Goal: Task Accomplishment & Management: Manage account settings

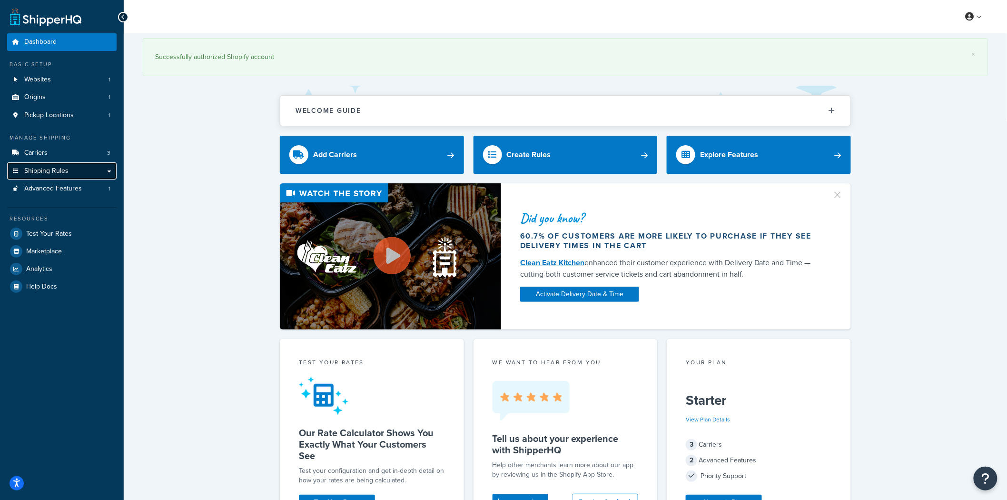
click at [47, 167] on span "Shipping Rules" at bounding box center [46, 171] width 44 height 8
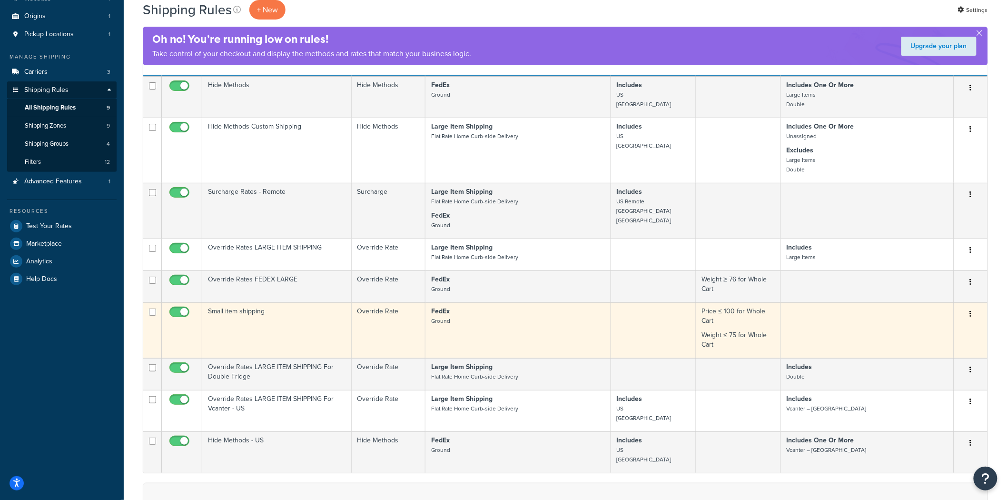
scroll to position [53, 0]
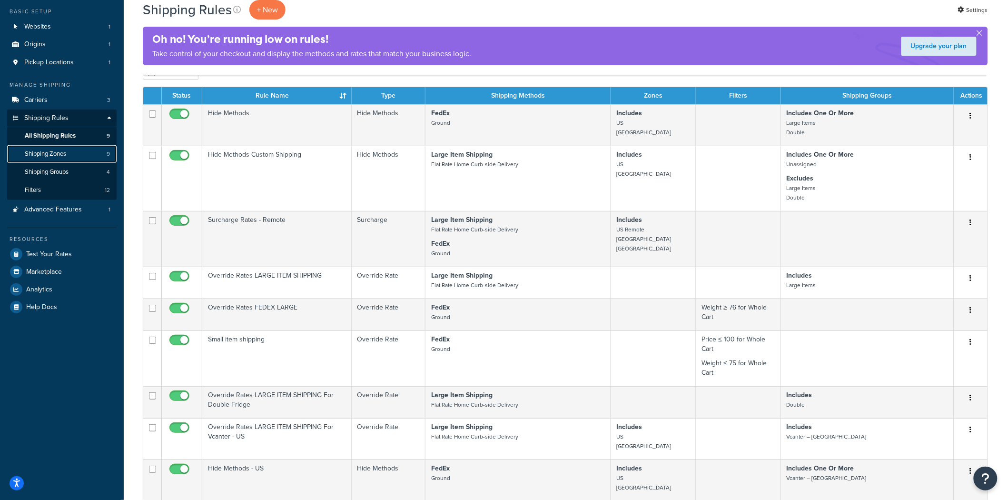
click at [66, 158] on span "Shipping Zones" at bounding box center [45, 154] width 41 height 8
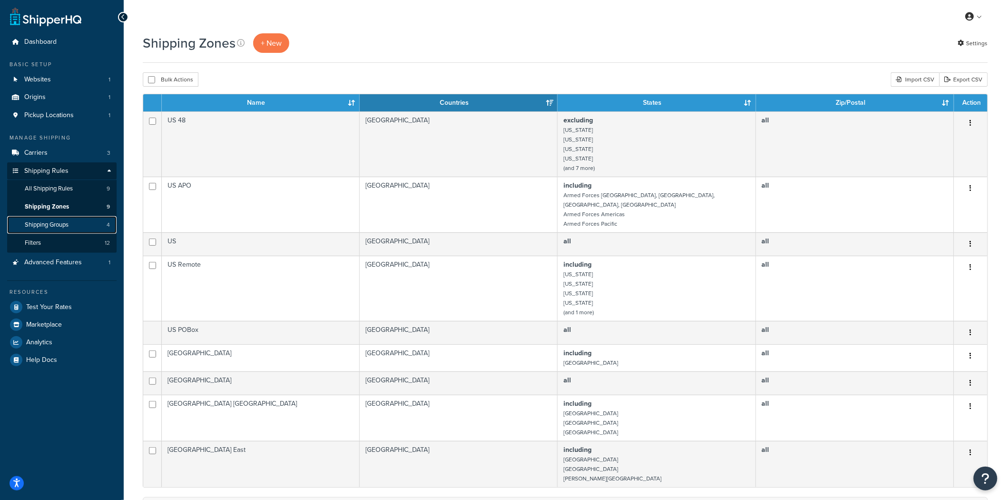
click at [49, 225] on span "Shipping Groups" at bounding box center [47, 225] width 44 height 8
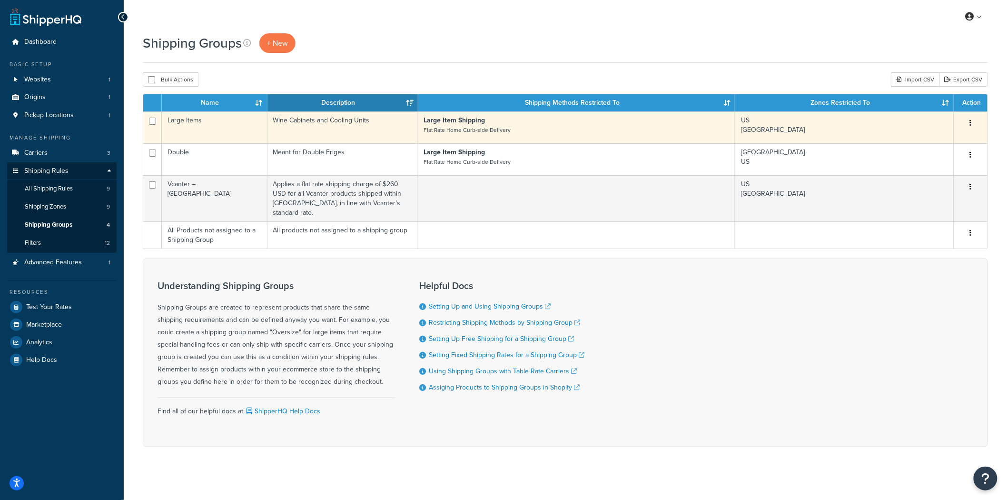
click at [229, 119] on td "Large Items" at bounding box center [215, 127] width 106 height 32
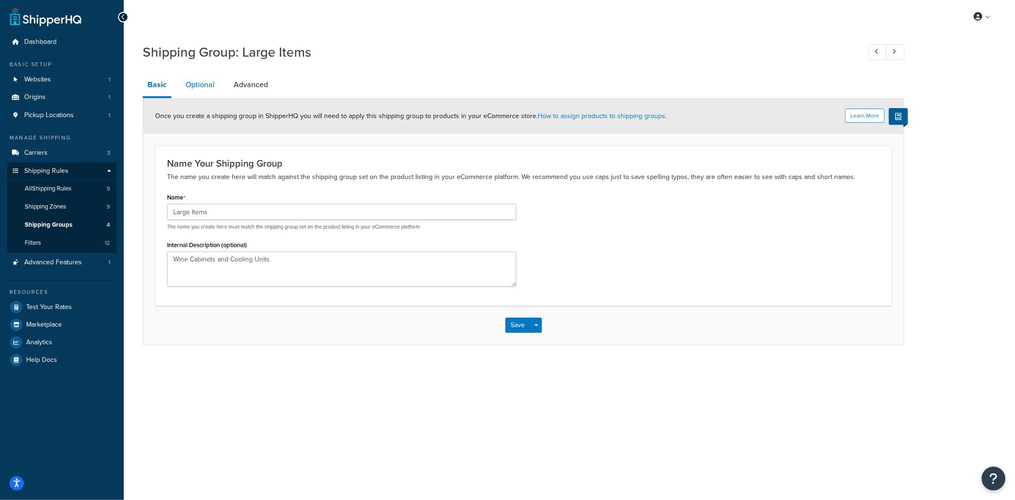
click at [200, 84] on link "Optional" at bounding box center [200, 84] width 39 height 23
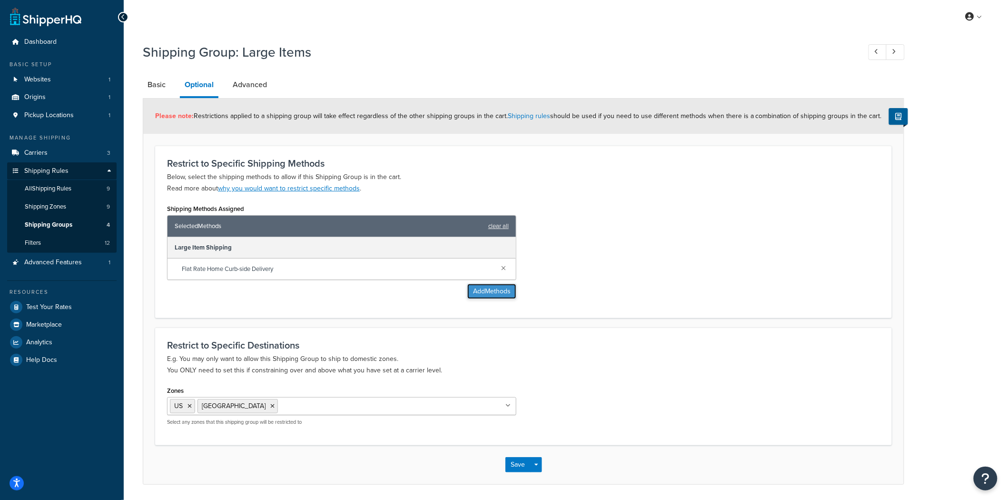
click at [492, 290] on button "Add Methods" at bounding box center [491, 291] width 49 height 15
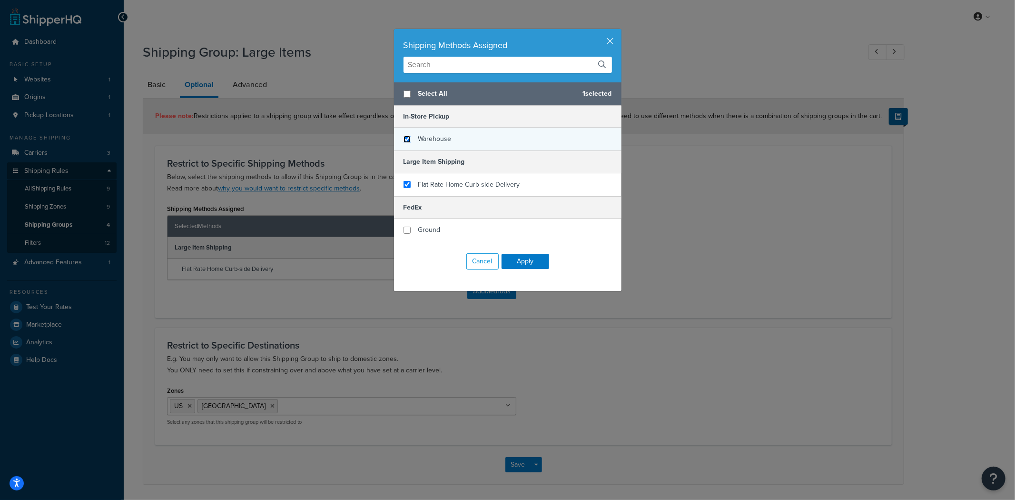
click at [404, 139] on input "checkbox" at bounding box center [407, 139] width 7 height 7
checkbox input "true"
click at [531, 261] on button "Apply" at bounding box center [526, 261] width 48 height 15
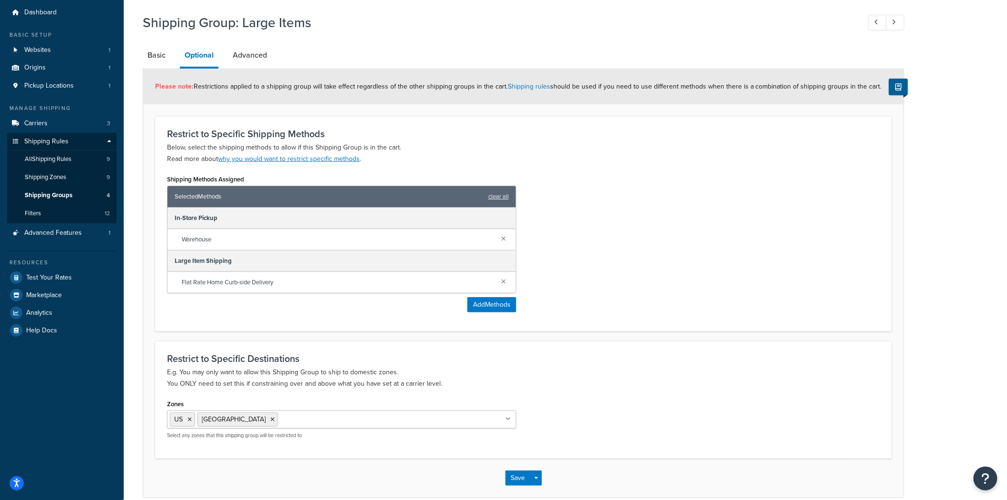
scroll to position [75, 0]
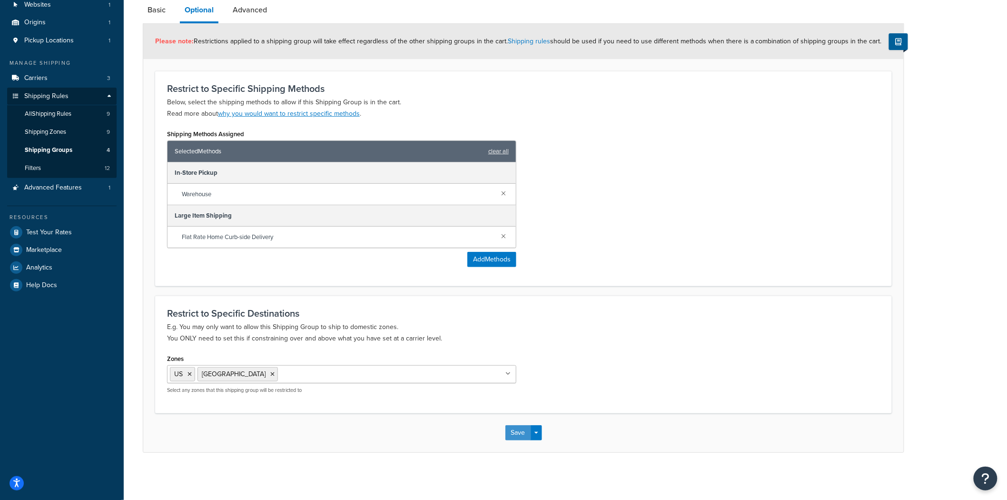
click at [513, 438] on button "Save" at bounding box center [518, 432] width 26 height 15
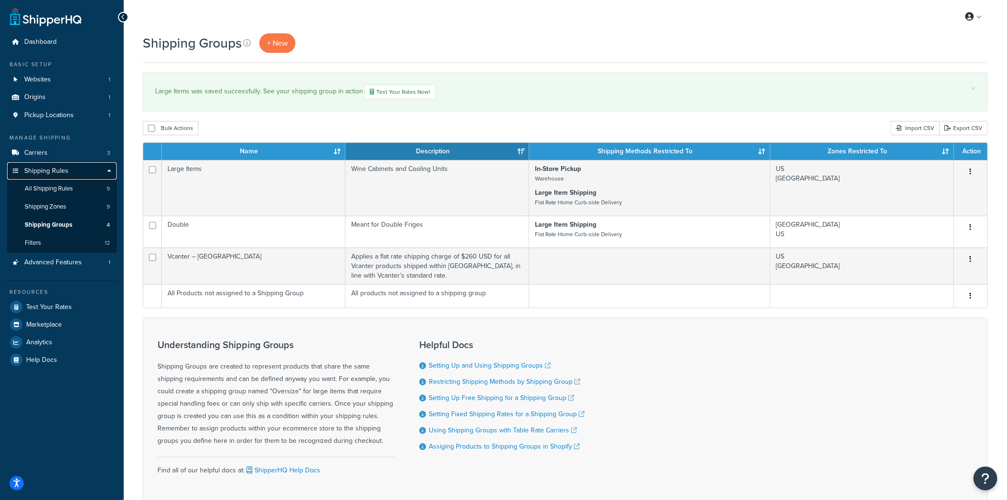
click at [60, 172] on span "Shipping Rules" at bounding box center [46, 171] width 44 height 8
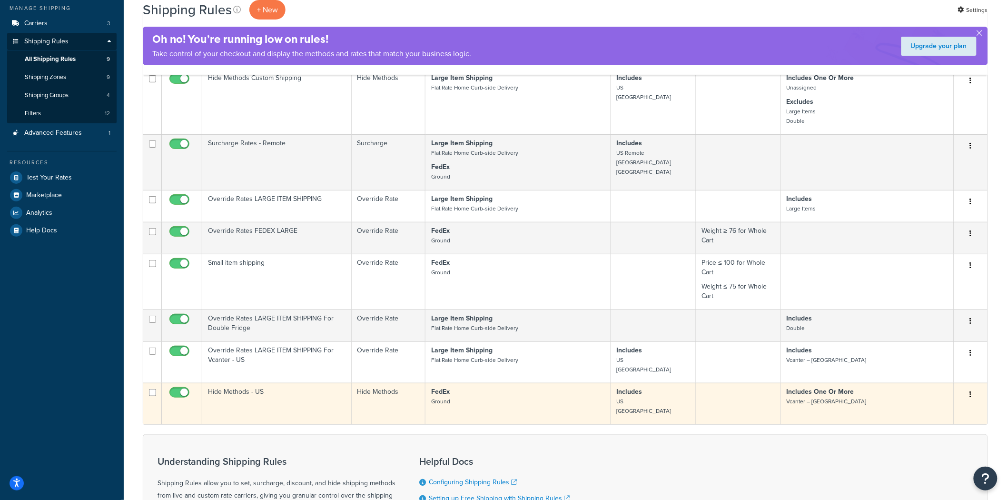
scroll to position [159, 0]
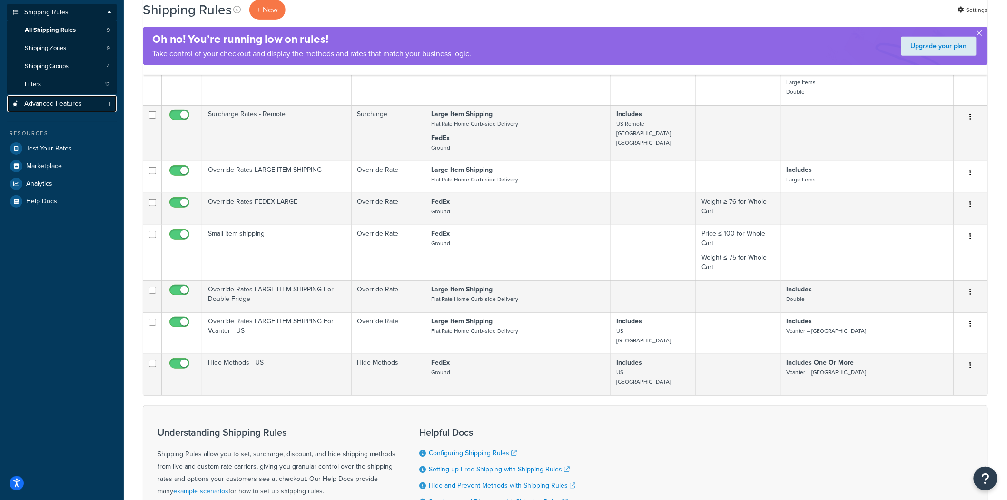
click at [46, 100] on span "Advanced Features" at bounding box center [53, 104] width 58 height 8
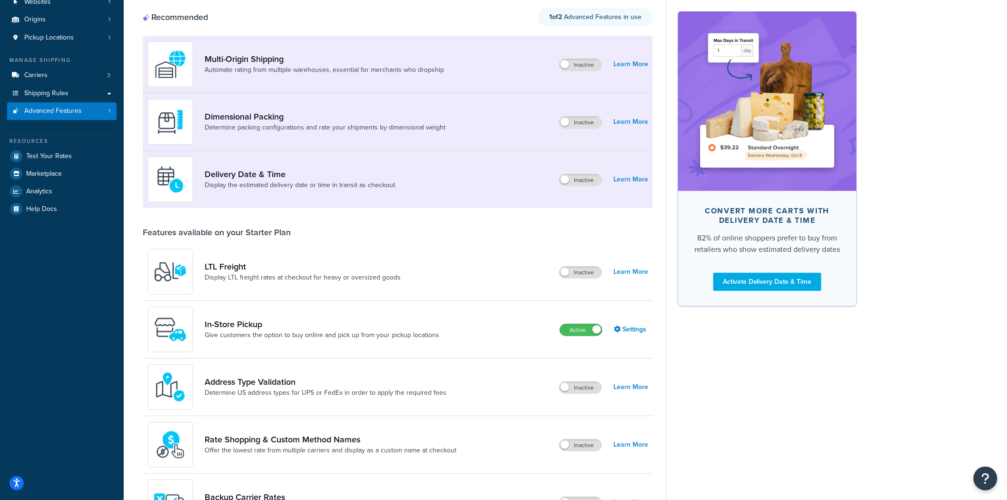
scroll to position [159, 0]
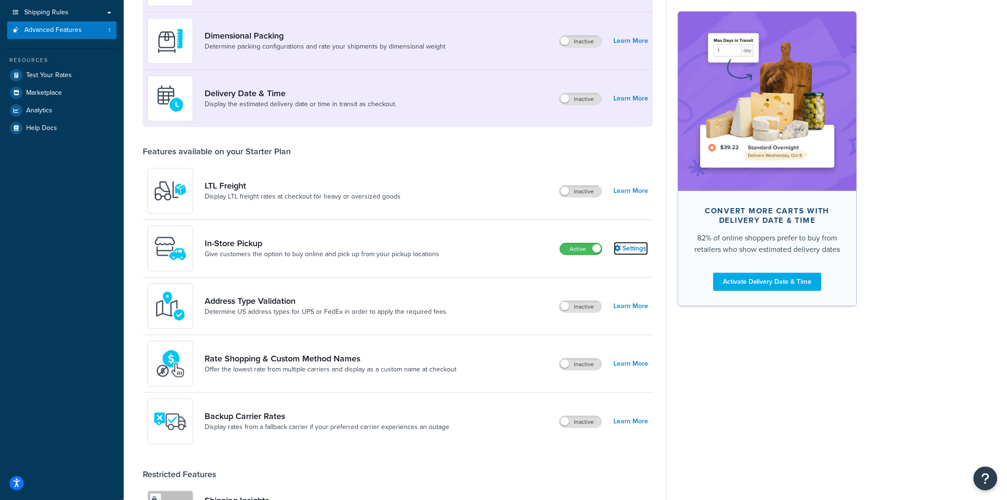
click at [632, 250] on link "Settings" at bounding box center [631, 248] width 34 height 13
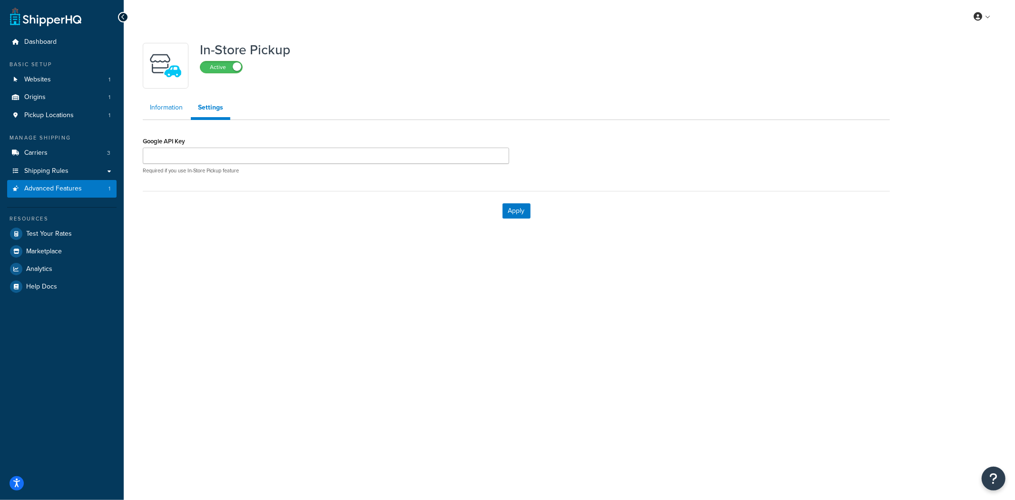
click at [168, 107] on link "Information" at bounding box center [166, 107] width 47 height 19
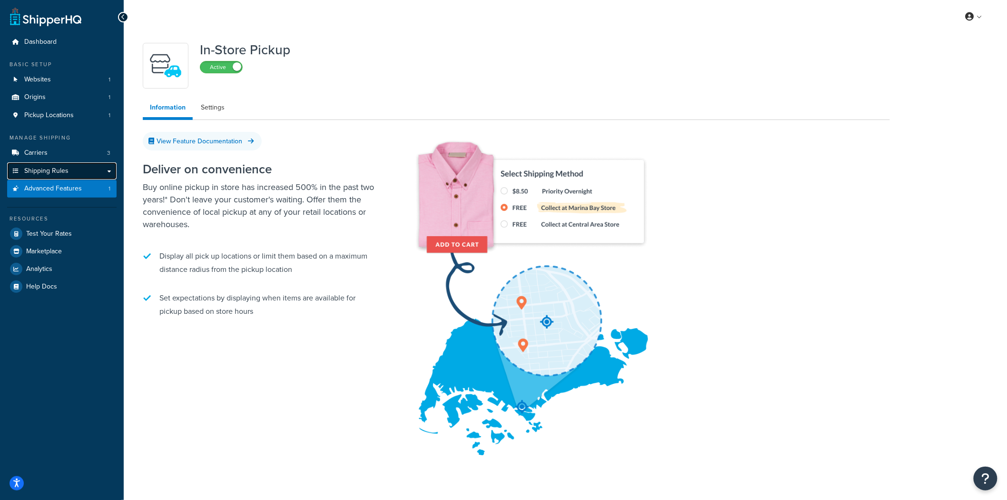
click at [69, 168] on link "Shipping Rules" at bounding box center [61, 171] width 109 height 18
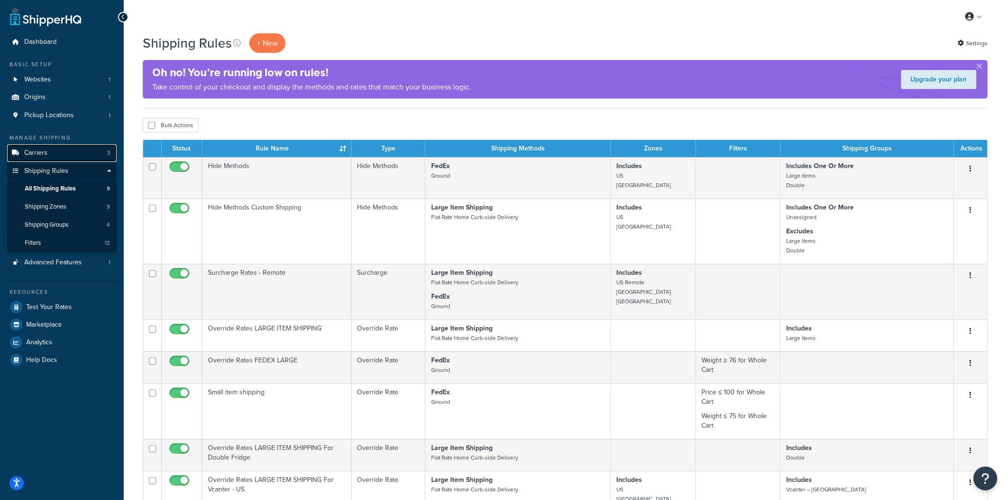
click at [40, 152] on span "Carriers" at bounding box center [35, 153] width 23 height 8
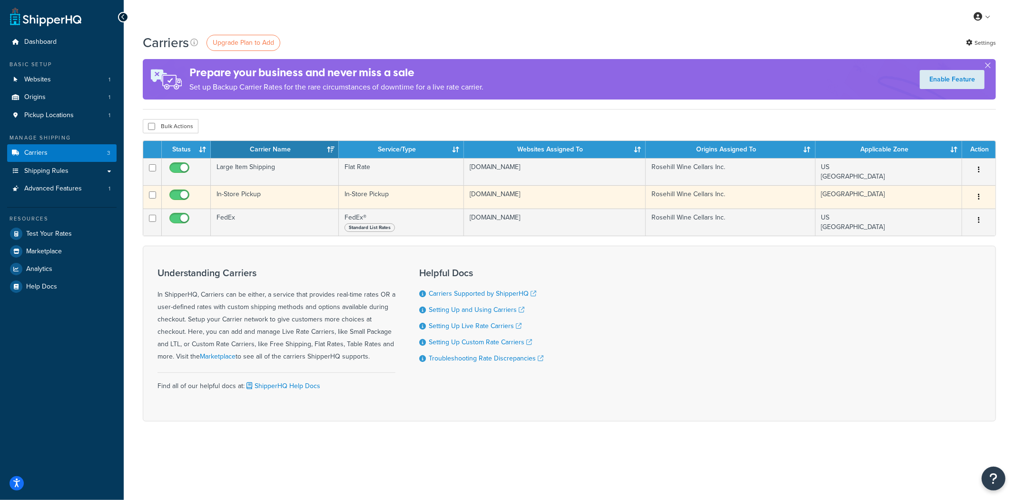
click at [200, 196] on td at bounding box center [186, 196] width 49 height 23
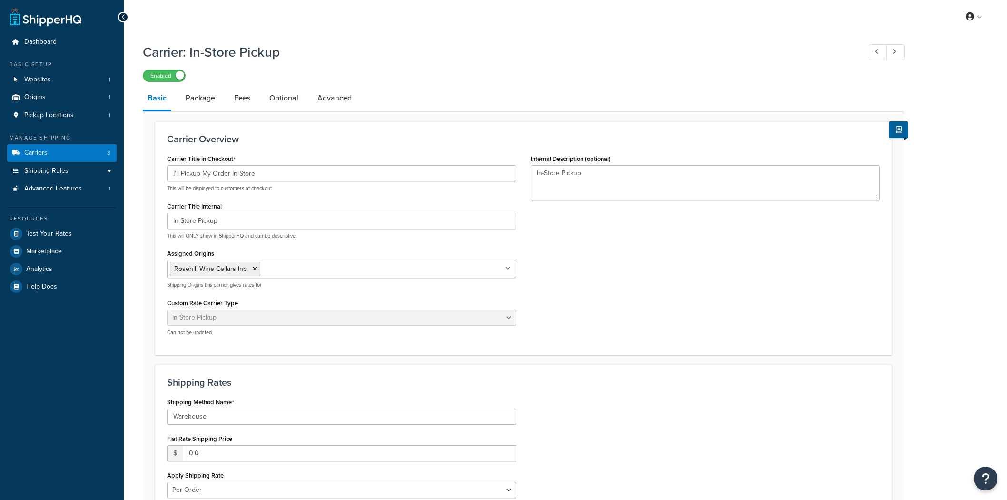
select select "pickup"
click at [286, 99] on link "Optional" at bounding box center [284, 98] width 39 height 23
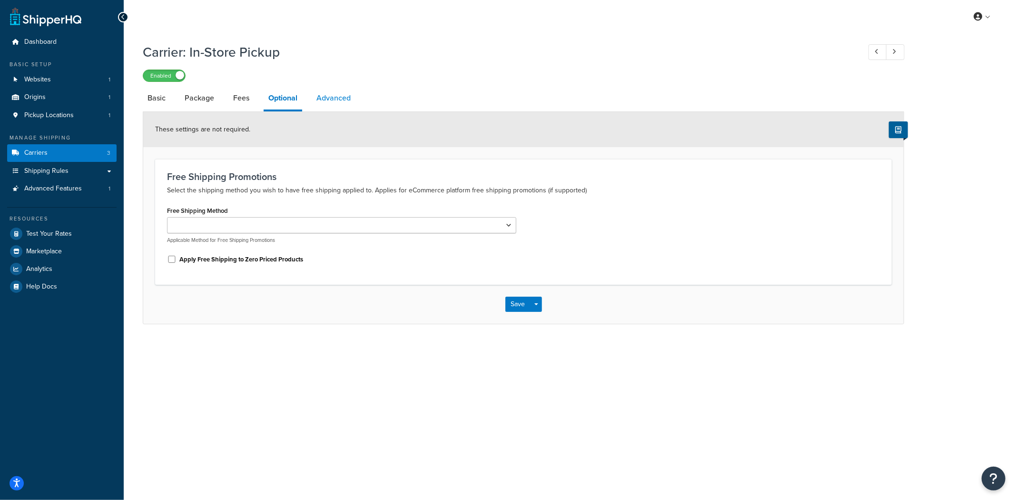
click at [335, 98] on link "Advanced" at bounding box center [334, 98] width 44 height 23
select select "false"
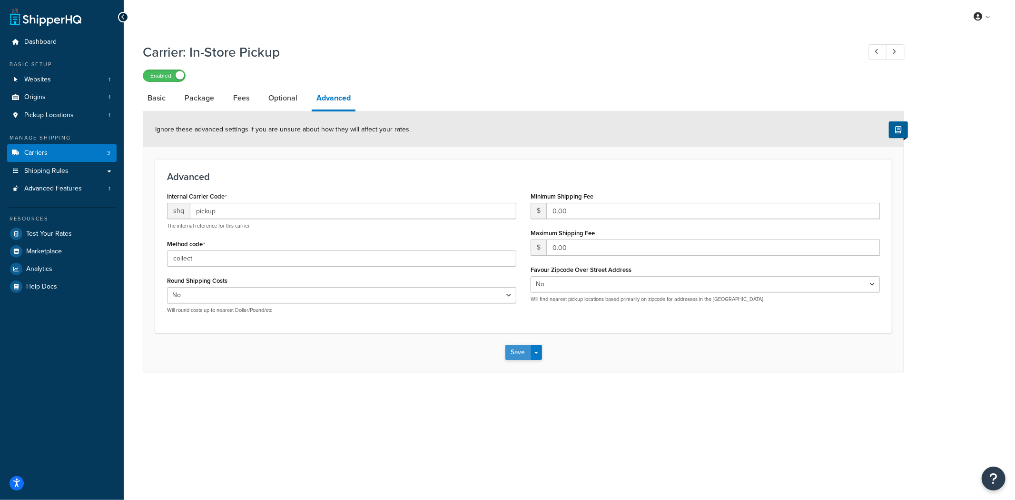
click at [515, 353] on button "Save" at bounding box center [518, 352] width 26 height 15
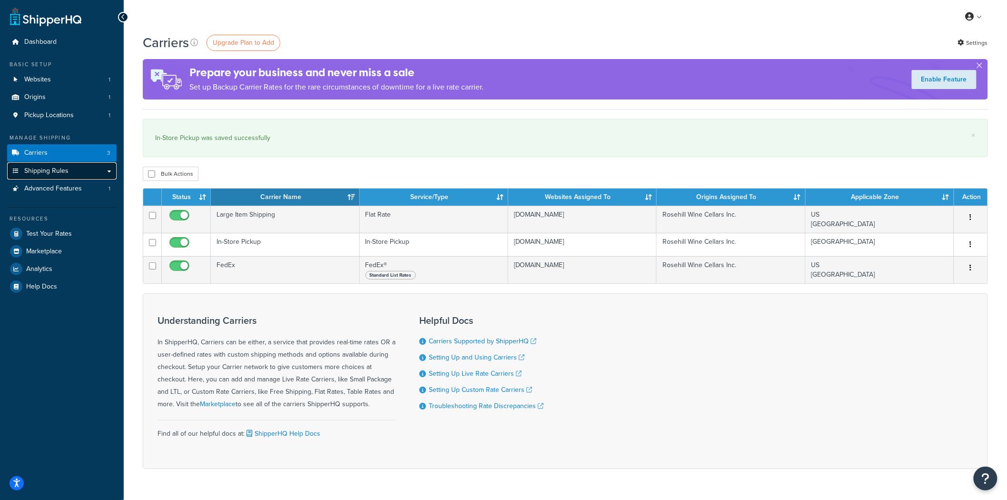
click at [34, 163] on link "Shipping Rules" at bounding box center [61, 171] width 109 height 18
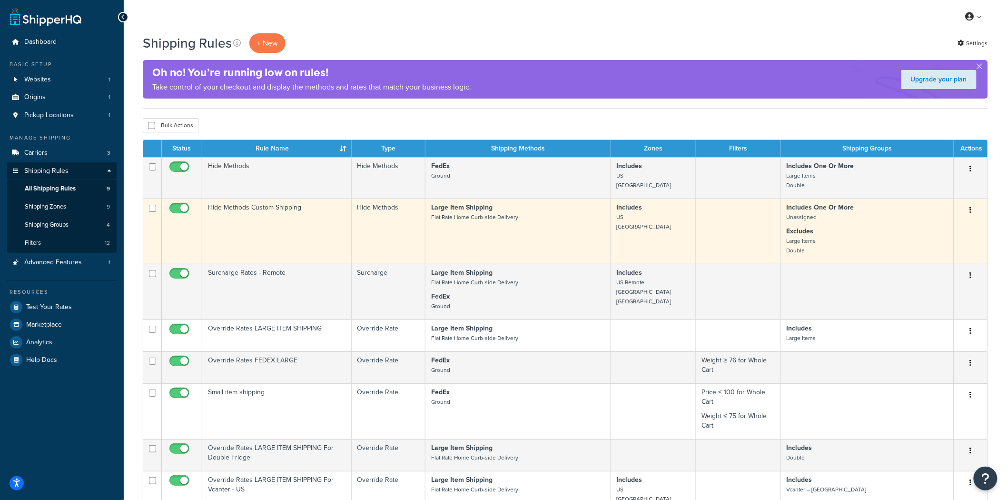
click at [290, 246] on td "Hide Methods Custom Shipping" at bounding box center [276, 230] width 149 height 65
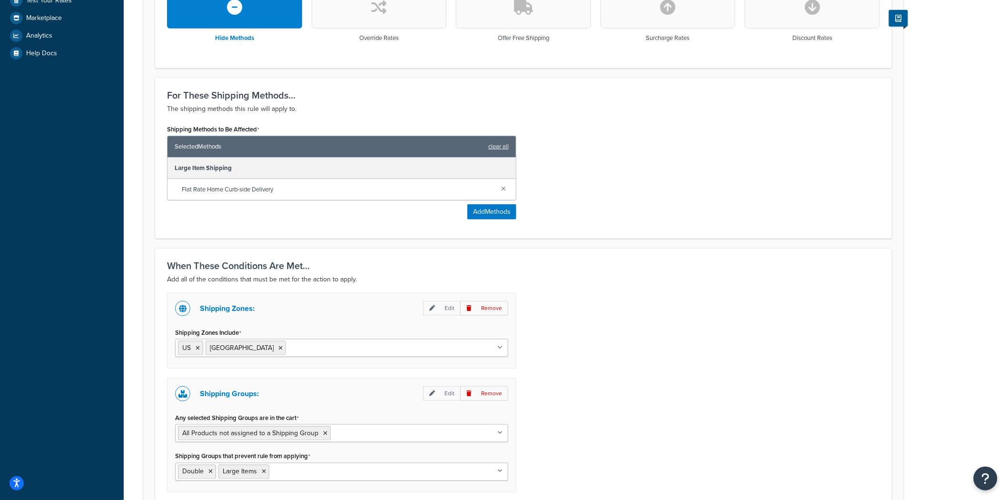
scroll to position [317, 0]
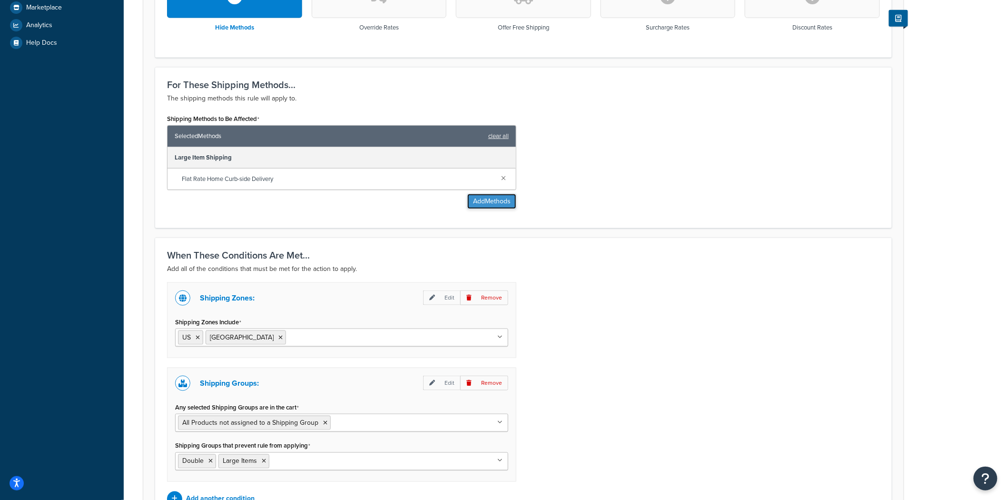
click at [491, 198] on button "Add Methods" at bounding box center [491, 201] width 49 height 15
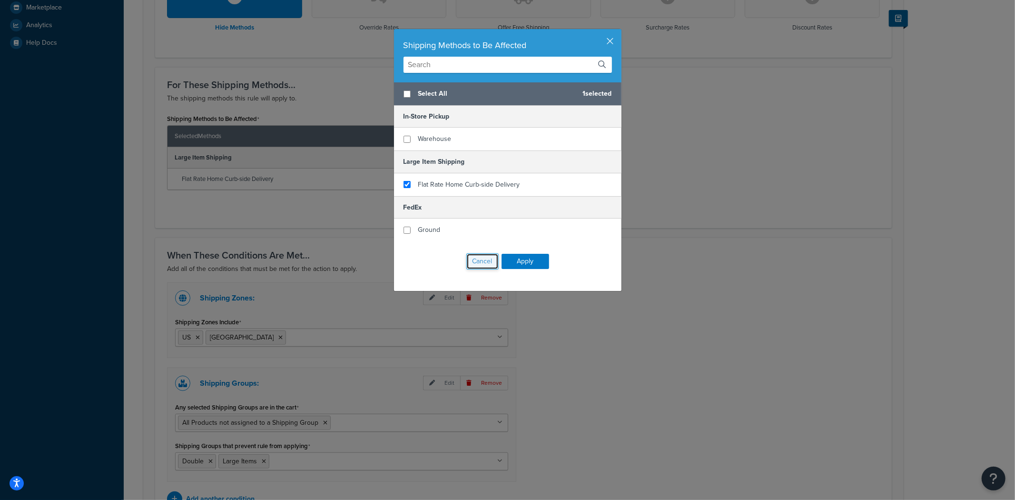
click at [475, 261] on button "Cancel" at bounding box center [482, 261] width 32 height 16
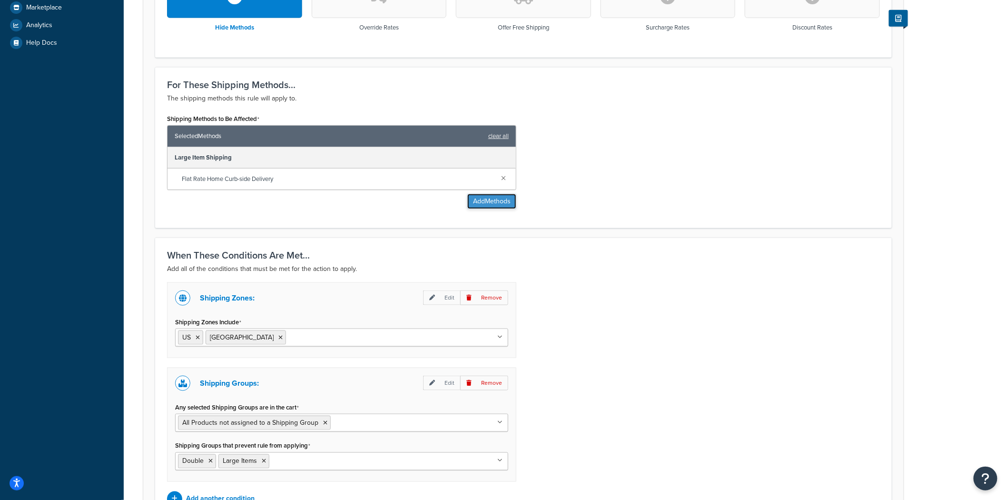
click at [491, 198] on button "Add Methods" at bounding box center [491, 201] width 49 height 15
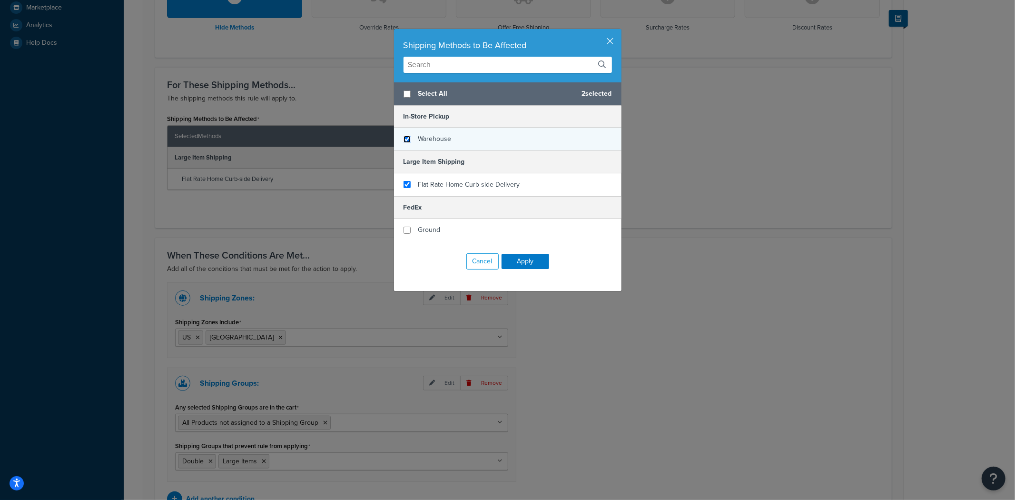
click at [404, 139] on input "checkbox" at bounding box center [407, 139] width 7 height 7
checkbox input "true"
click at [525, 260] on button "Apply" at bounding box center [526, 261] width 48 height 15
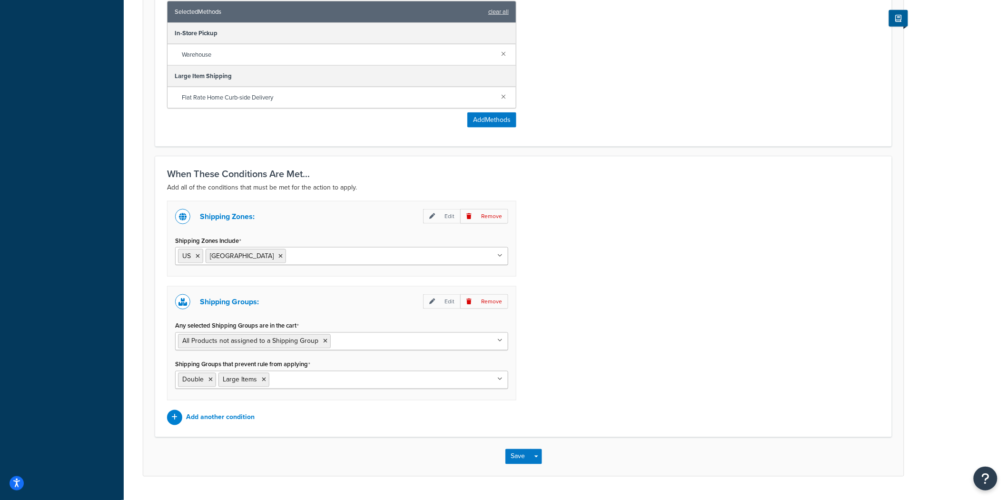
scroll to position [413, 0]
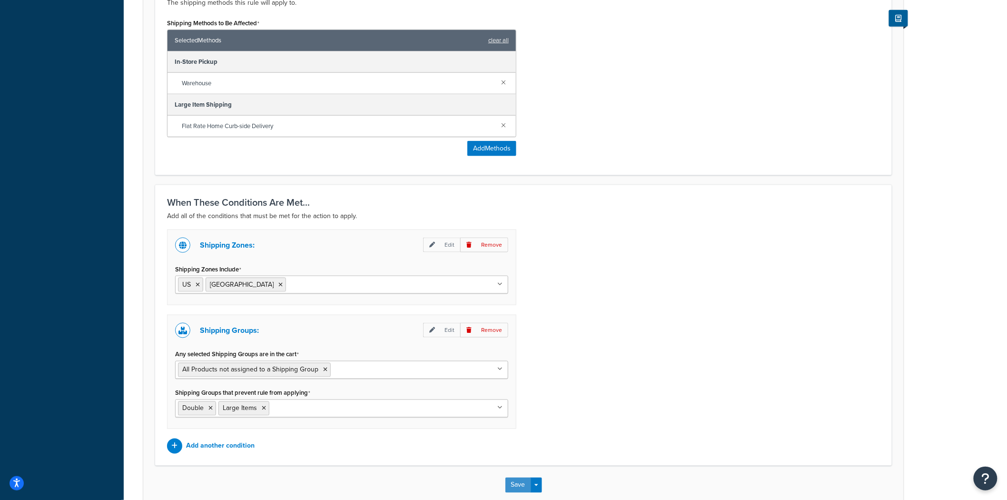
click at [515, 483] on button "Save" at bounding box center [518, 484] width 26 height 15
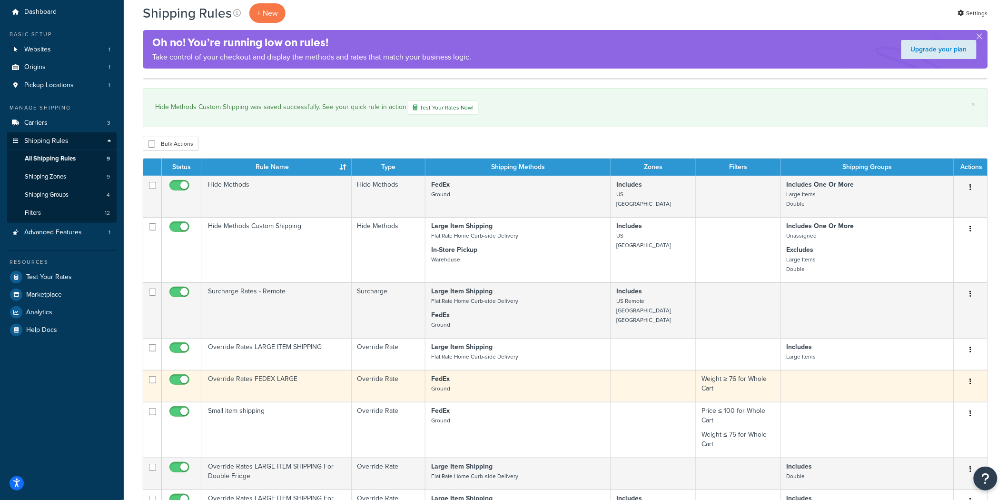
scroll to position [53, 0]
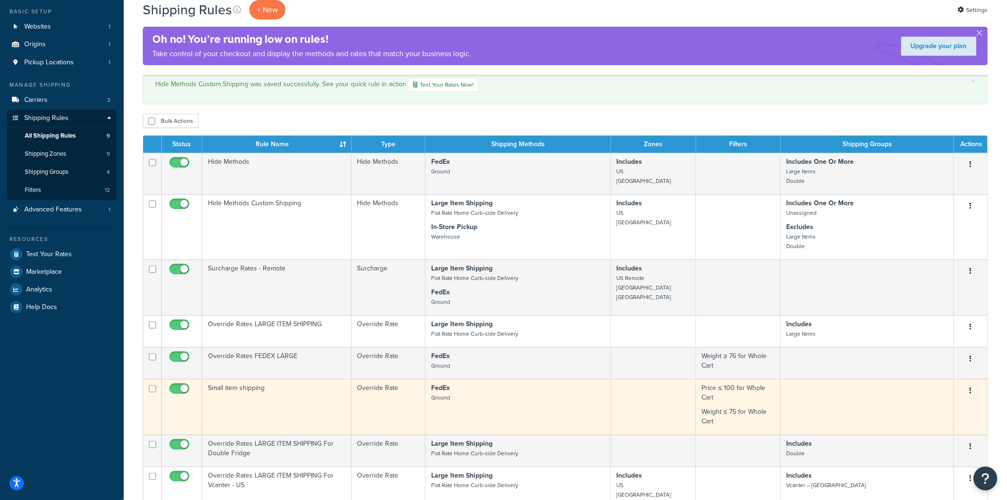
click at [267, 406] on td "Small item shipping" at bounding box center [276, 407] width 149 height 56
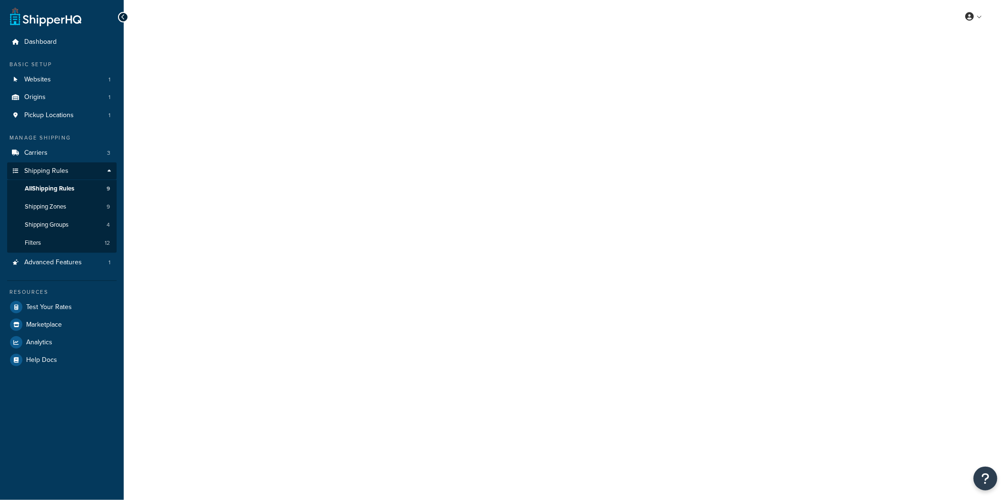
select select "PERCENTAGE"
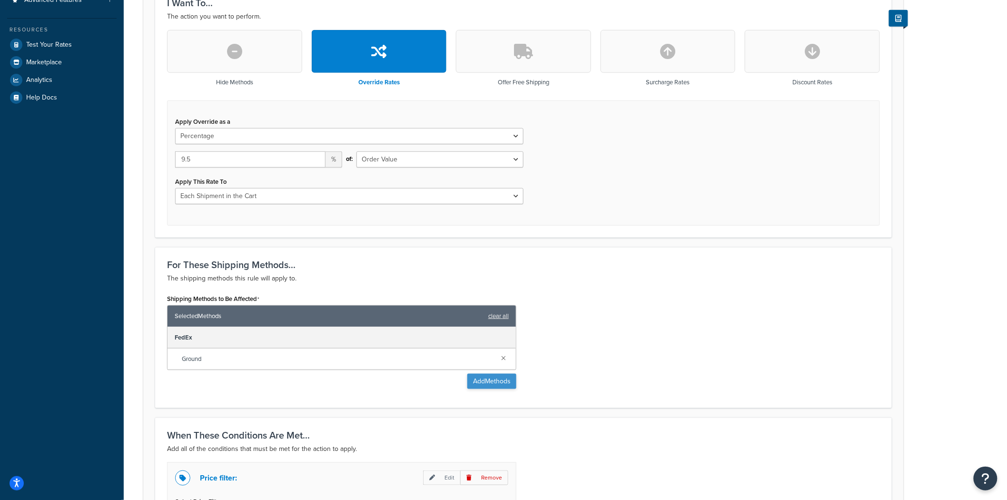
scroll to position [264, 0]
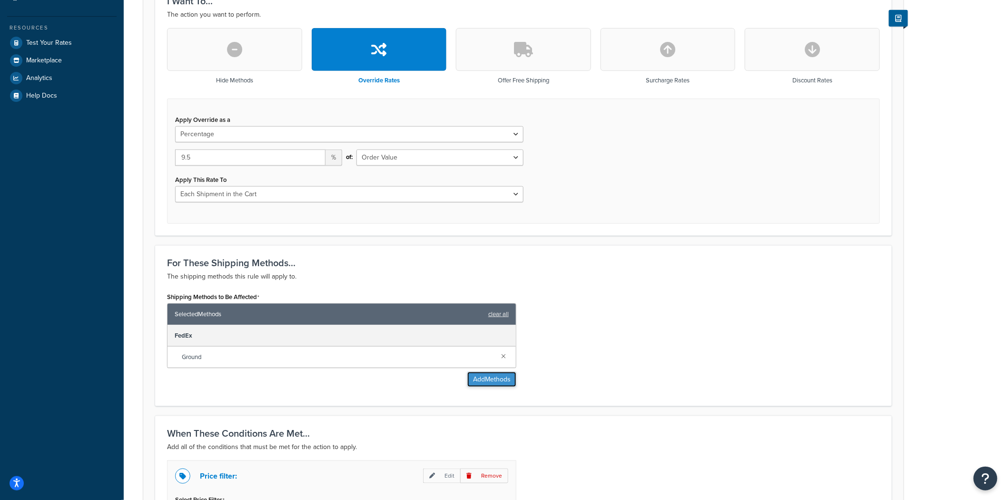
click at [504, 379] on button "Add Methods" at bounding box center [491, 379] width 49 height 15
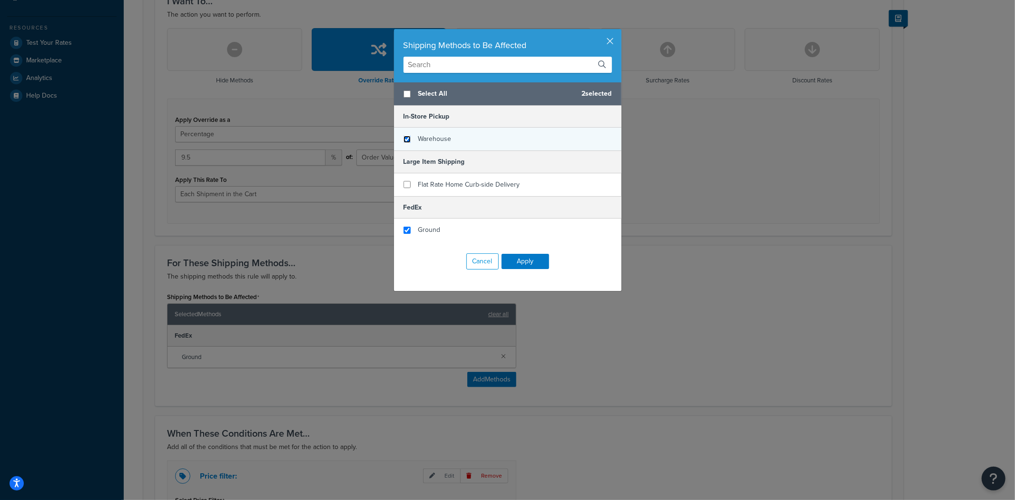
click at [405, 140] on input "checkbox" at bounding box center [407, 139] width 7 height 7
checkbox input "true"
click at [521, 260] on button "Apply" at bounding box center [526, 261] width 48 height 15
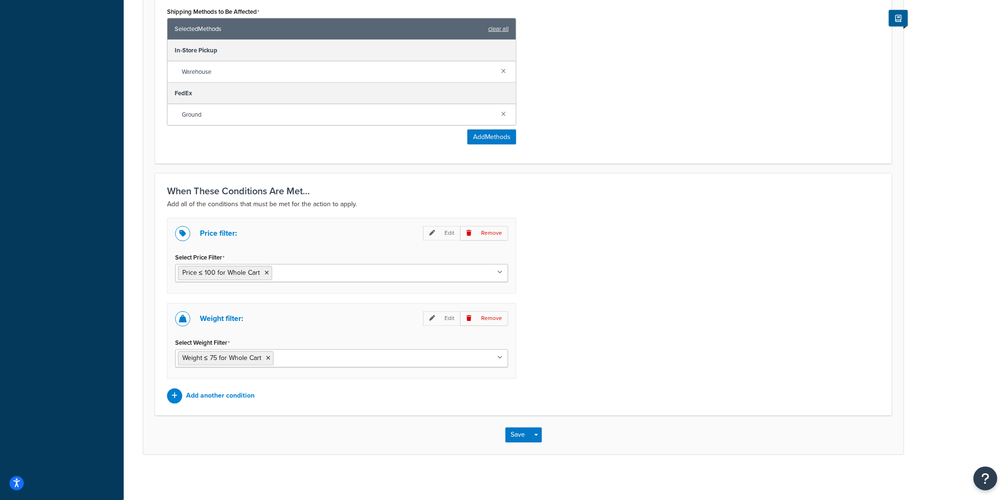
scroll to position [553, 0]
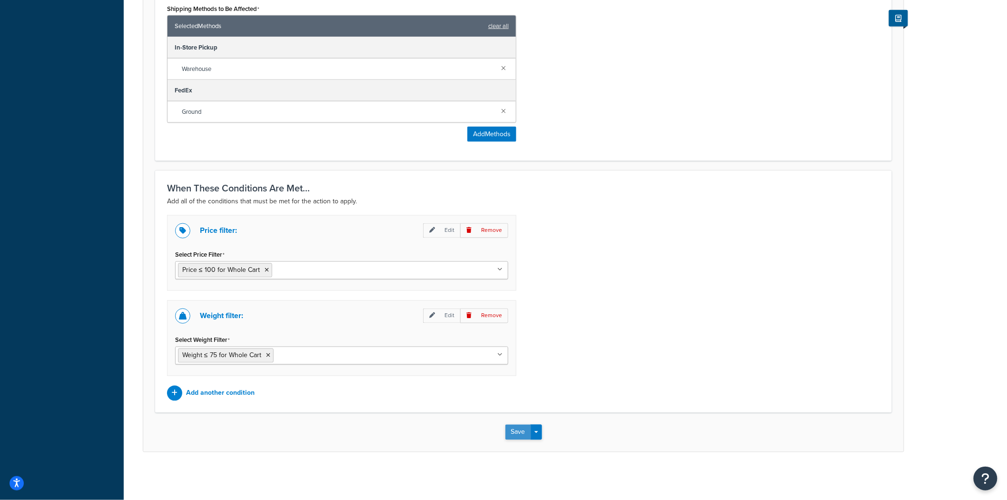
click at [511, 430] on button "Save" at bounding box center [518, 432] width 26 height 15
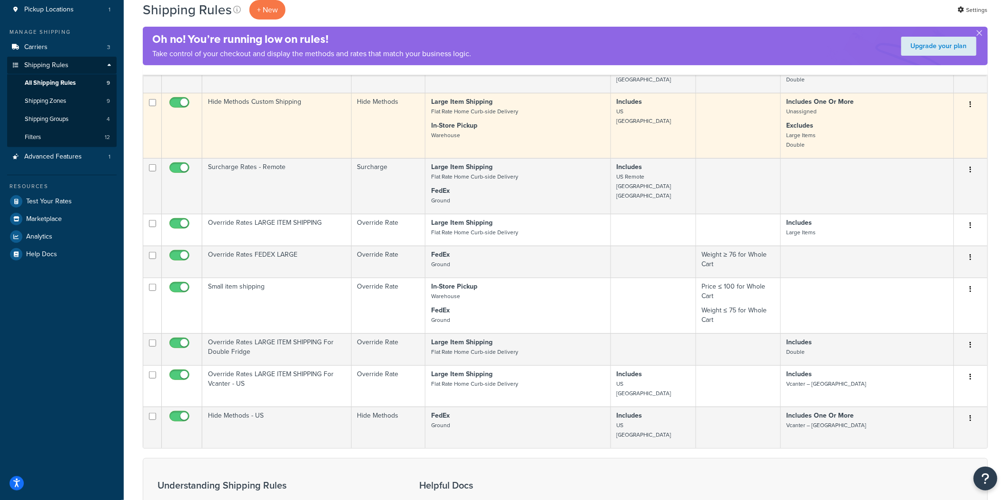
scroll to position [53, 0]
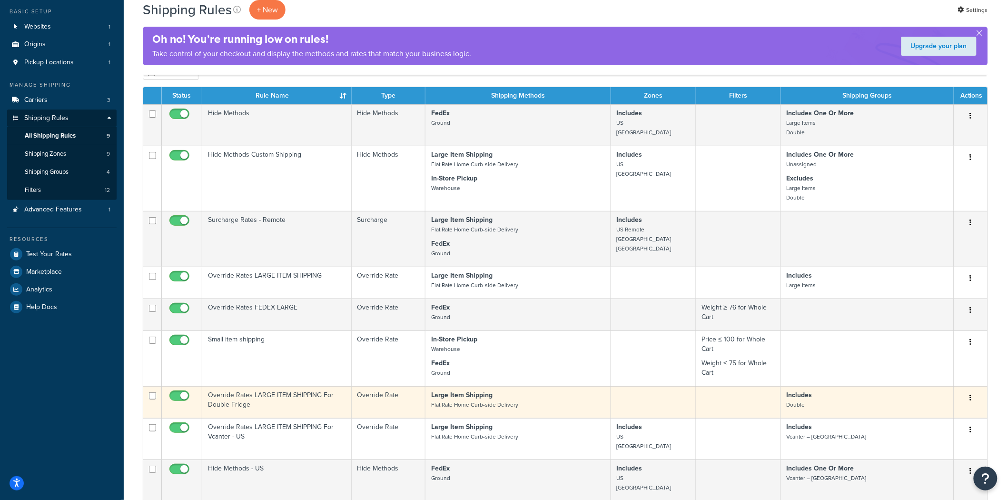
click at [302, 396] on td "Override Rates LARGE ITEM SHIPPING For Double Fridge" at bounding box center [276, 402] width 149 height 32
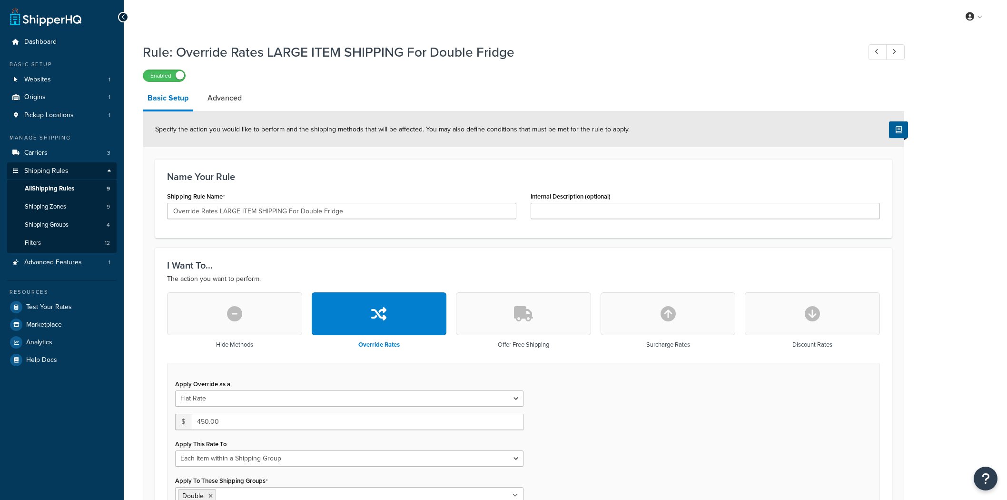
select select "ITEM"
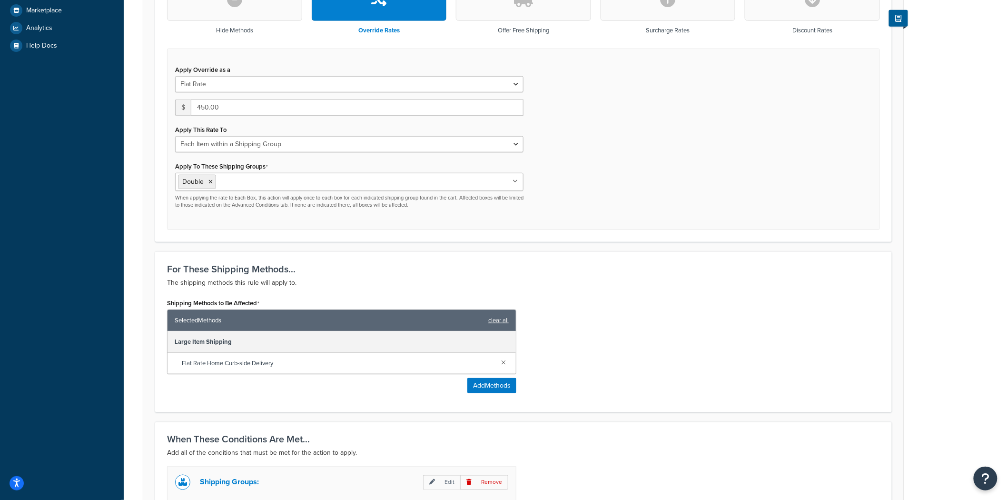
scroll to position [317, 0]
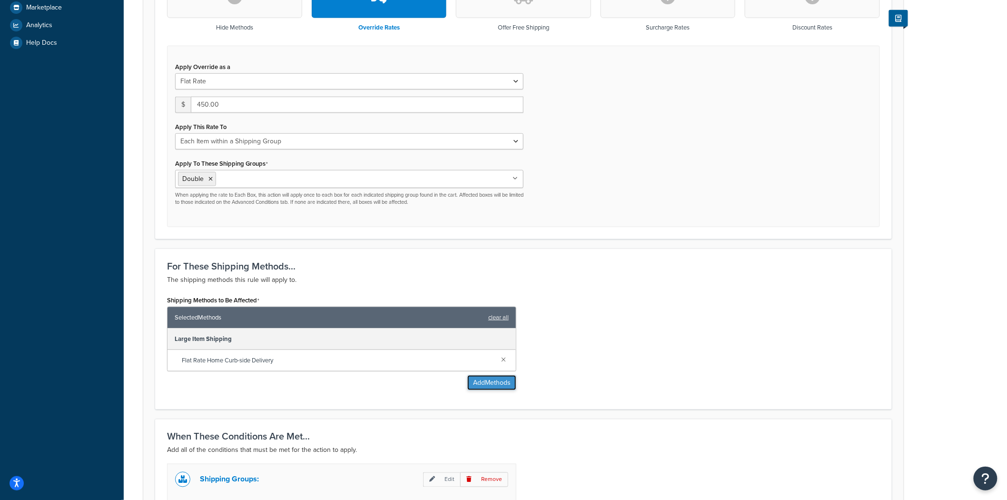
click at [487, 382] on button "Add Methods" at bounding box center [491, 382] width 49 height 15
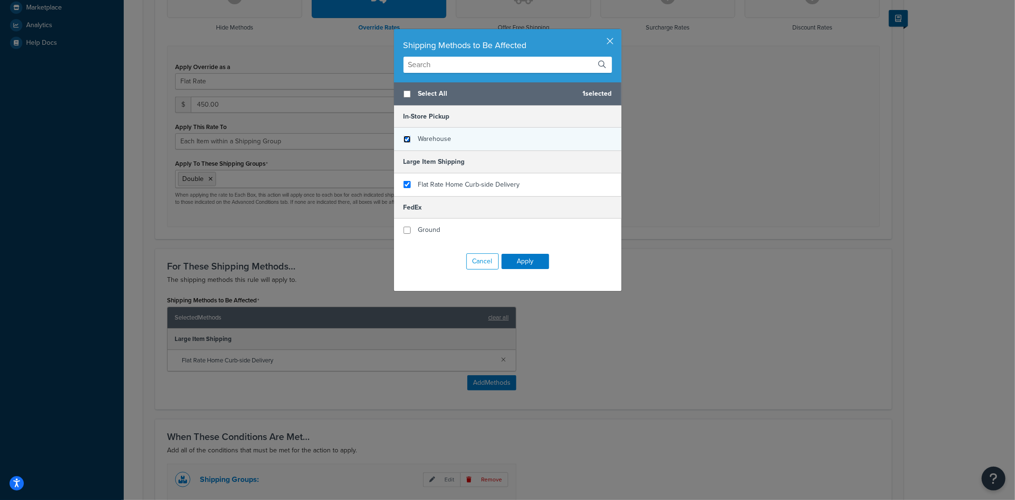
click at [405, 140] on input "checkbox" at bounding box center [407, 139] width 7 height 7
checkbox input "true"
click at [527, 264] on button "Apply" at bounding box center [526, 261] width 48 height 15
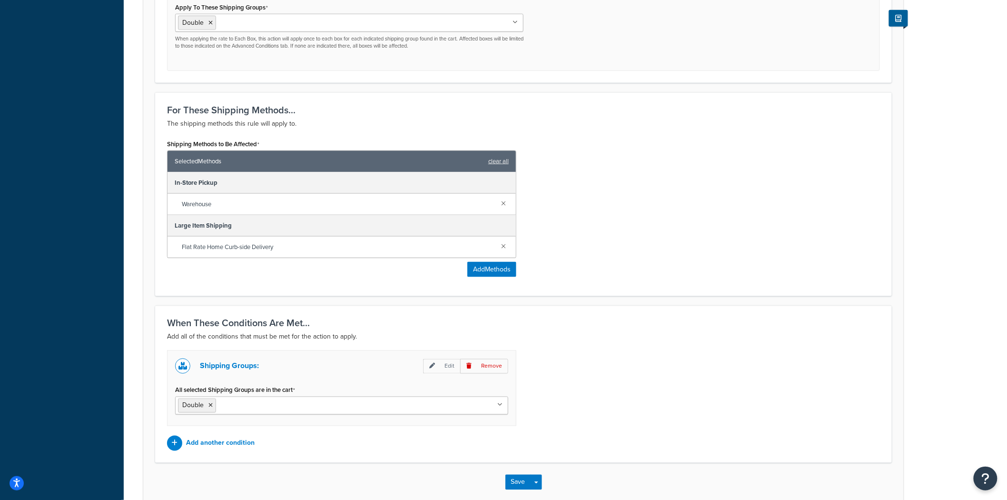
scroll to position [524, 0]
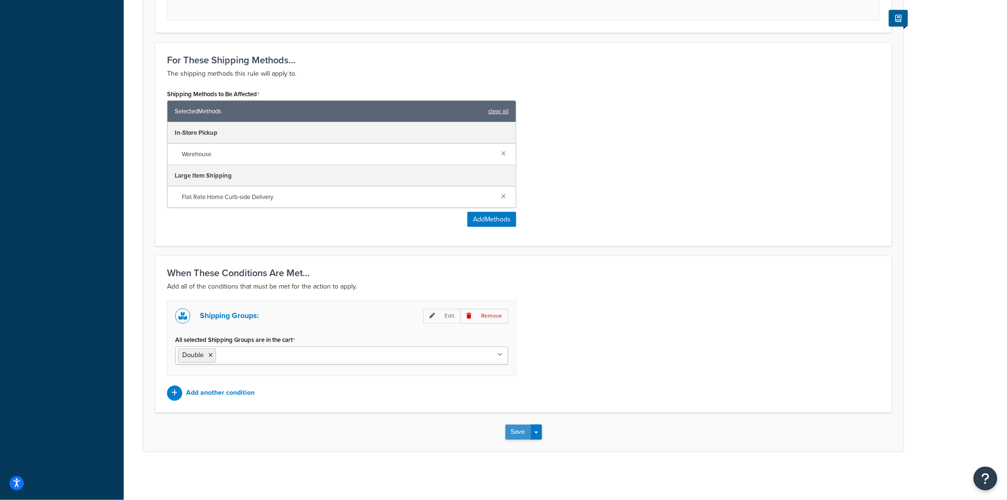
click at [512, 434] on button "Save" at bounding box center [518, 432] width 26 height 15
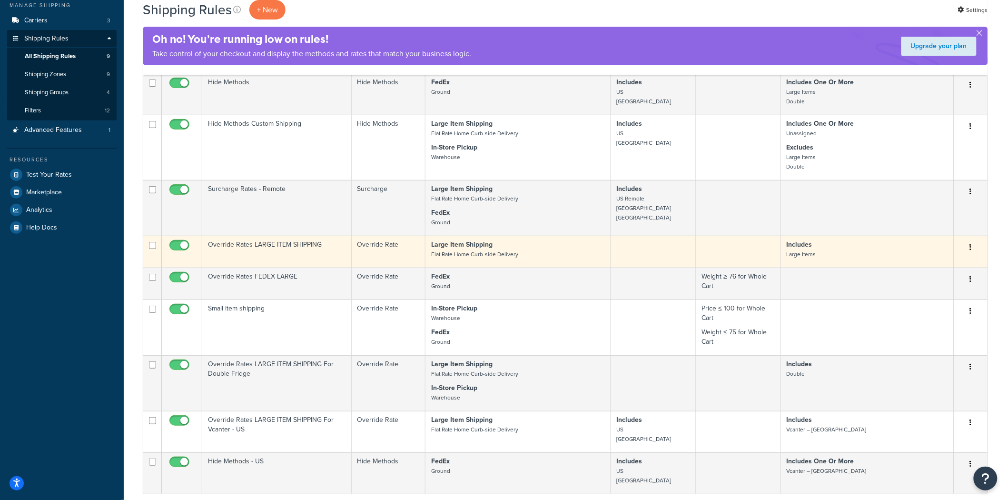
scroll to position [211, 0]
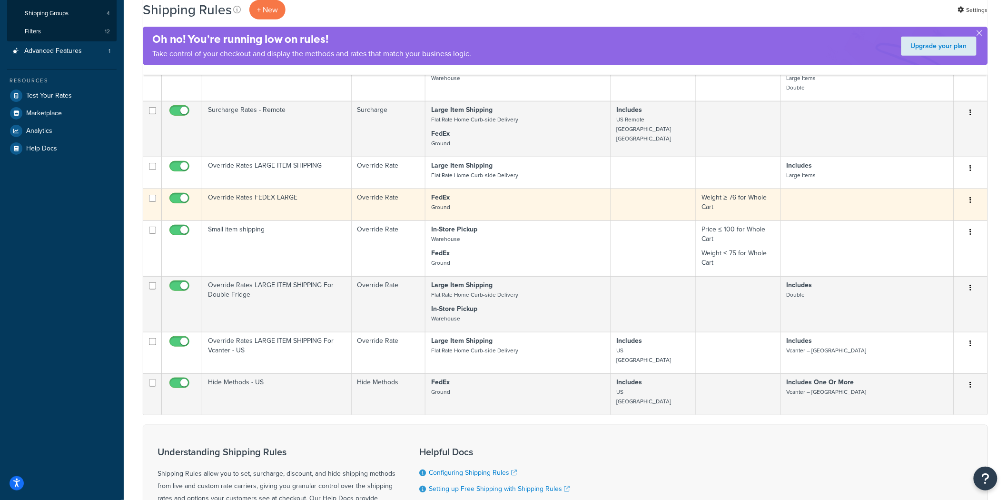
click at [303, 202] on td "Override Rates FEDEX LARGE" at bounding box center [276, 204] width 149 height 32
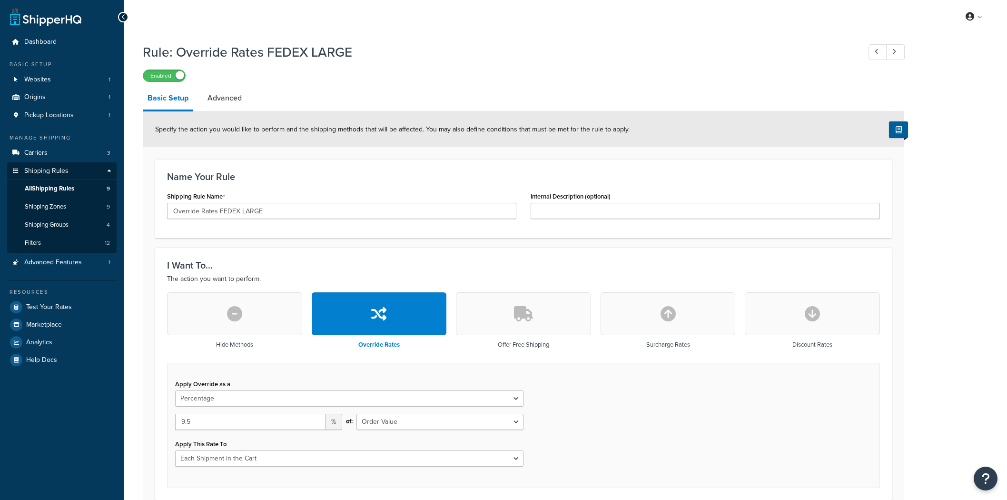
select select "PERCENTAGE"
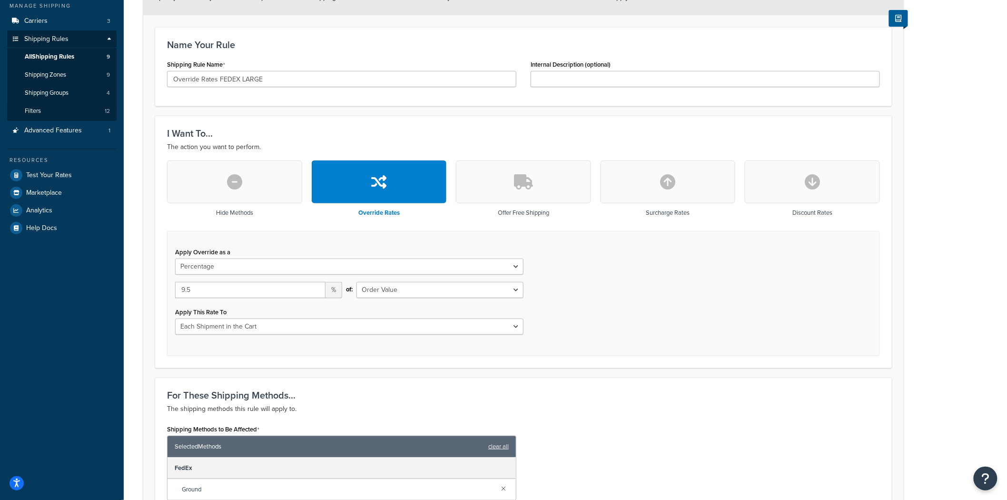
scroll to position [264, 0]
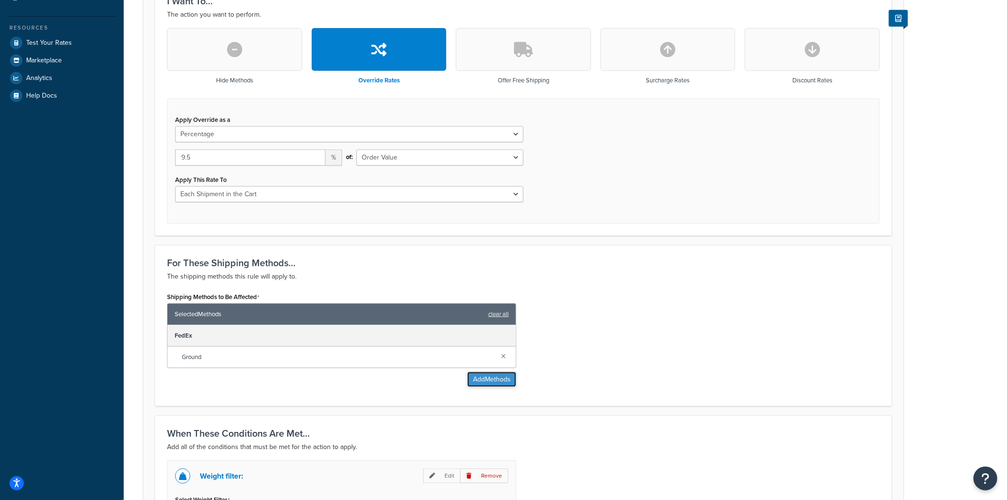
click at [499, 381] on button "Add Methods" at bounding box center [491, 379] width 49 height 15
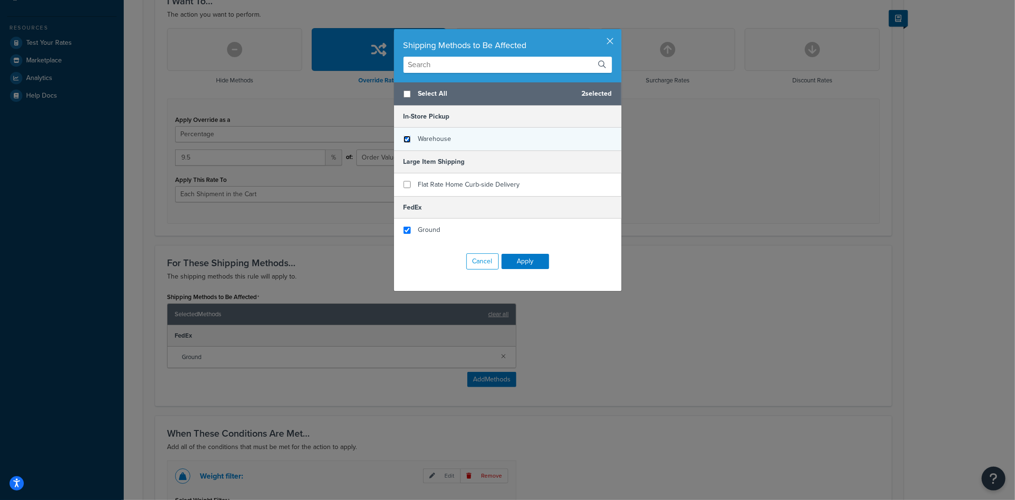
click at [404, 139] on input "checkbox" at bounding box center [407, 139] width 7 height 7
checkbox input "true"
click at [525, 259] on button "Apply" at bounding box center [526, 261] width 48 height 15
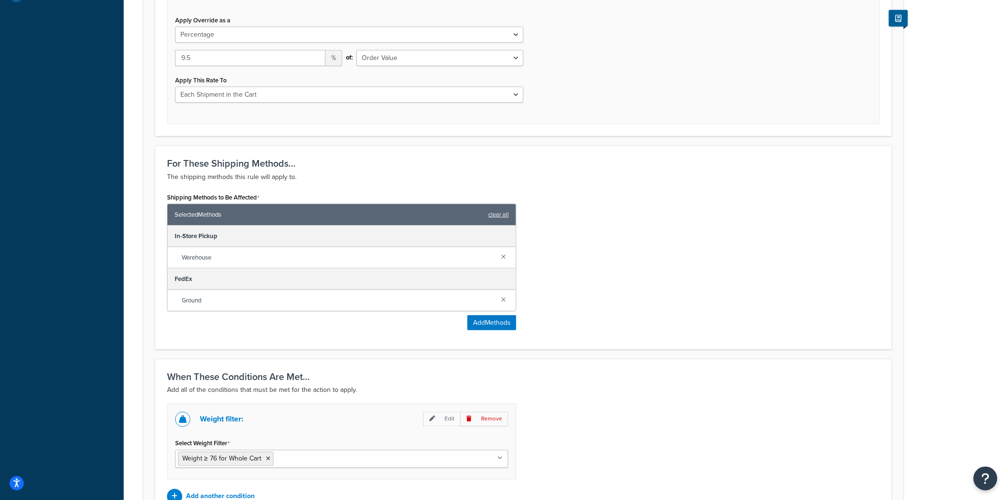
scroll to position [467, 0]
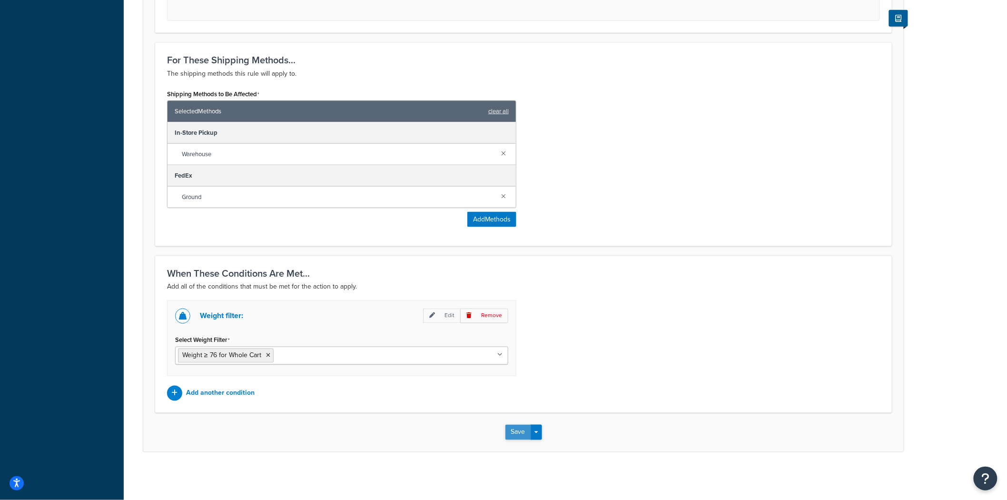
click at [508, 429] on button "Save" at bounding box center [518, 432] width 26 height 15
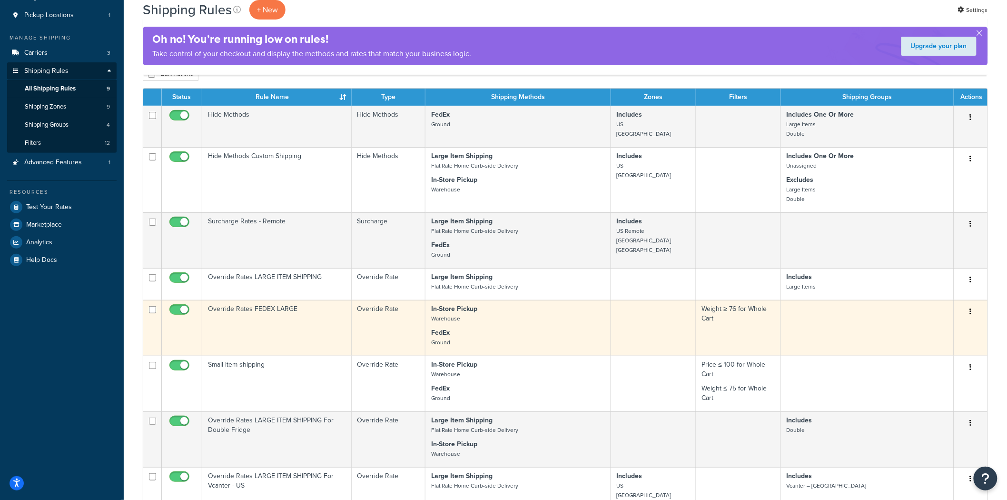
scroll to position [106, 0]
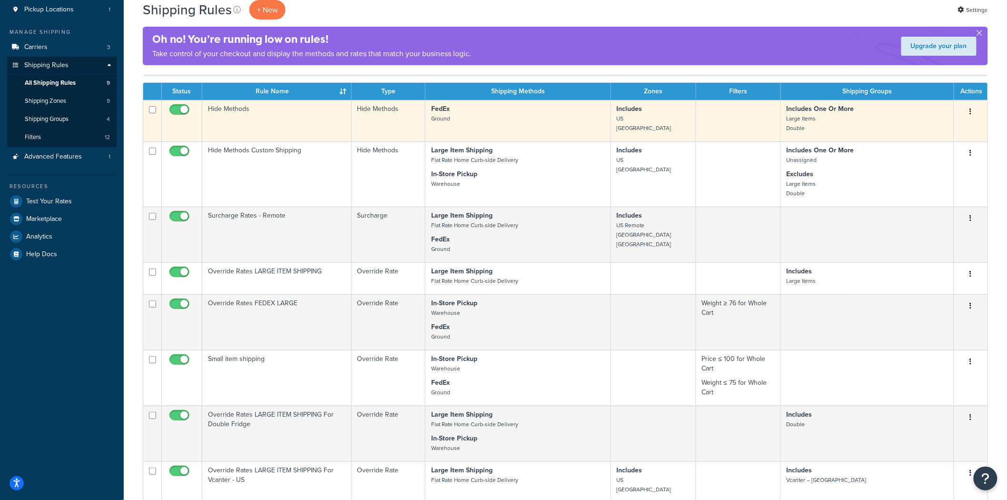
click at [273, 109] on td "Hide Methods" at bounding box center [276, 120] width 149 height 41
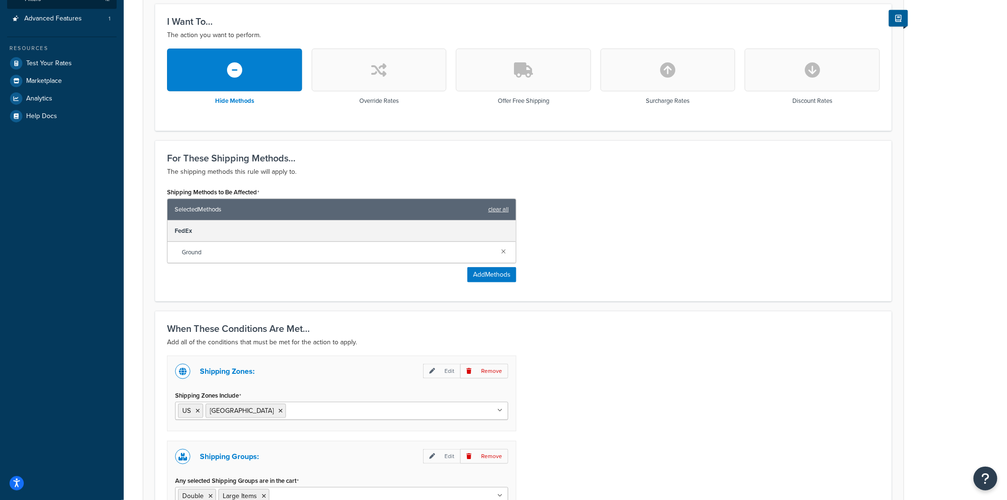
scroll to position [317, 0]
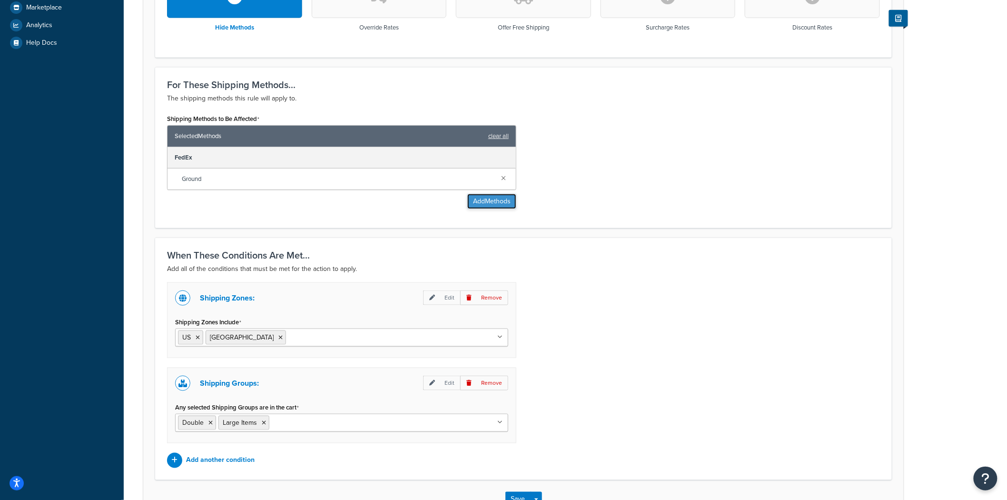
click at [483, 196] on button "Add Methods" at bounding box center [491, 201] width 49 height 15
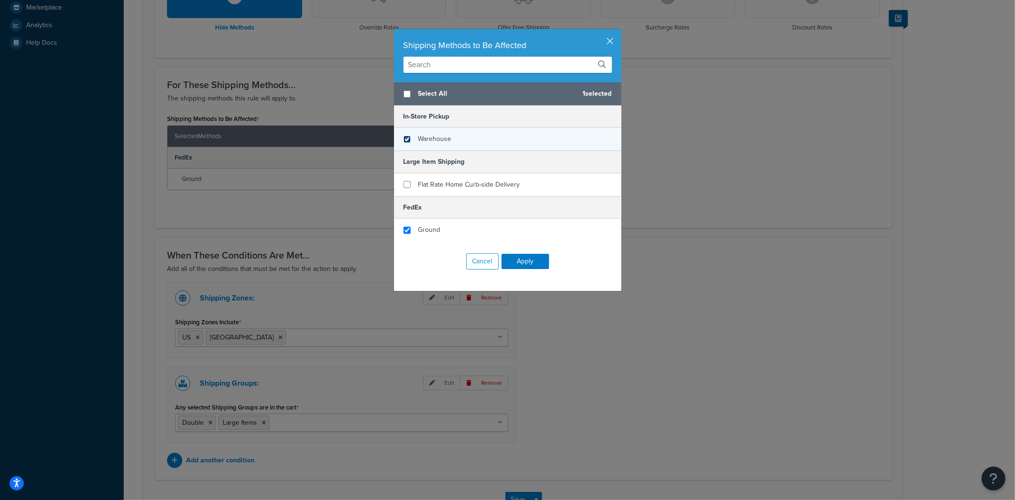
click at [404, 139] on input "checkbox" at bounding box center [407, 139] width 7 height 7
checkbox input "true"
click at [534, 263] on button "Apply" at bounding box center [526, 261] width 48 height 15
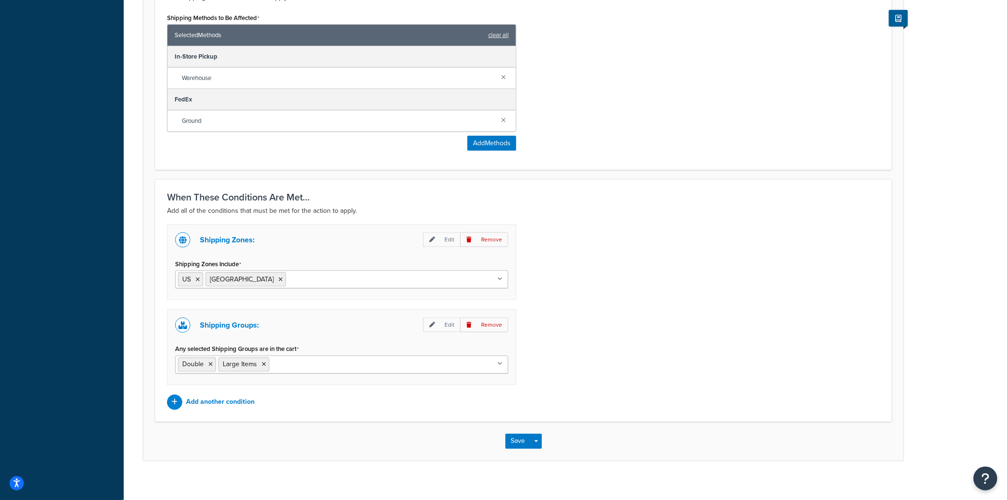
scroll to position [427, 0]
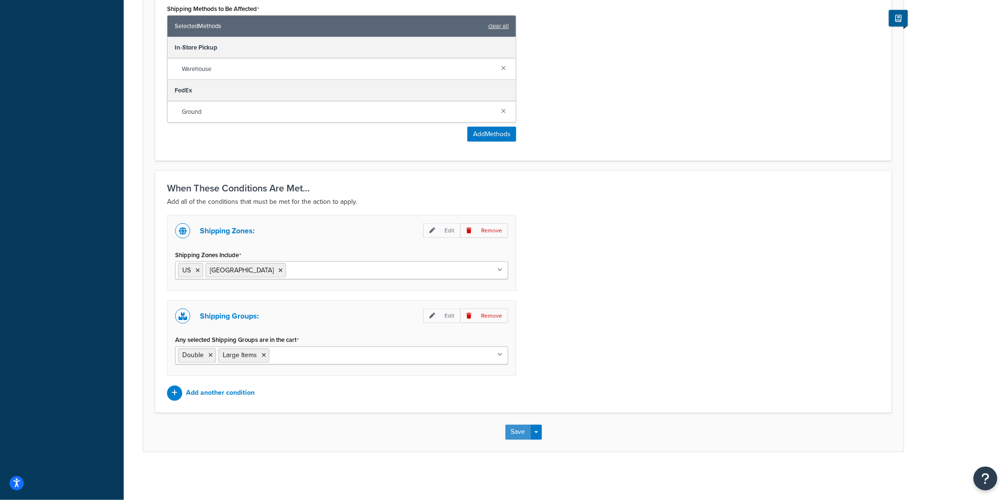
click at [517, 433] on button "Save" at bounding box center [518, 432] width 26 height 15
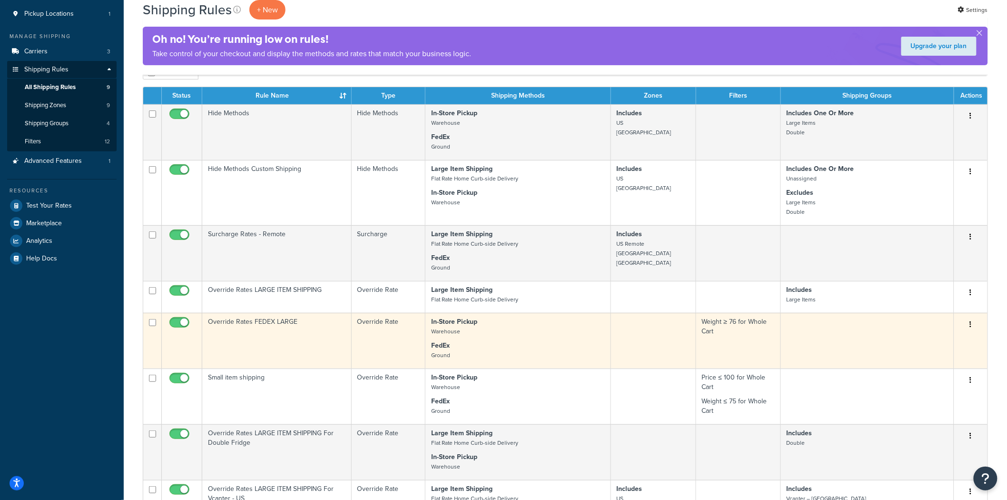
scroll to position [106, 0]
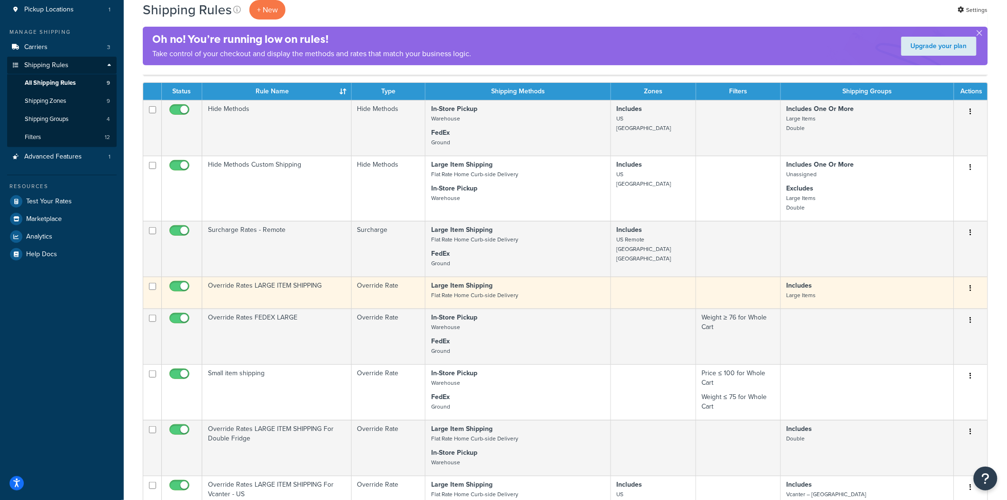
click at [310, 291] on td "Override Rates LARGE ITEM SHIPPING" at bounding box center [276, 293] width 149 height 32
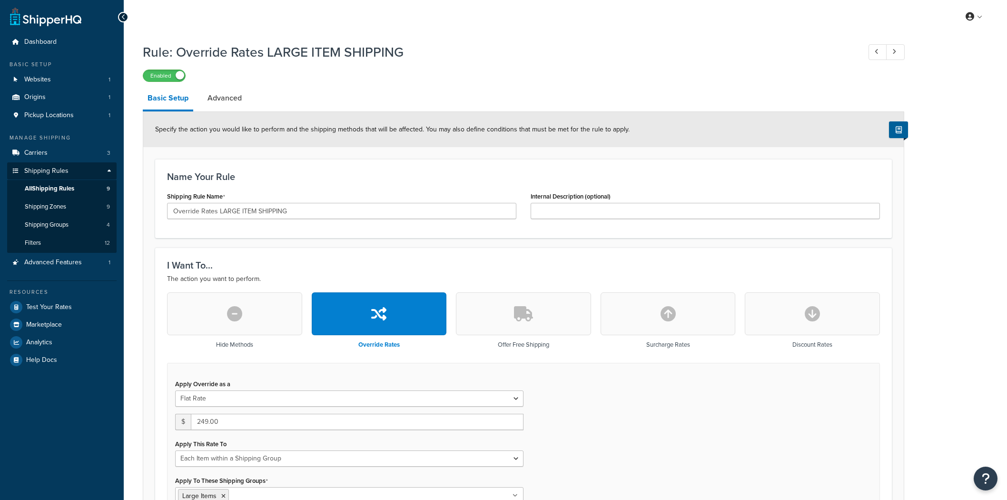
select select "ITEM"
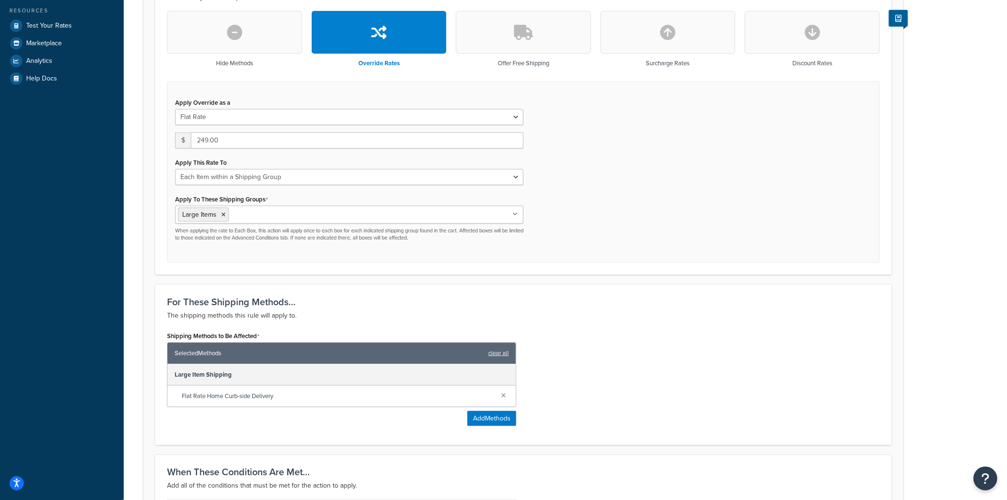
scroll to position [317, 0]
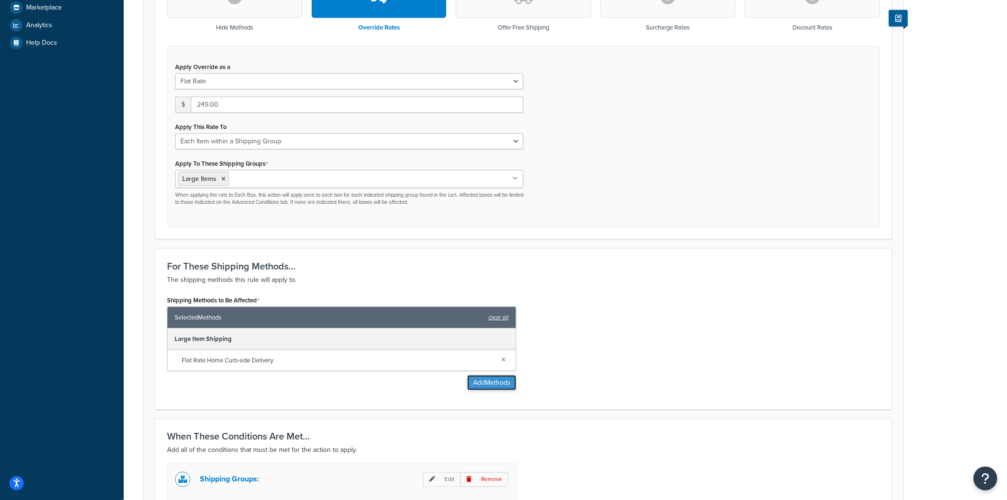
click at [481, 383] on button "Add Methods" at bounding box center [491, 382] width 49 height 15
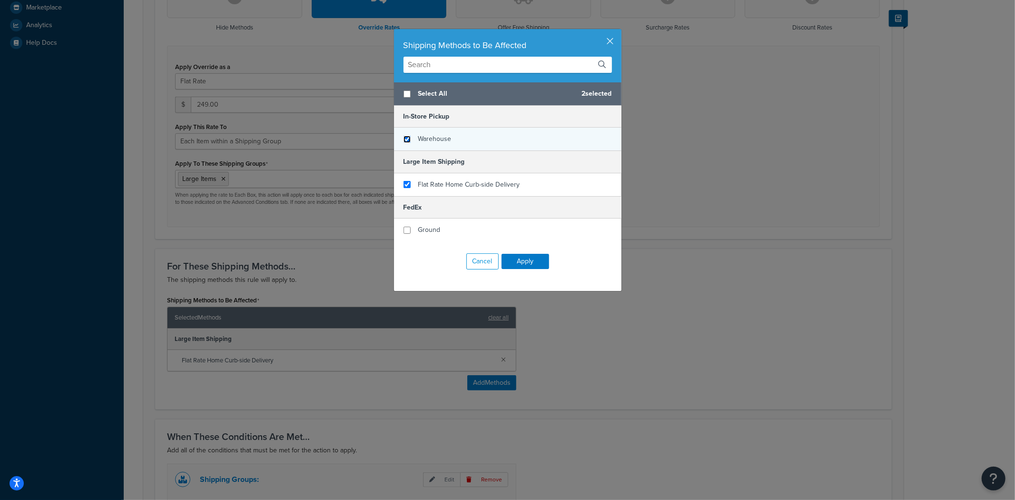
click at [404, 138] on input "checkbox" at bounding box center [407, 139] width 7 height 7
checkbox input "true"
click at [525, 261] on button "Apply" at bounding box center [526, 261] width 48 height 15
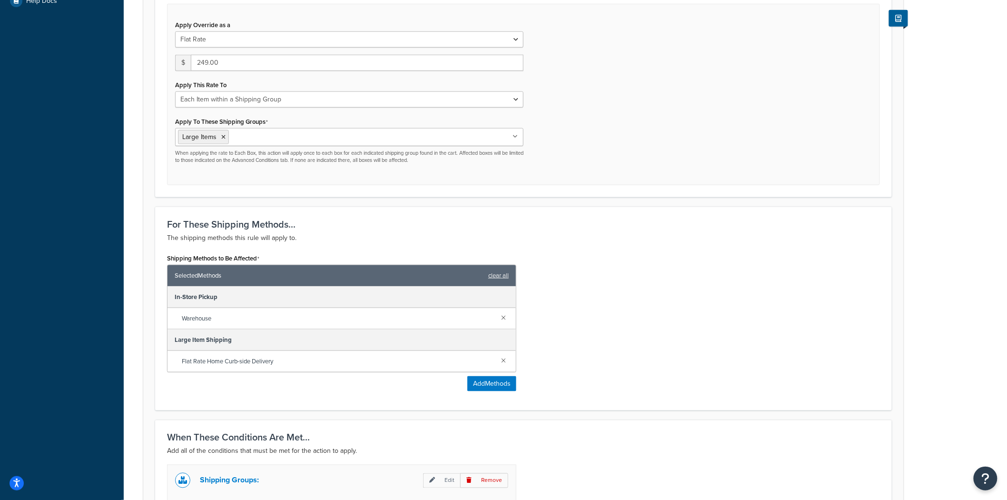
scroll to position [524, 0]
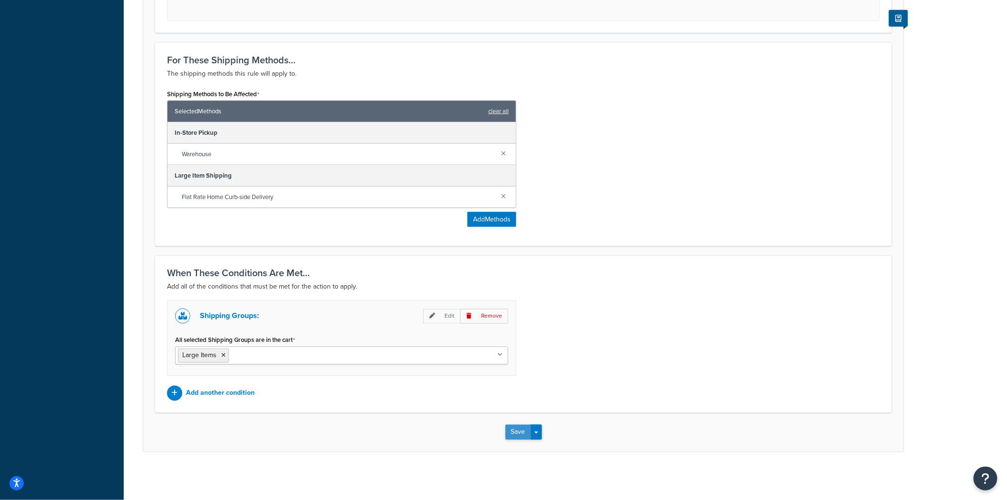
click at [506, 427] on button "Save" at bounding box center [518, 432] width 26 height 15
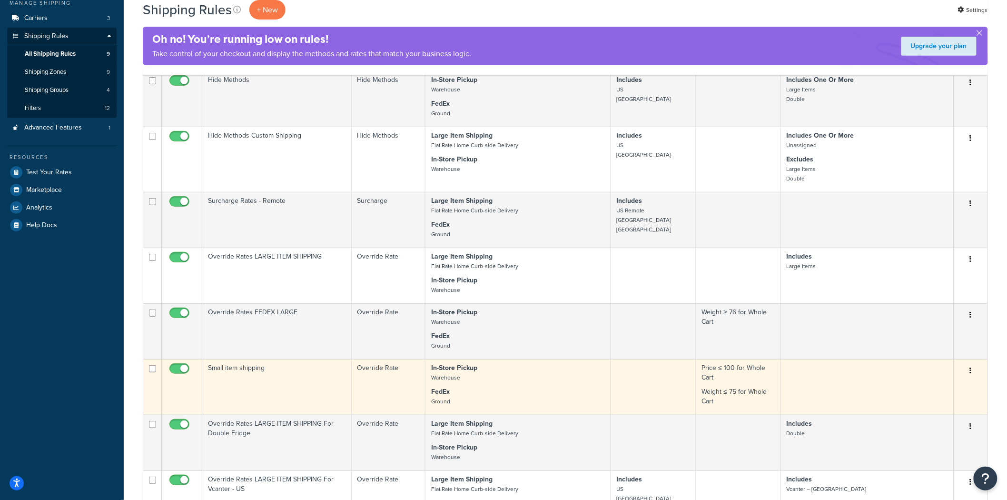
scroll to position [106, 0]
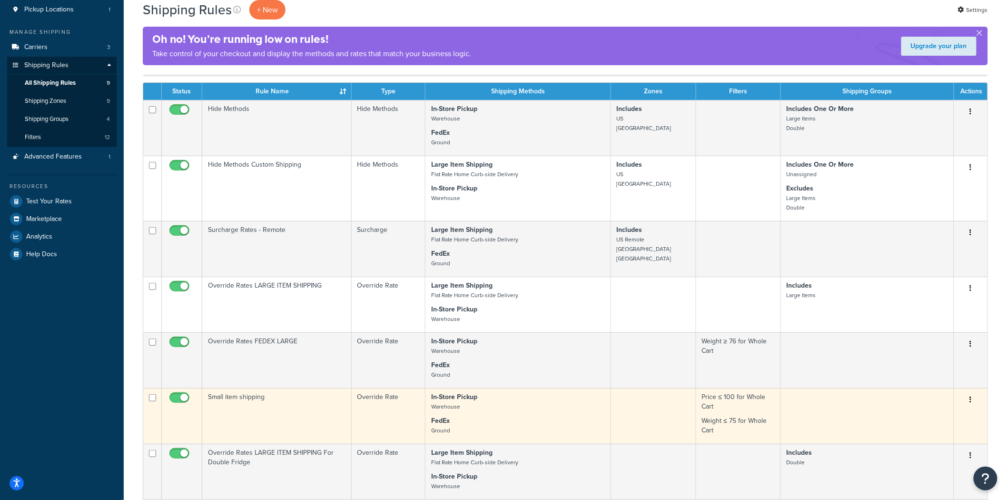
click at [303, 407] on td "Small item shipping" at bounding box center [276, 416] width 149 height 56
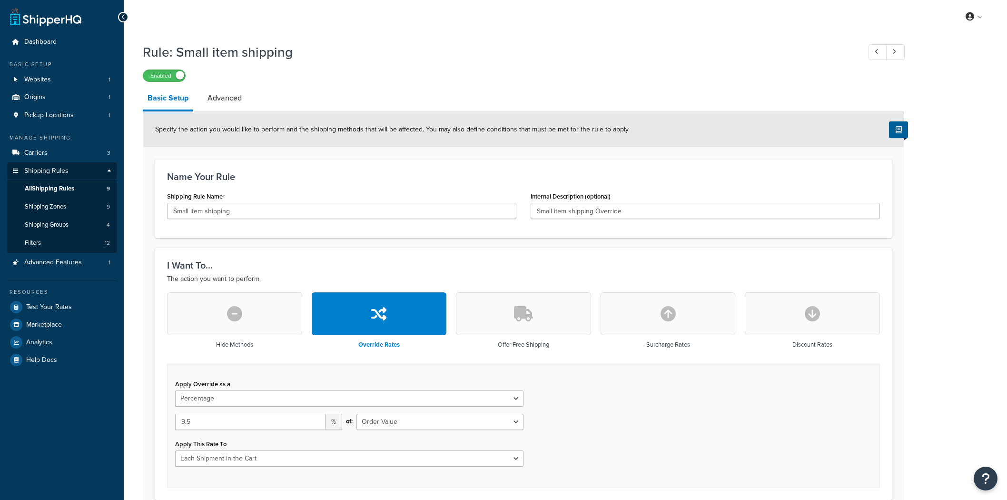
select select "PERCENTAGE"
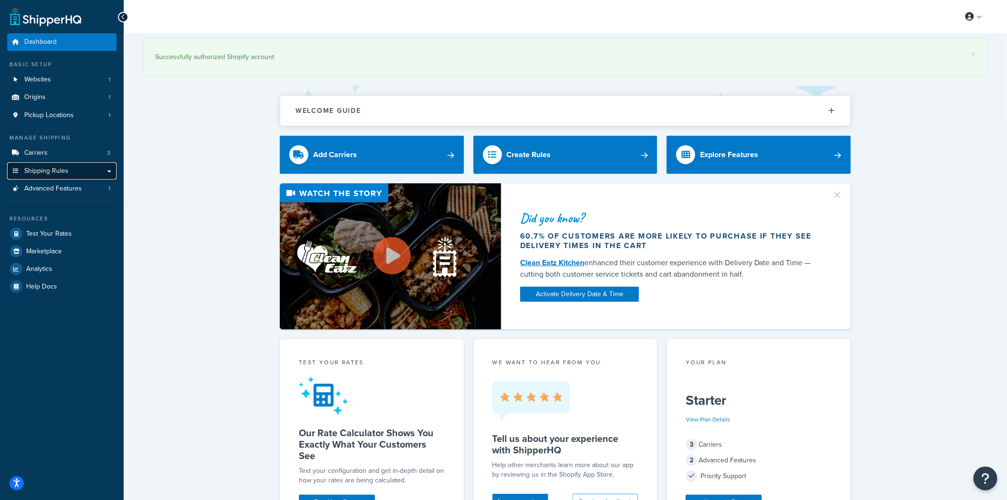
click at [75, 171] on link "Shipping Rules" at bounding box center [61, 171] width 109 height 18
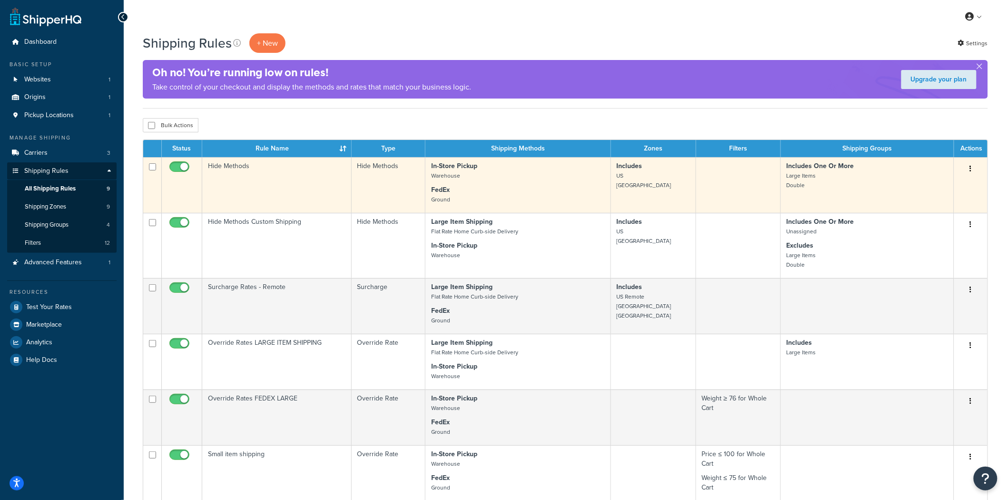
click at [249, 177] on td "Hide Methods" at bounding box center [276, 185] width 149 height 56
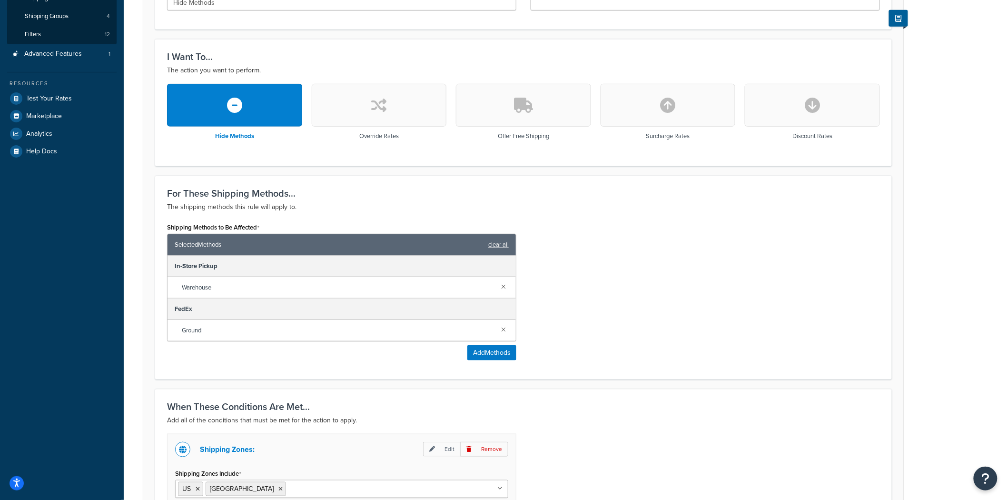
scroll to position [211, 0]
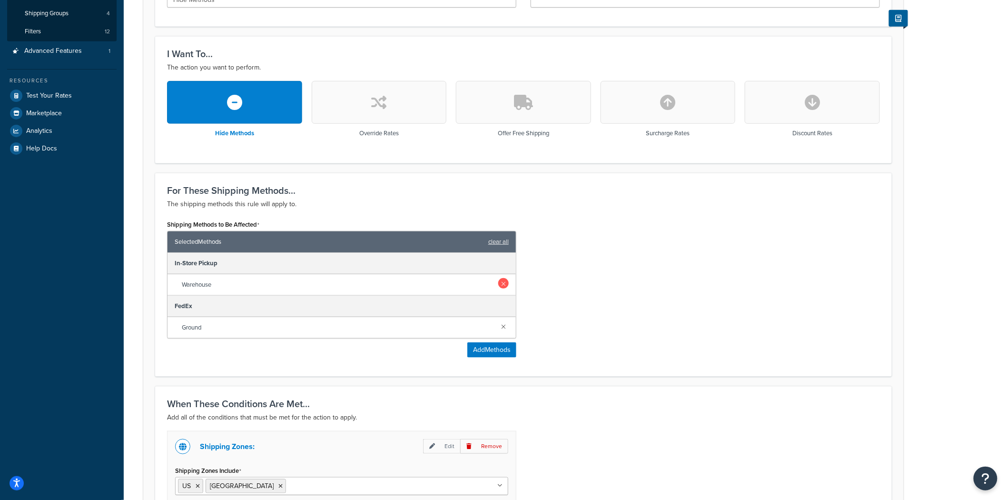
click at [504, 281] on link at bounding box center [503, 283] width 10 height 10
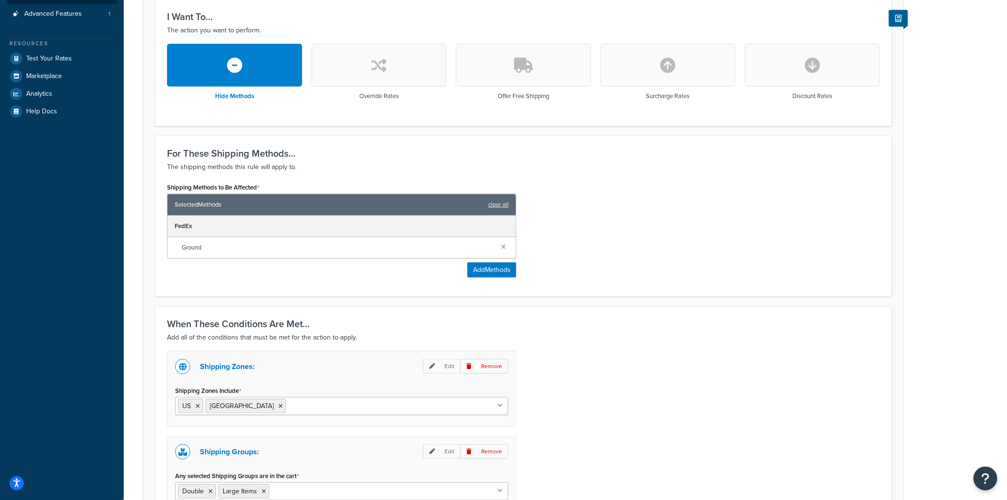
scroll to position [384, 0]
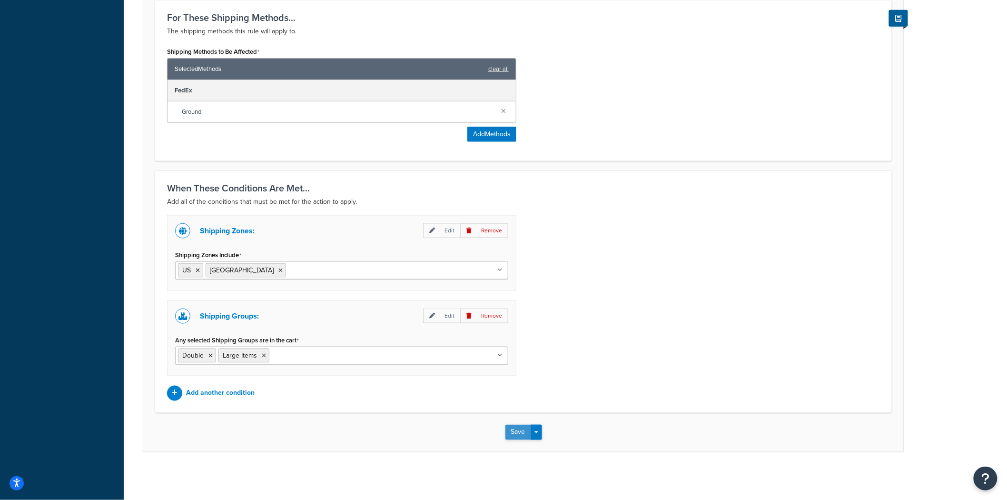
click at [516, 434] on button "Save" at bounding box center [518, 432] width 26 height 15
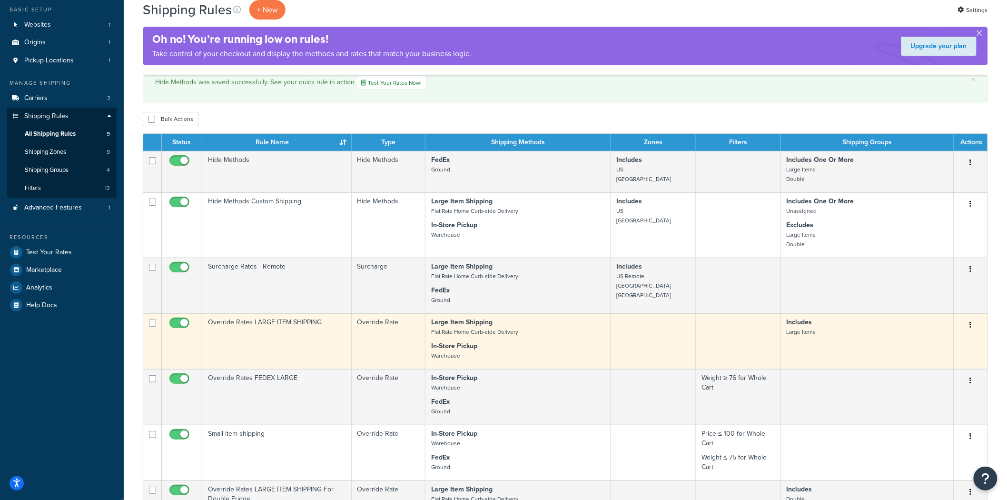
scroll to position [106, 0]
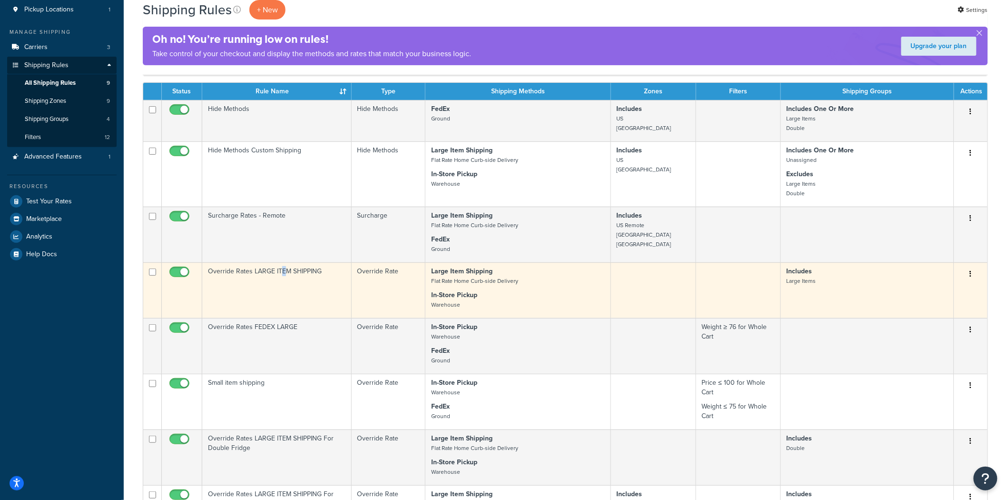
click at [283, 286] on td "Override Rates LARGE ITEM SHIPPING" at bounding box center [276, 290] width 149 height 56
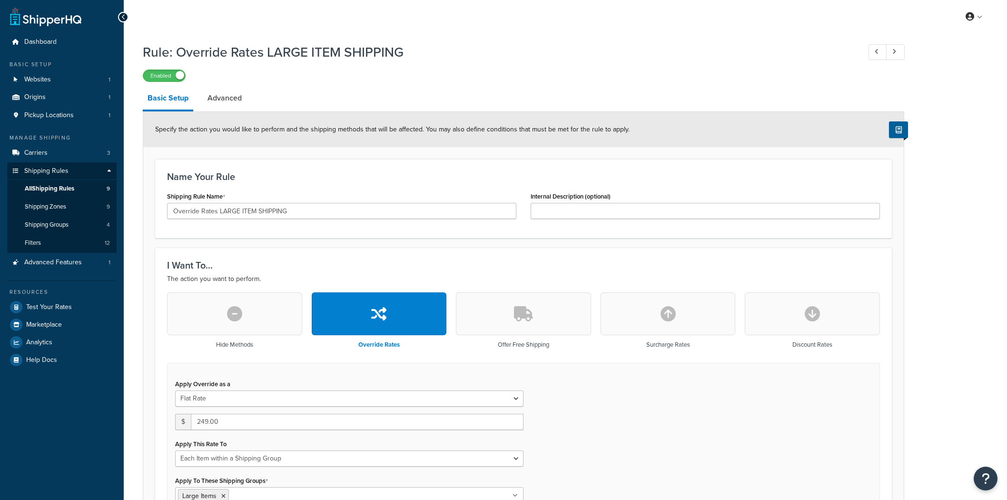
select select "ITEM"
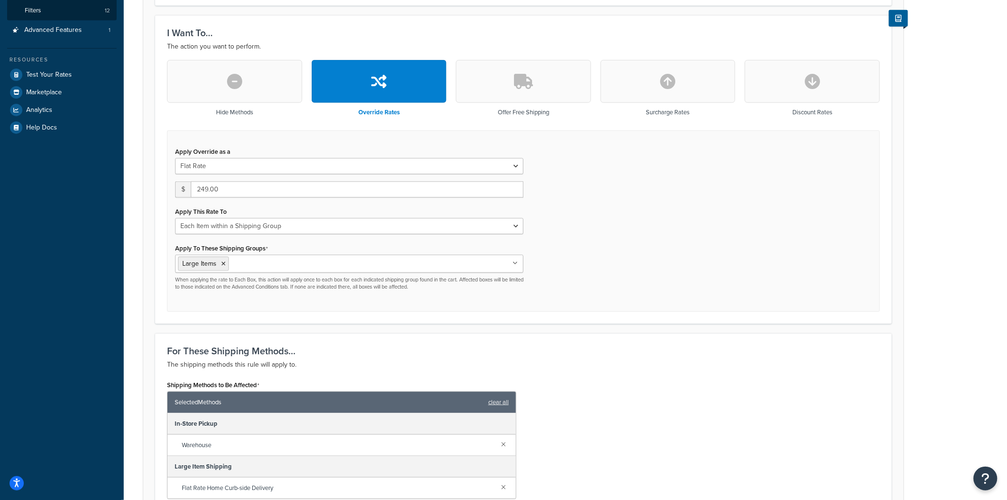
scroll to position [264, 0]
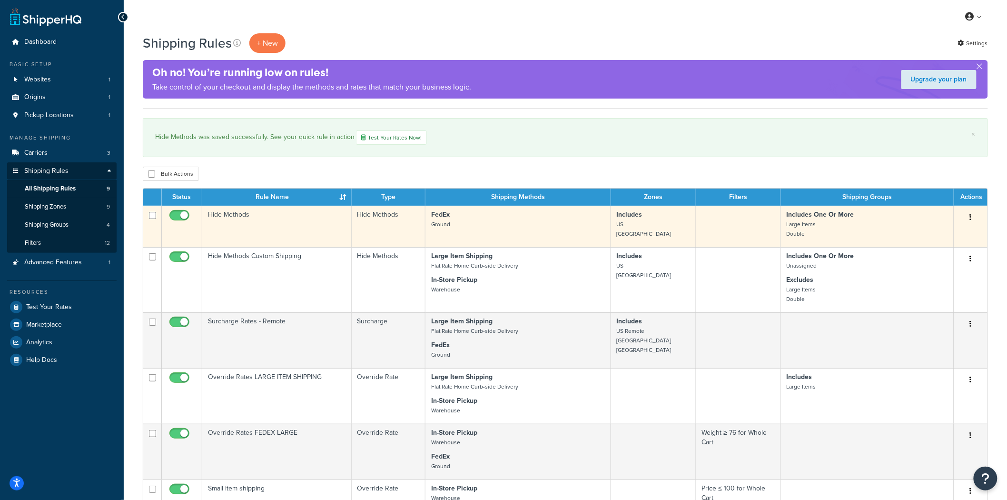
click at [235, 226] on td "Hide Methods" at bounding box center [276, 226] width 149 height 41
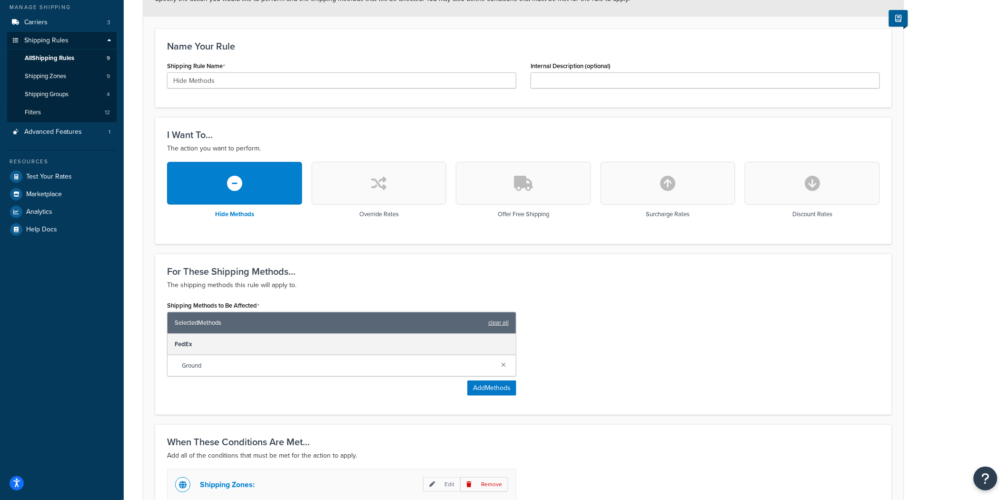
scroll to position [159, 0]
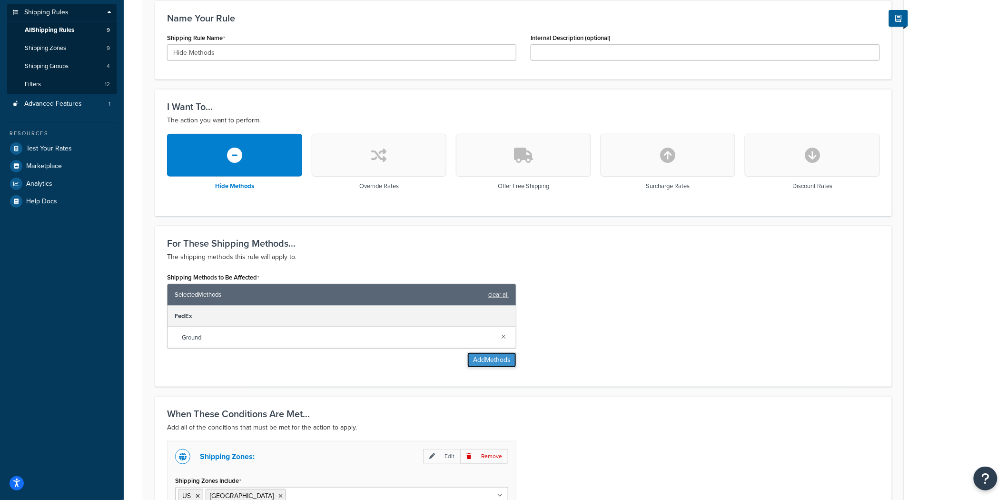
click at [496, 358] on button "Add Methods" at bounding box center [491, 359] width 49 height 15
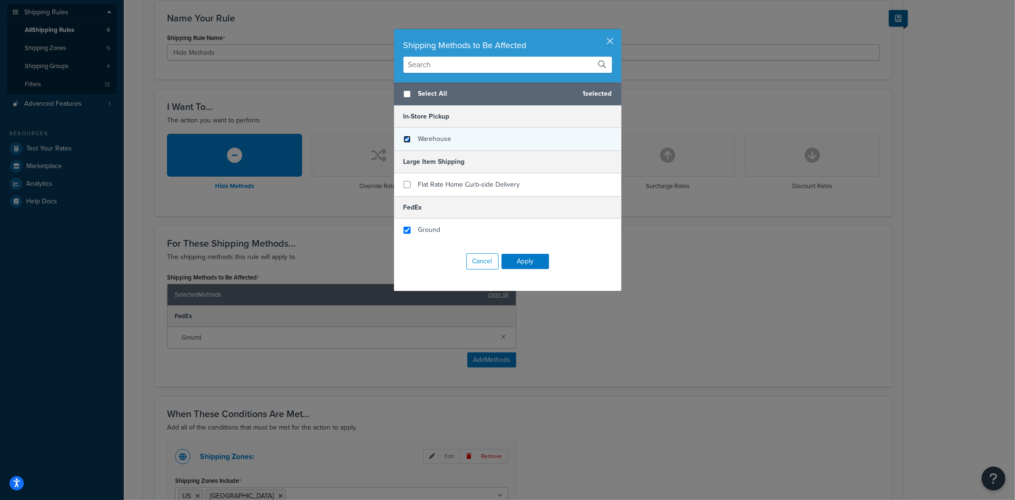
click at [404, 139] on input "checkbox" at bounding box center [407, 139] width 7 height 7
checkbox input "true"
click at [532, 261] on button "Apply" at bounding box center [526, 261] width 48 height 15
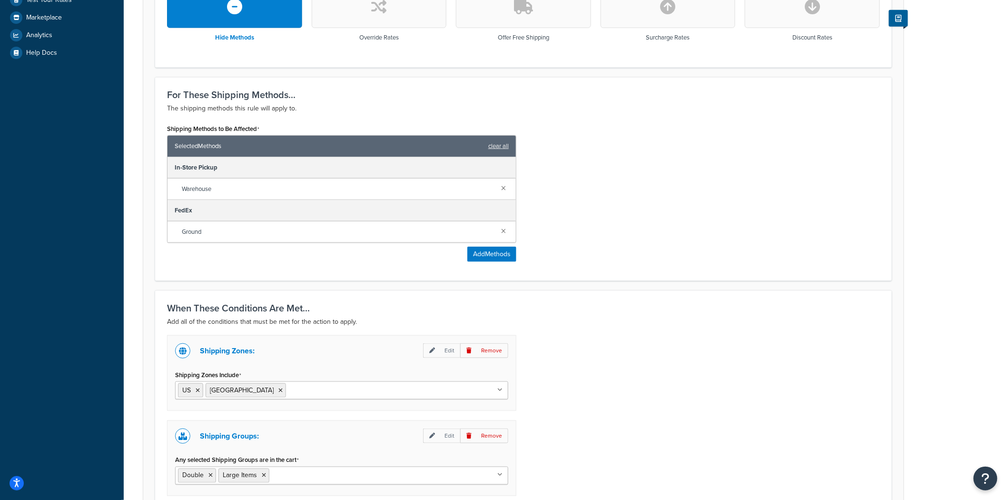
scroll to position [427, 0]
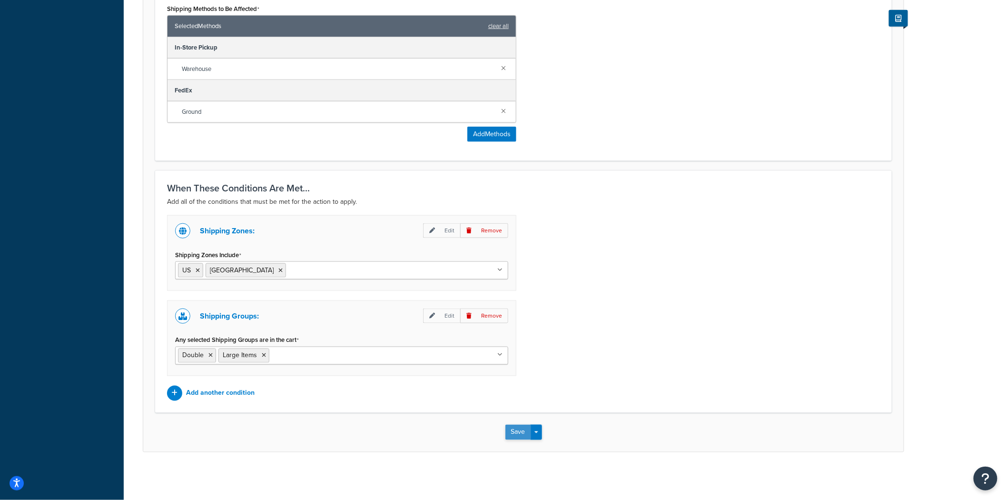
click at [515, 431] on button "Save" at bounding box center [518, 432] width 26 height 15
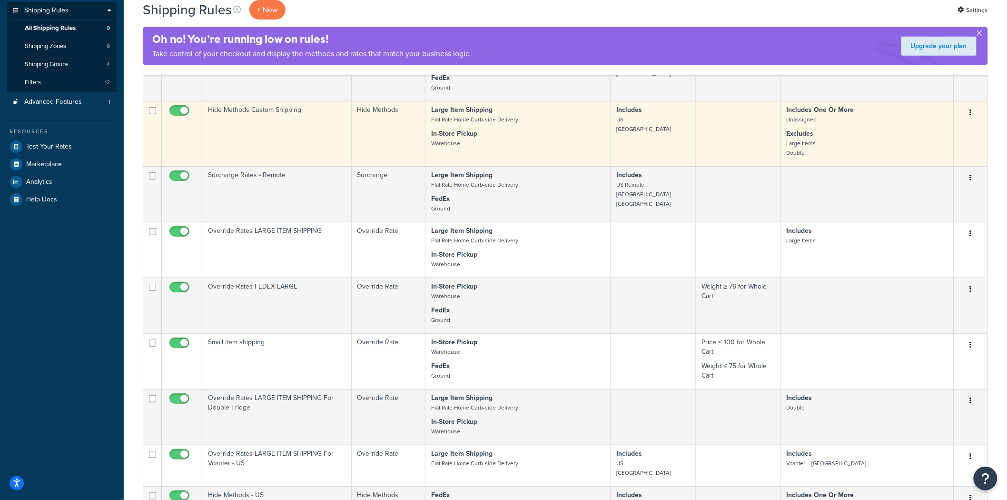
scroll to position [106, 0]
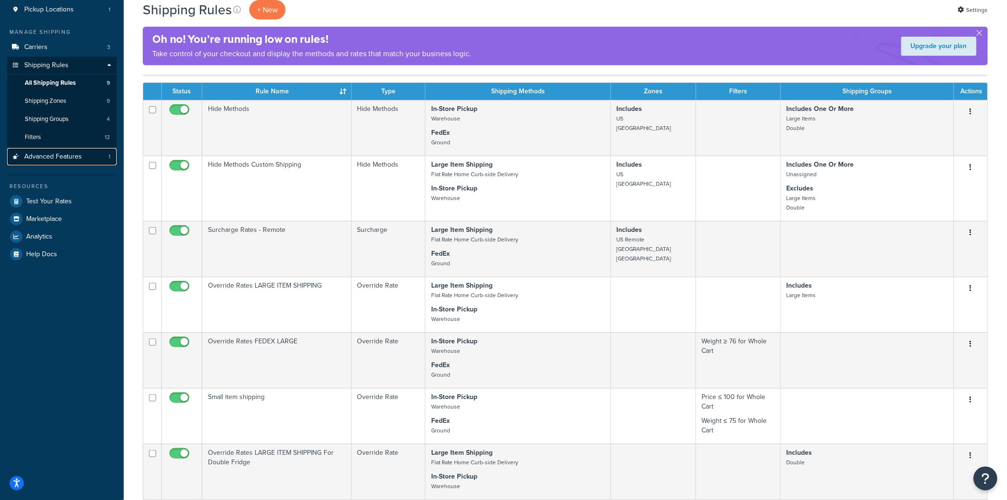
click at [59, 154] on span "Advanced Features" at bounding box center [53, 157] width 58 height 8
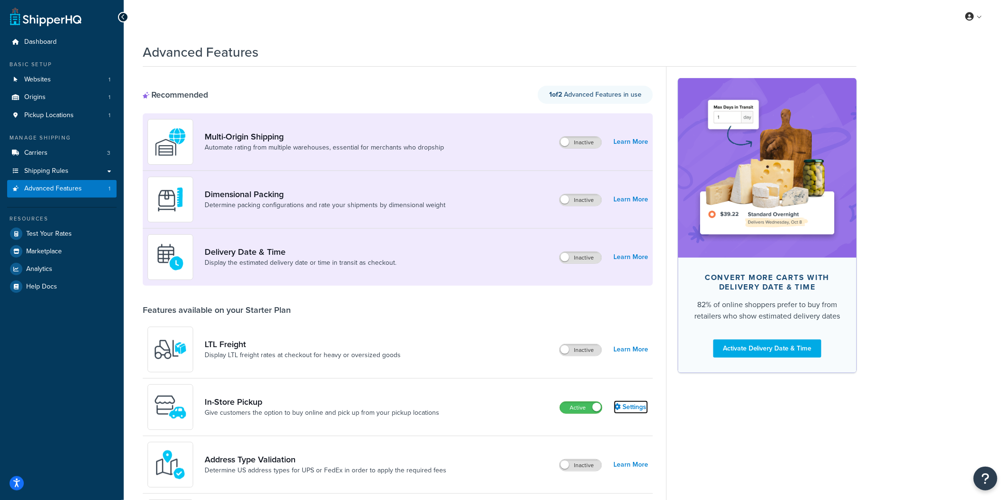
click at [635, 405] on link "Settings" at bounding box center [631, 406] width 34 height 13
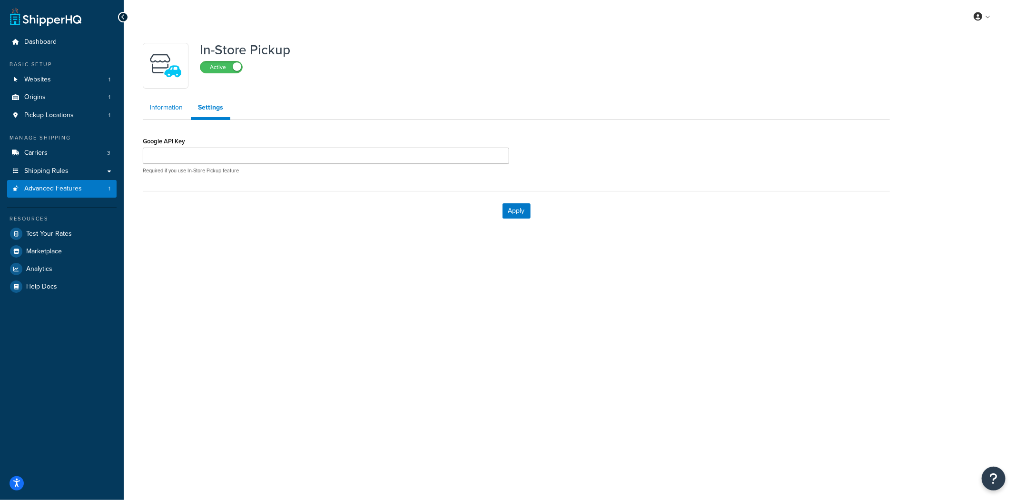
click at [166, 108] on link "Information" at bounding box center [166, 107] width 47 height 19
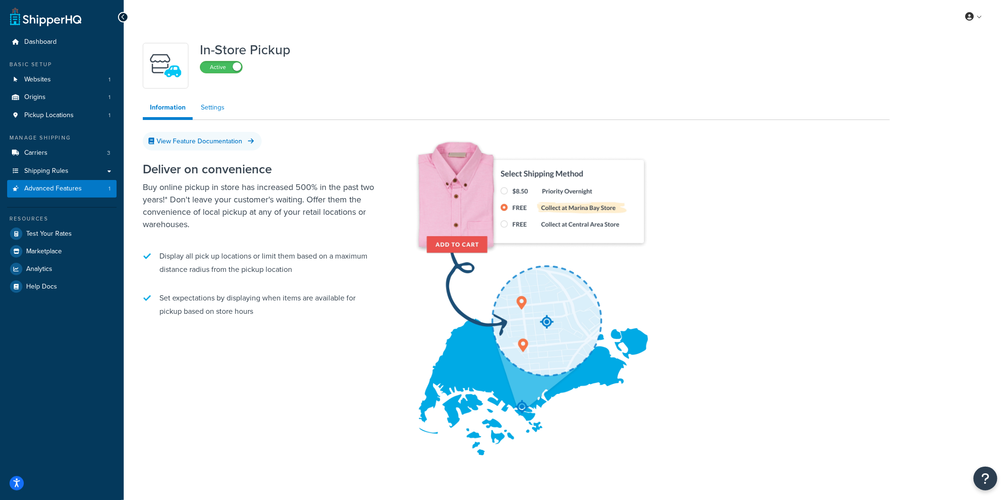
click at [206, 106] on link "Settings" at bounding box center [213, 107] width 38 height 19
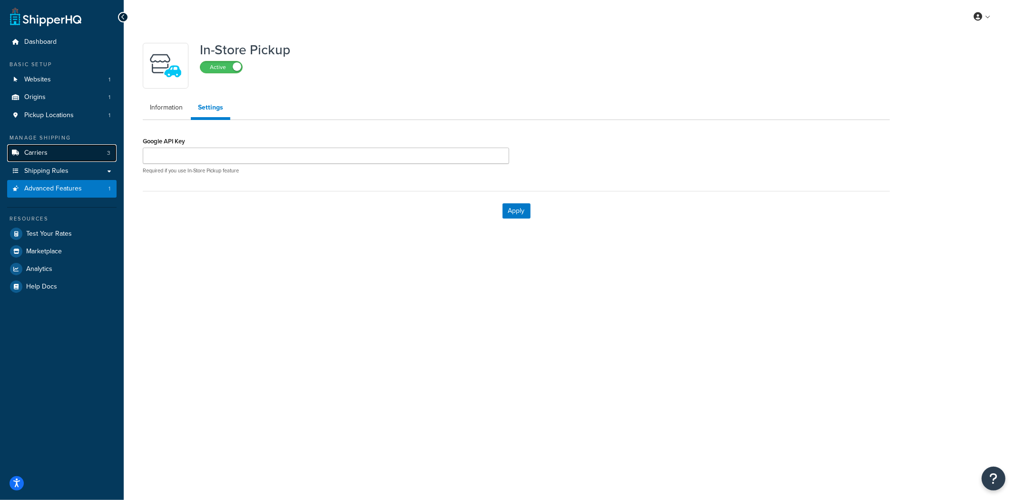
click at [52, 157] on link "Carriers 3" at bounding box center [61, 153] width 109 height 18
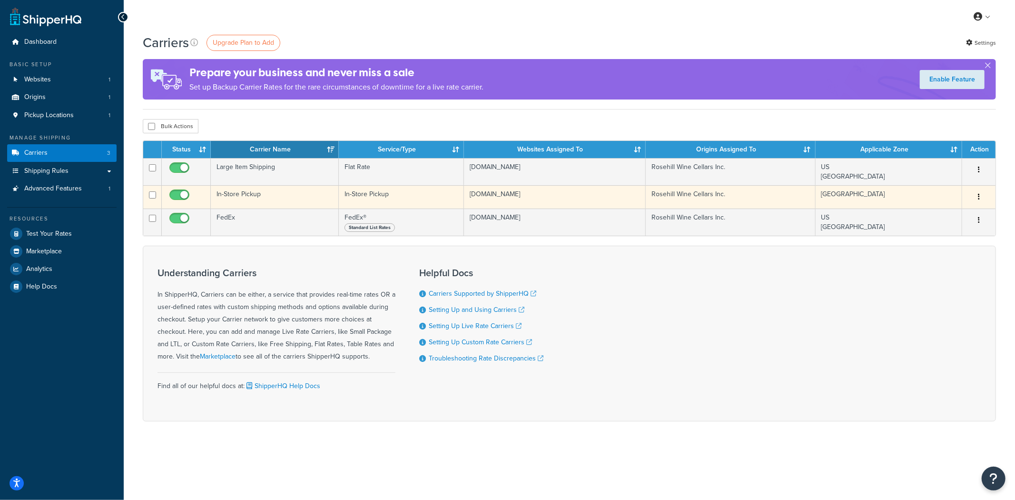
click at [259, 193] on td "In-Store Pickup" at bounding box center [275, 196] width 128 height 23
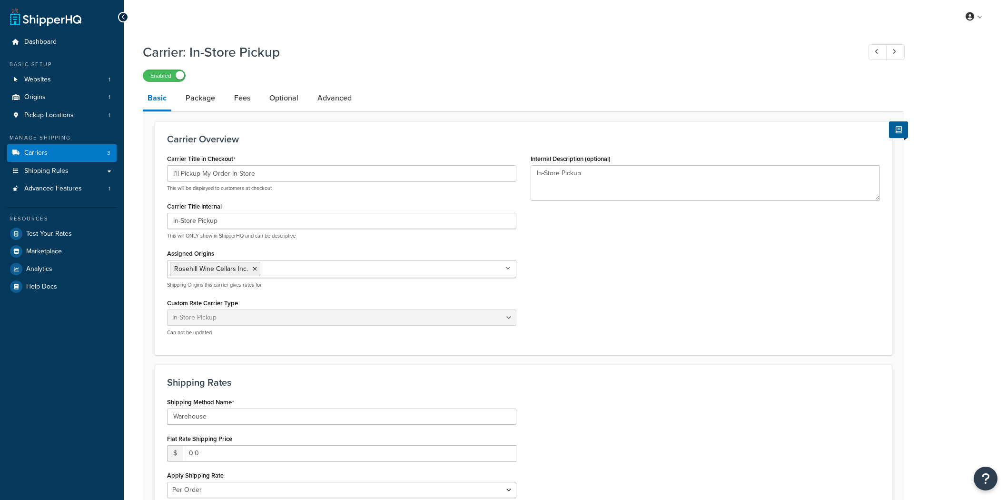
select select "pickup"
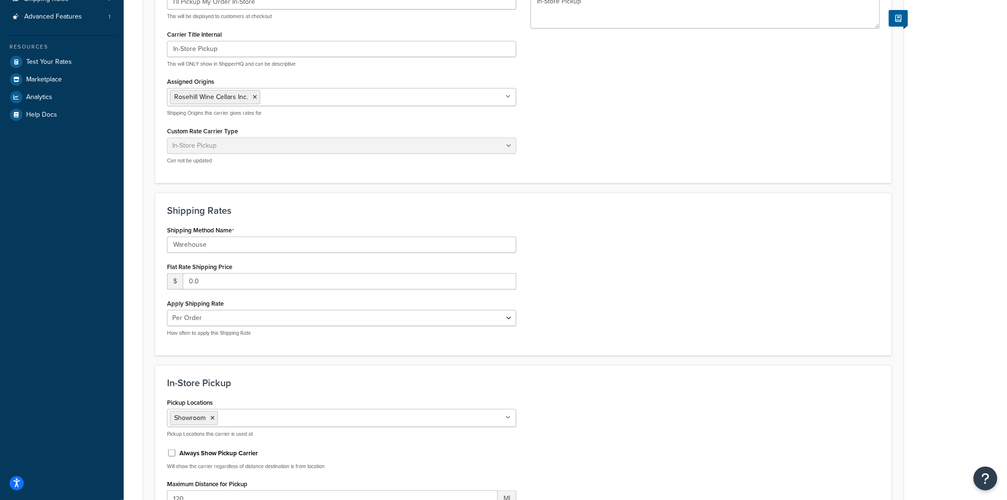
scroll to position [170, 0]
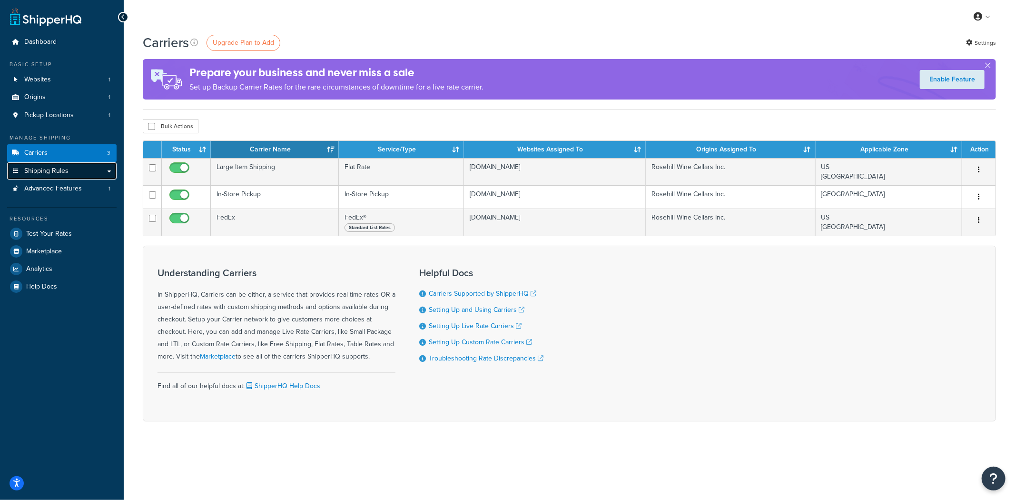
click at [49, 172] on span "Shipping Rules" at bounding box center [46, 171] width 44 height 8
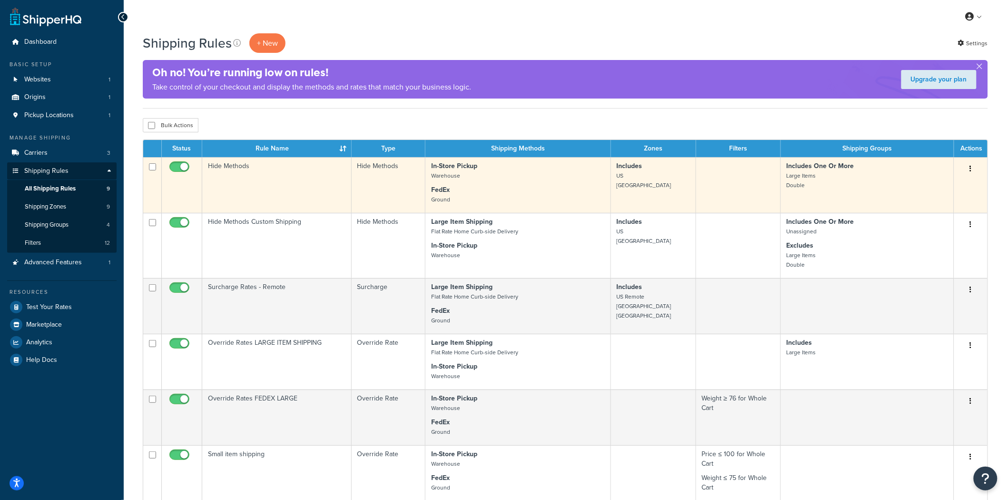
click at [307, 182] on td "Hide Methods" at bounding box center [276, 185] width 149 height 56
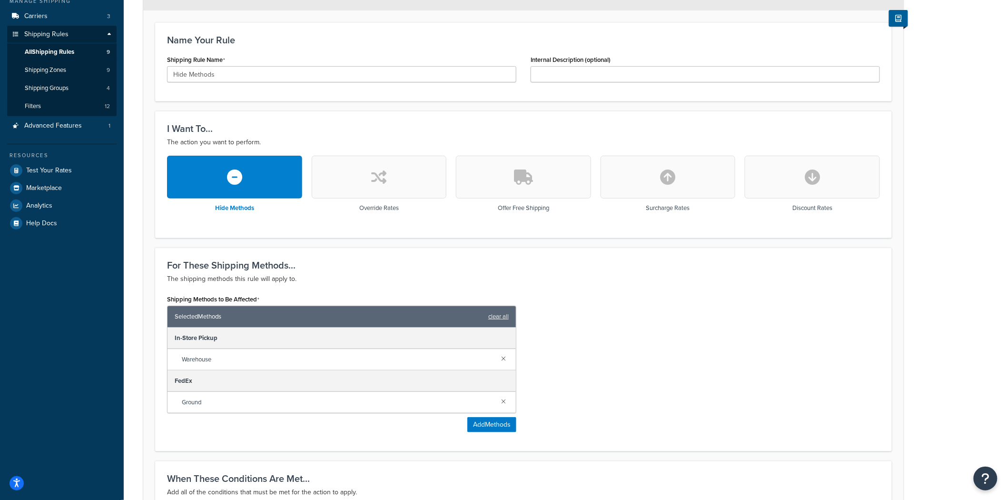
scroll to position [159, 0]
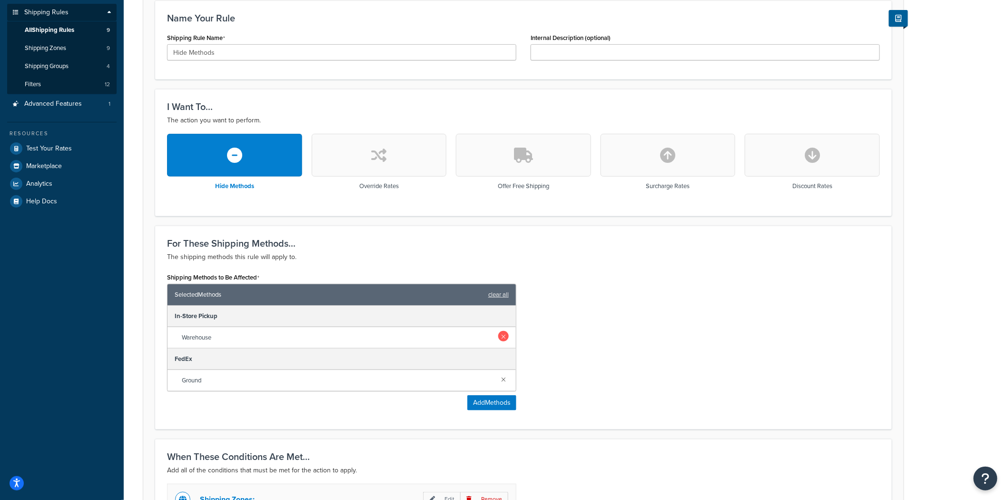
click at [502, 335] on link at bounding box center [503, 336] width 10 height 10
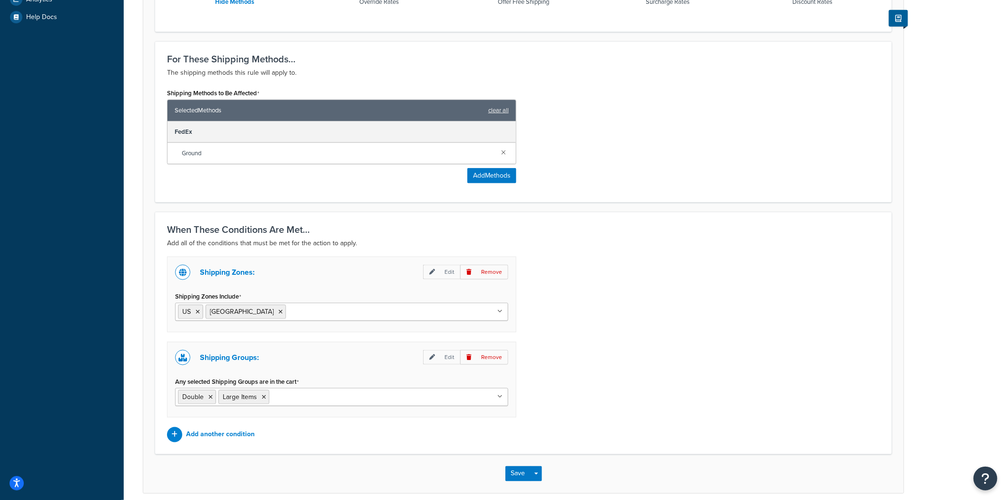
scroll to position [384, 0]
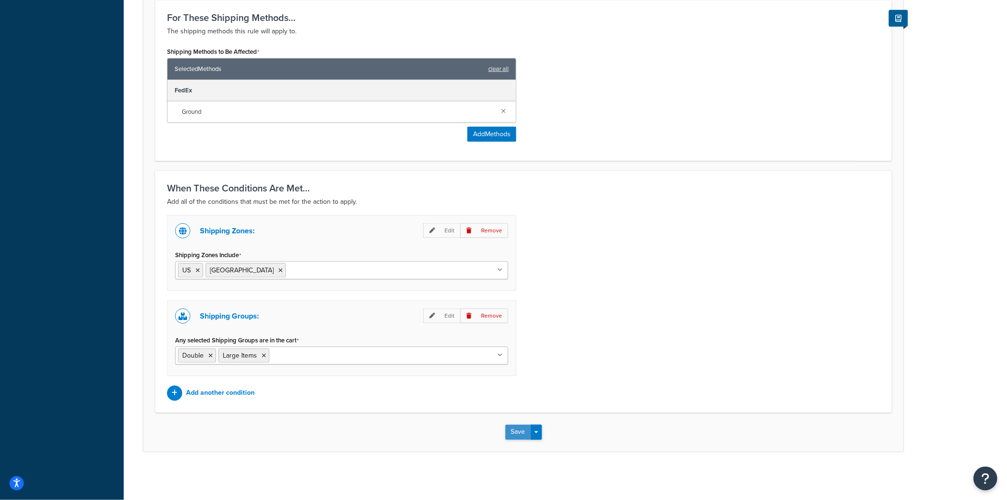
click at [518, 433] on button "Save" at bounding box center [518, 432] width 26 height 15
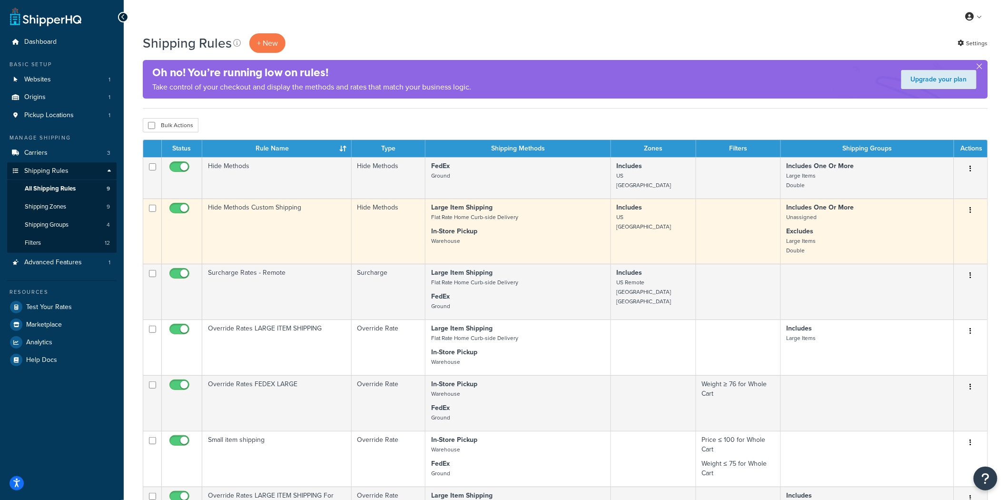
click at [259, 233] on td "Hide Methods Custom Shipping" at bounding box center [276, 230] width 149 height 65
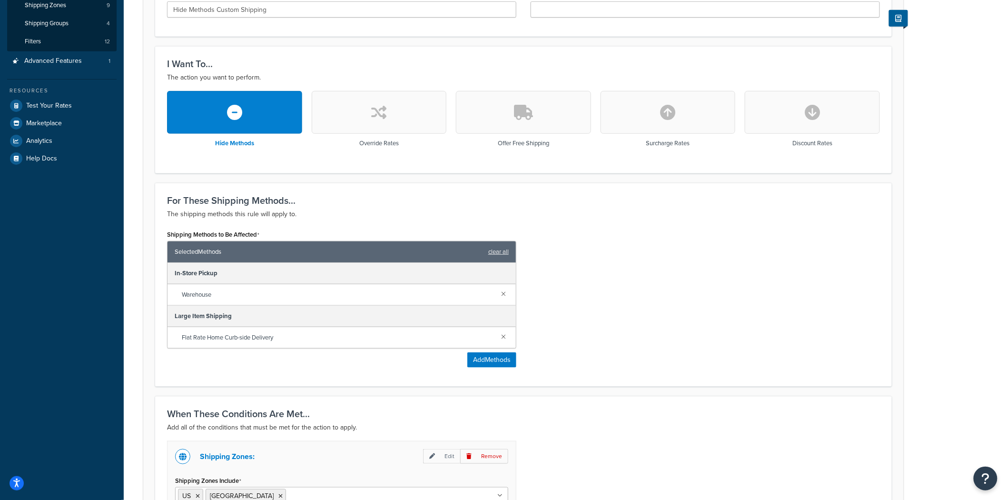
scroll to position [264, 0]
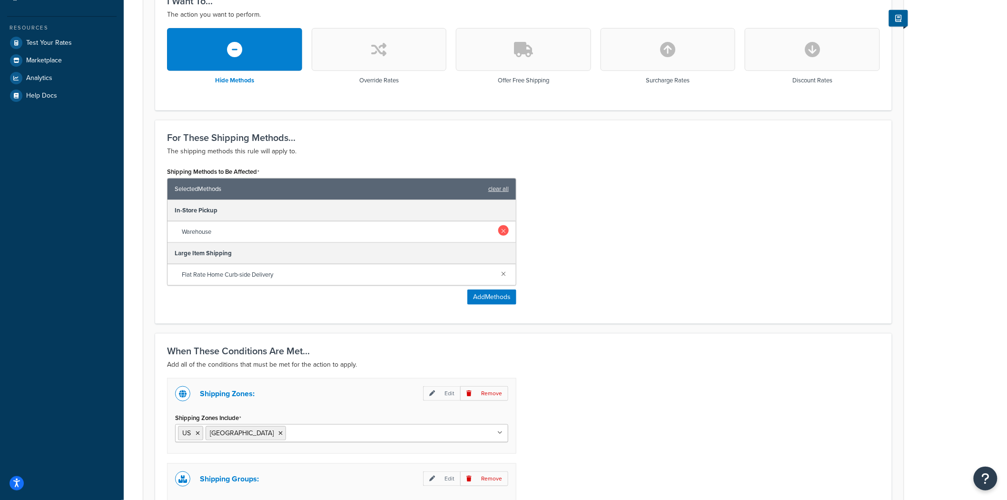
click at [505, 231] on link at bounding box center [503, 230] width 10 height 10
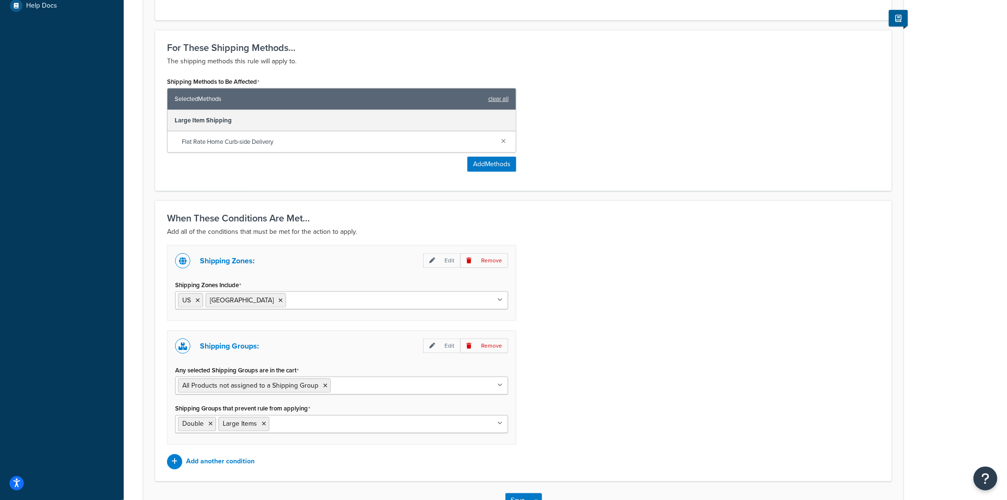
scroll to position [423, 0]
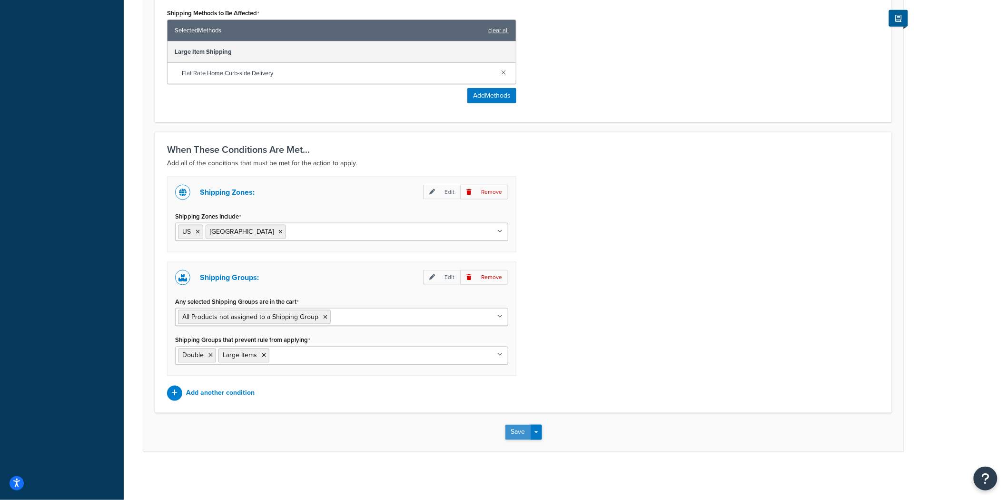
click at [517, 435] on button "Save" at bounding box center [518, 432] width 26 height 15
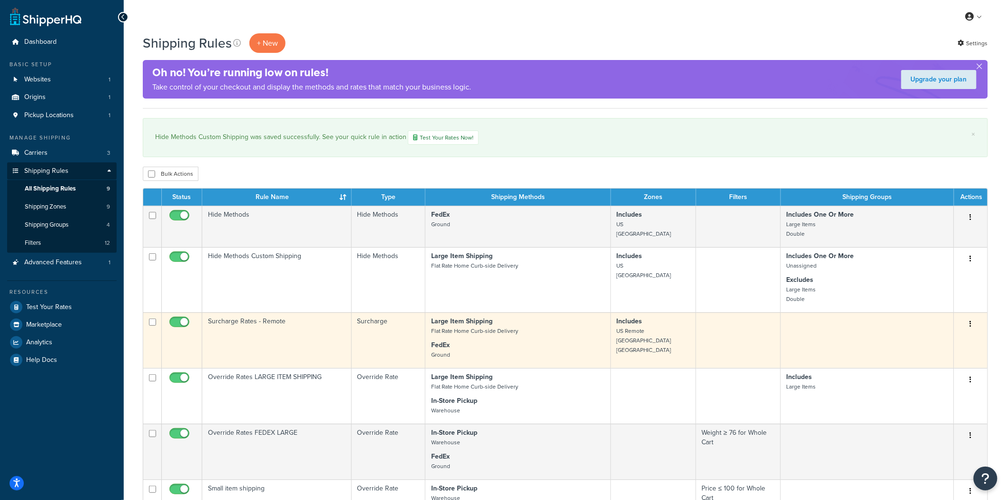
click at [288, 337] on td "Surcharge Rates - Remote" at bounding box center [276, 340] width 149 height 56
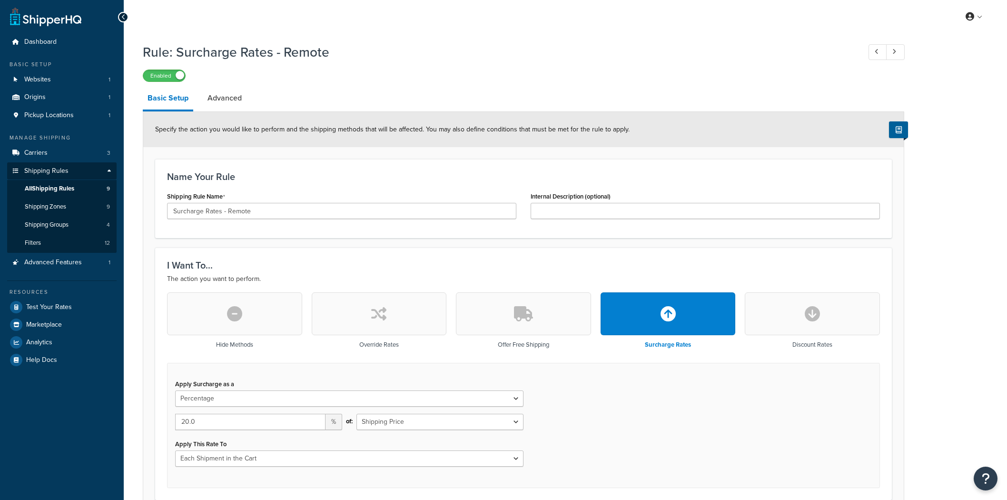
select select "PERCENTAGE"
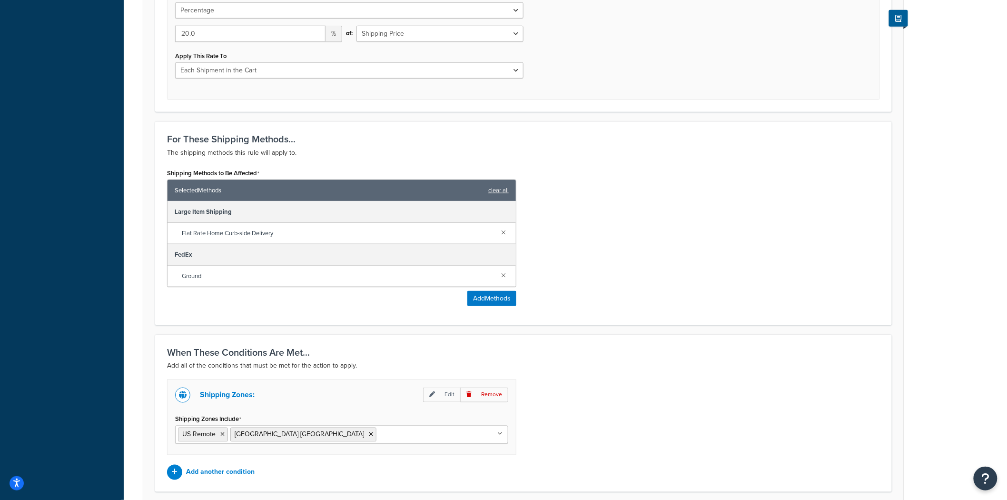
scroll to position [423, 0]
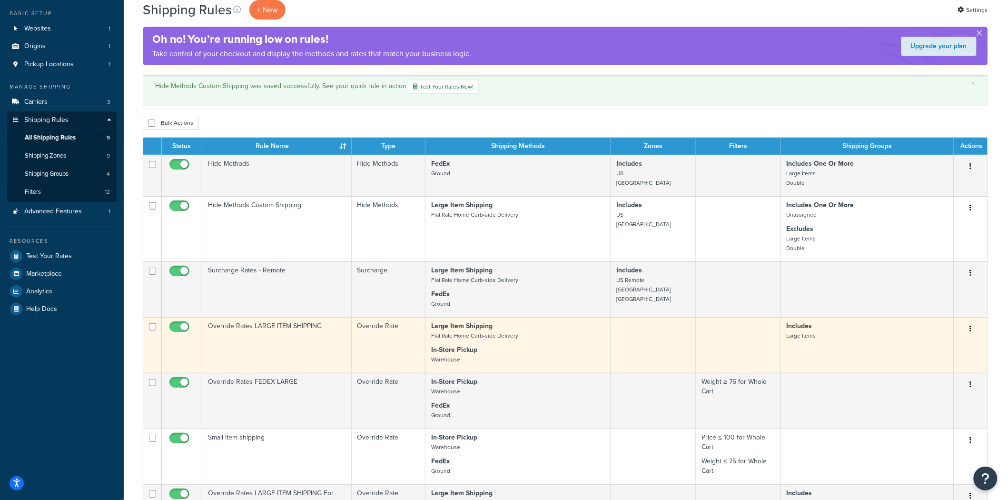
scroll to position [53, 0]
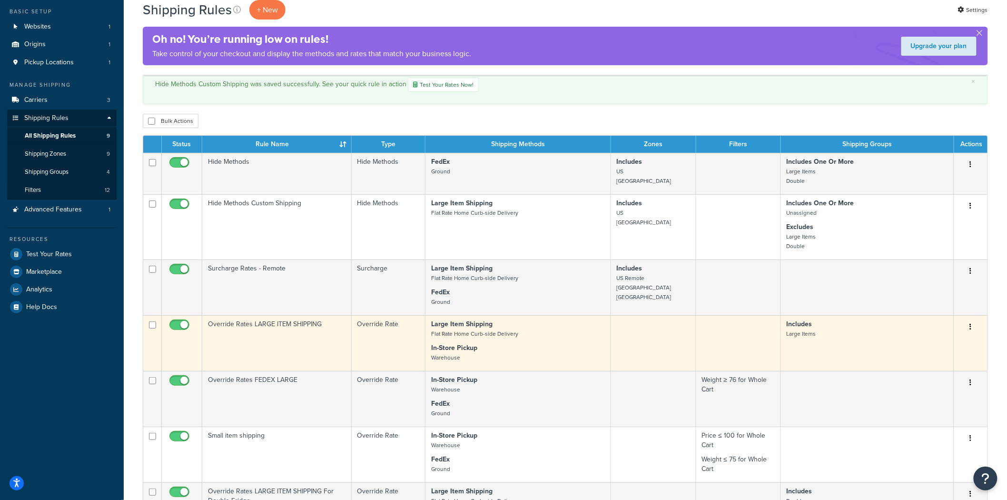
click at [309, 343] on td "Override Rates LARGE ITEM SHIPPING" at bounding box center [276, 343] width 149 height 56
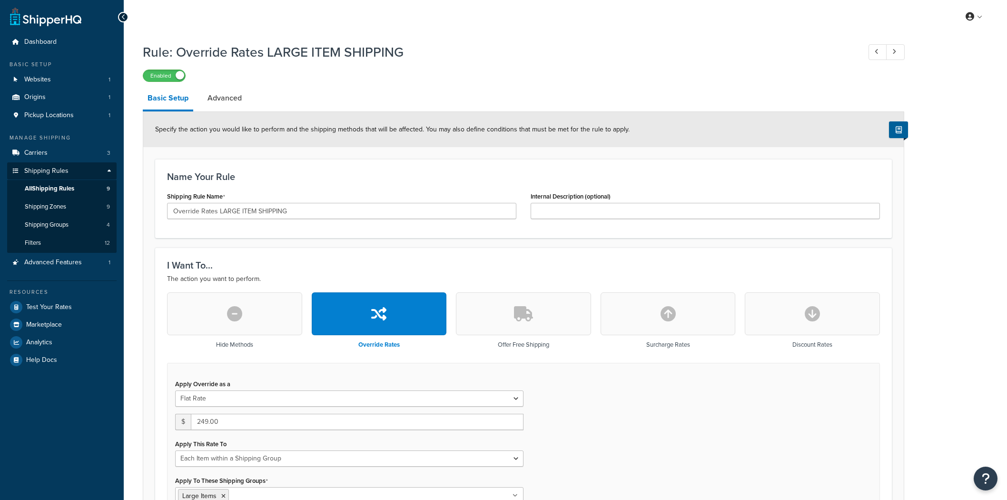
select select "ITEM"
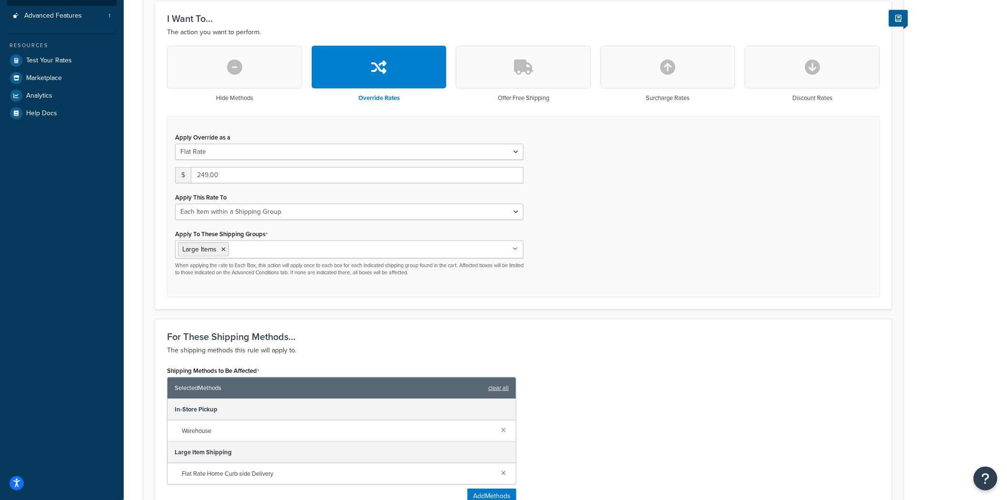
scroll to position [317, 0]
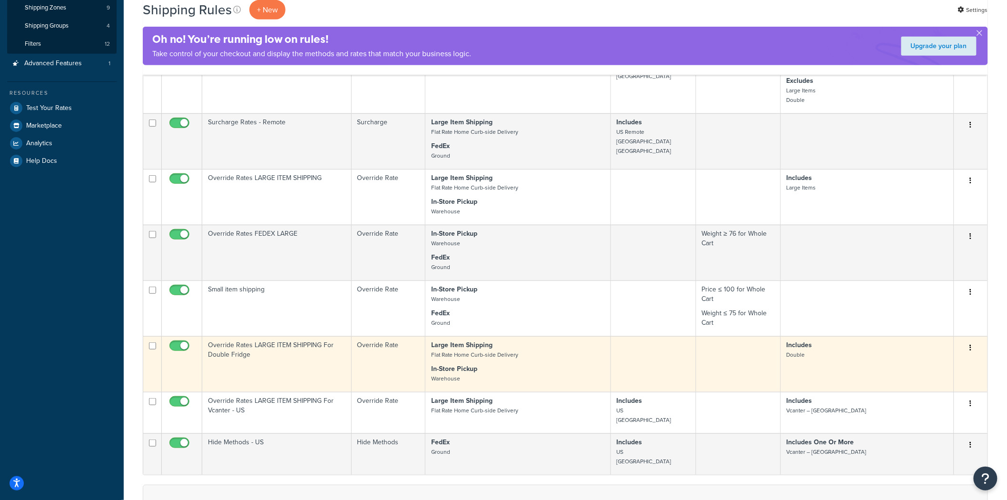
scroll to position [317, 0]
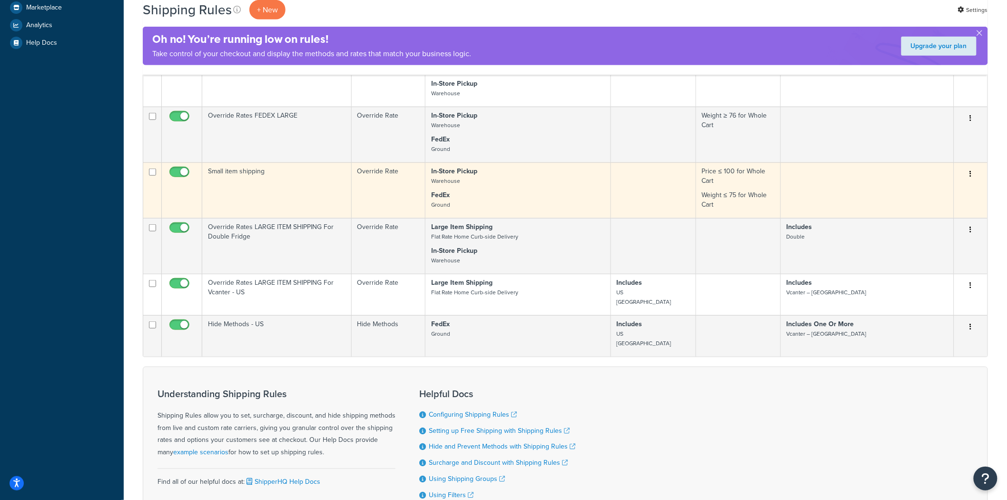
click at [262, 186] on td "Small item shipping" at bounding box center [276, 190] width 149 height 56
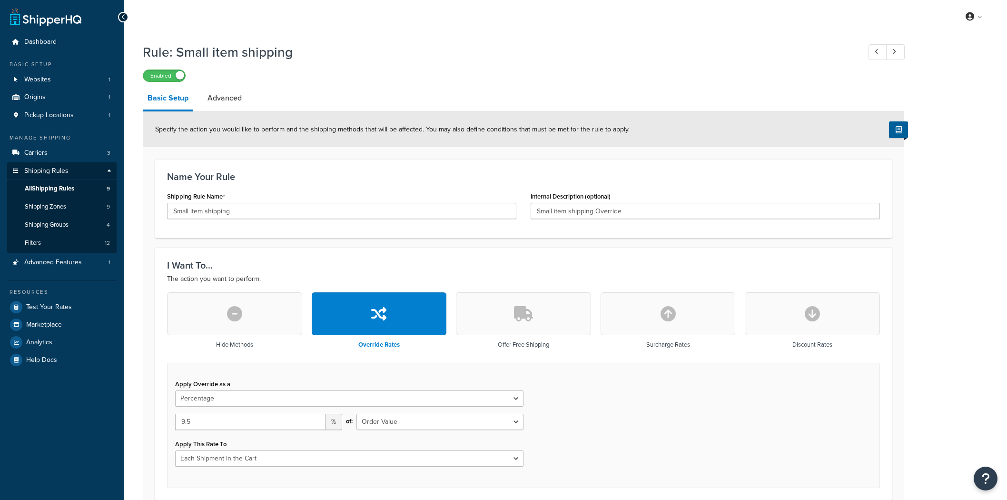
select select "PERCENTAGE"
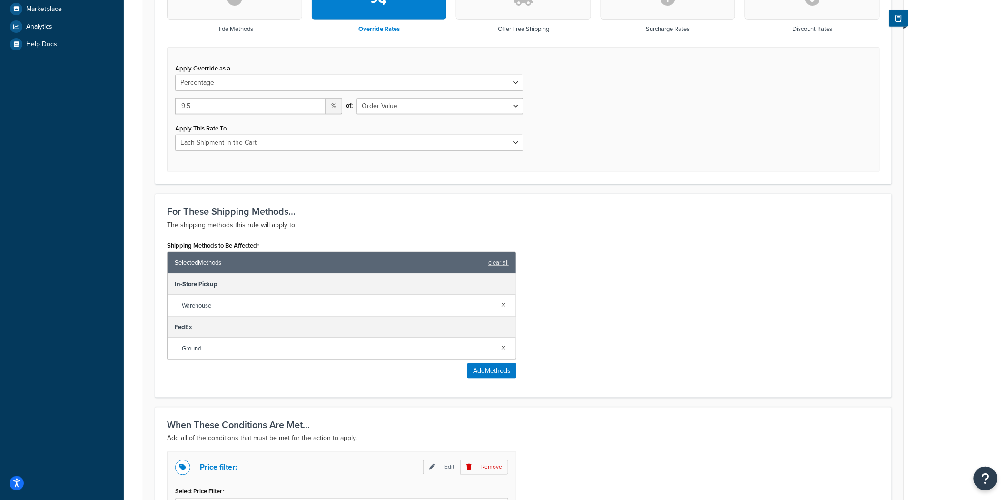
scroll to position [370, 0]
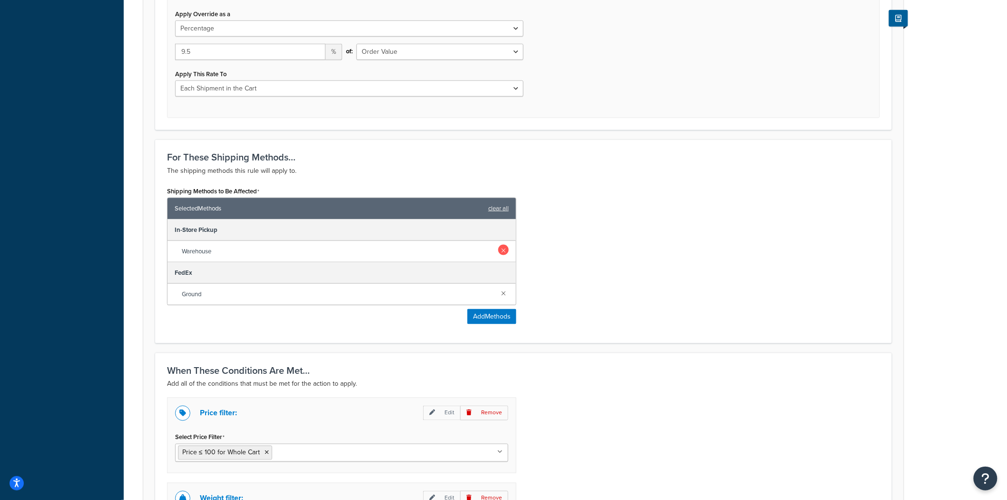
click at [503, 249] on link at bounding box center [503, 250] width 10 height 10
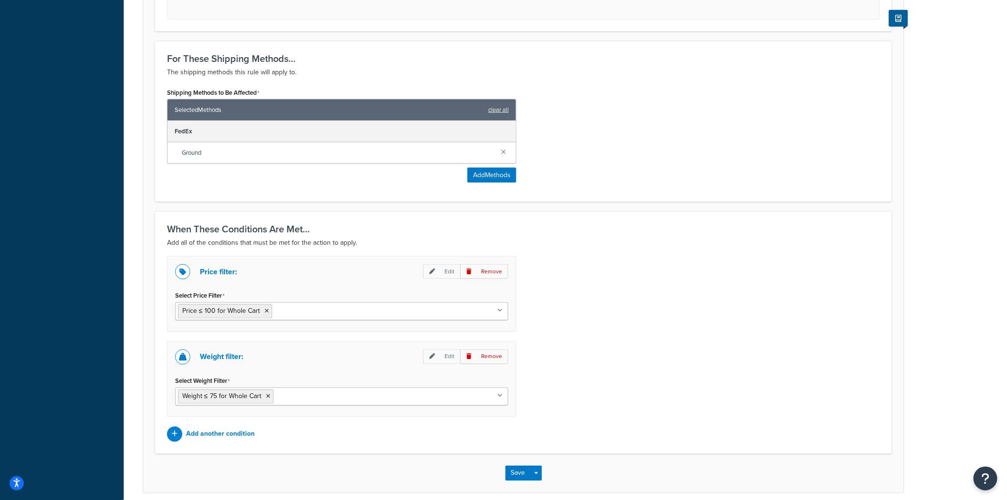
scroll to position [510, 0]
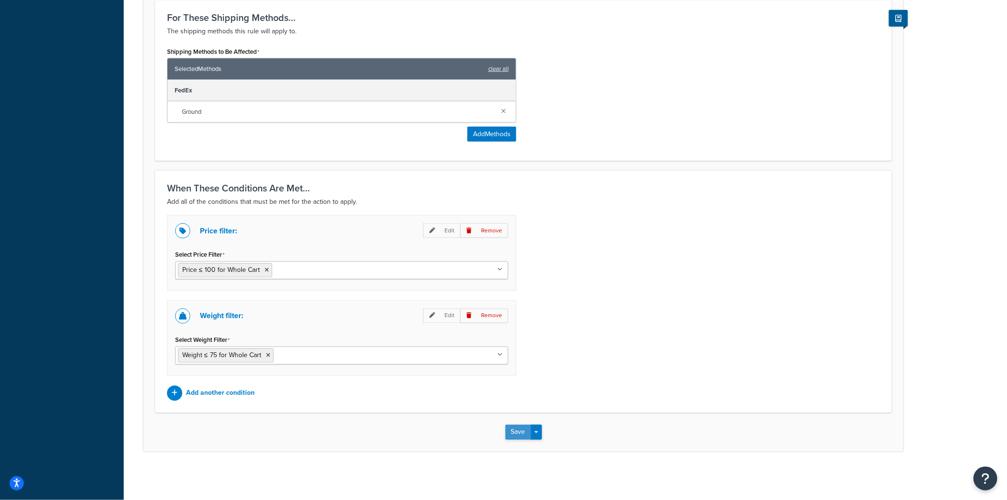
click at [520, 431] on button "Save" at bounding box center [518, 432] width 26 height 15
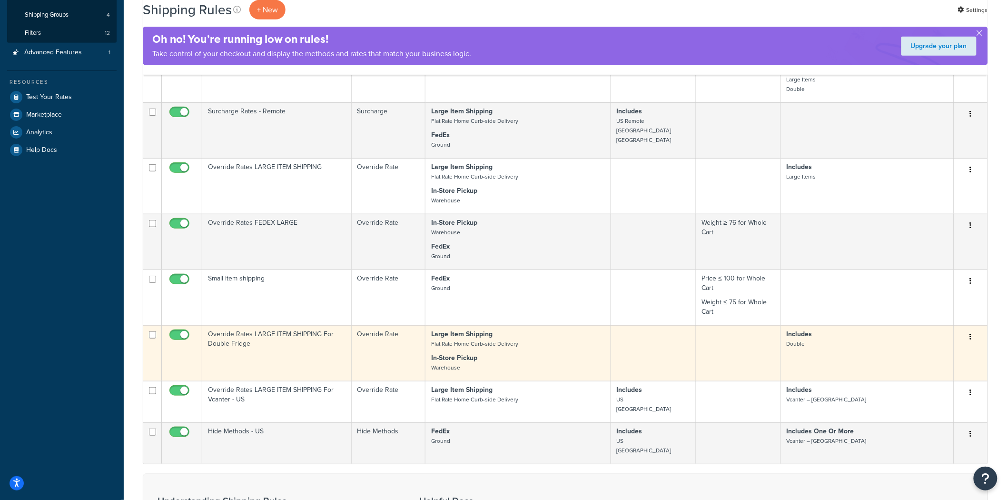
scroll to position [211, 0]
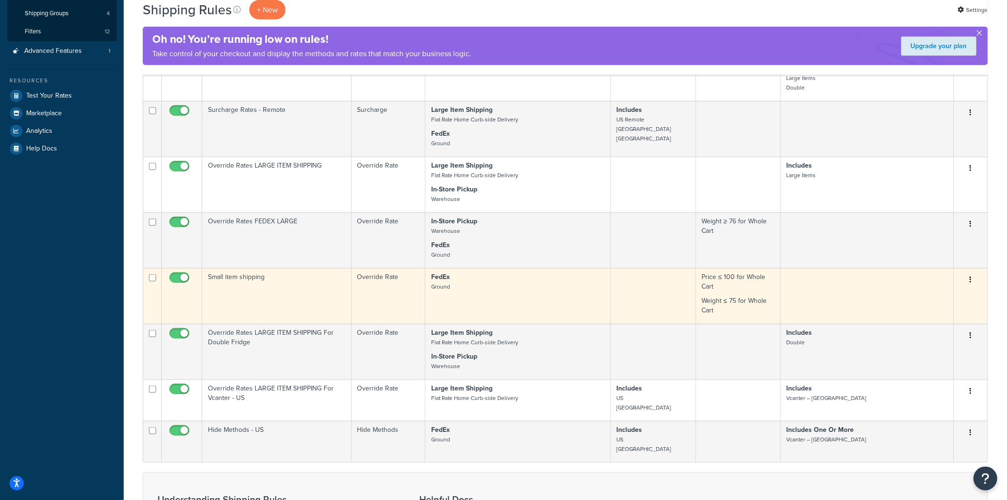
click at [247, 283] on td "Small item shipping" at bounding box center [276, 296] width 149 height 56
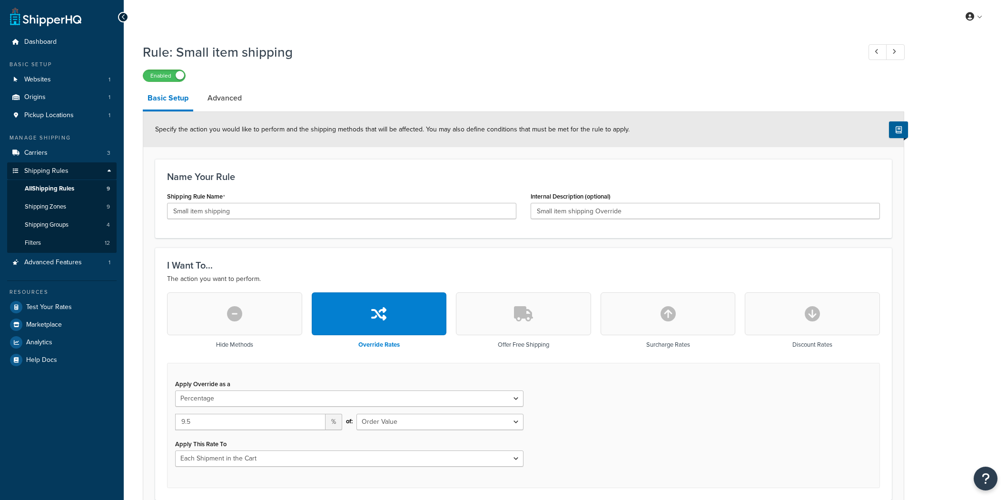
select select "PERCENTAGE"
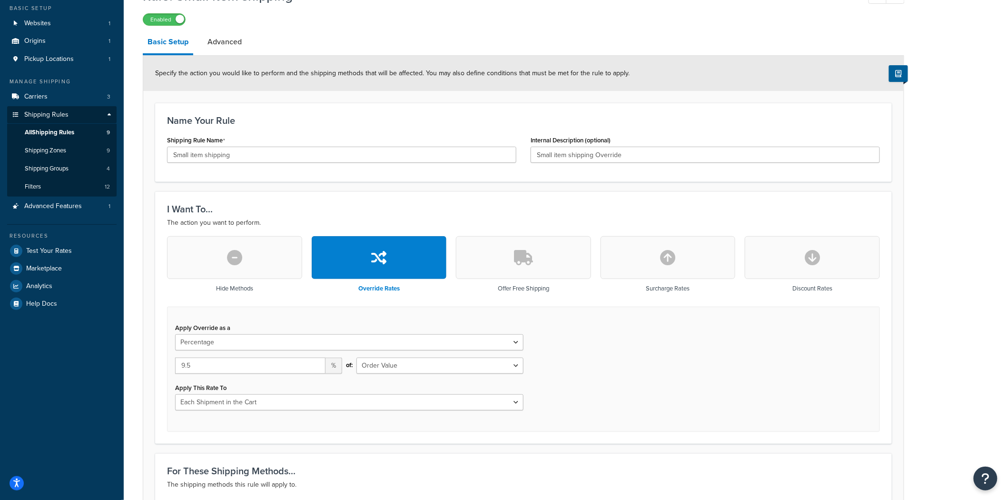
scroll to position [211, 0]
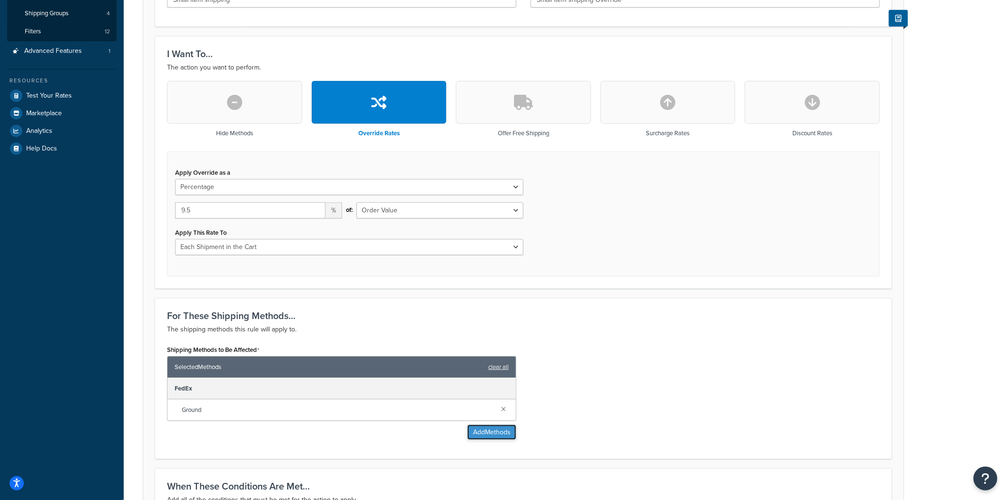
click at [499, 432] on button "Add Methods" at bounding box center [491, 432] width 49 height 15
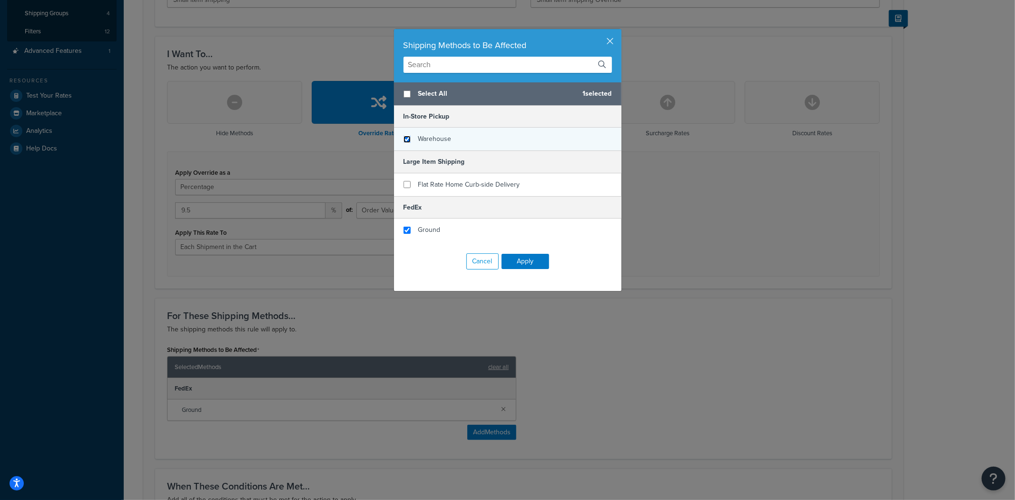
click at [405, 137] on input "checkbox" at bounding box center [407, 139] width 7 height 7
checkbox input "true"
click at [527, 264] on button "Apply" at bounding box center [526, 261] width 48 height 15
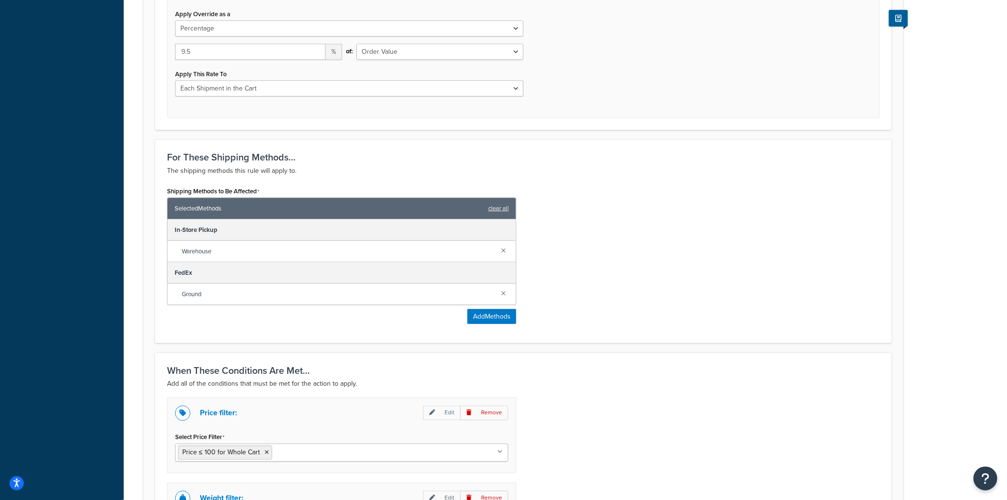
scroll to position [553, 0]
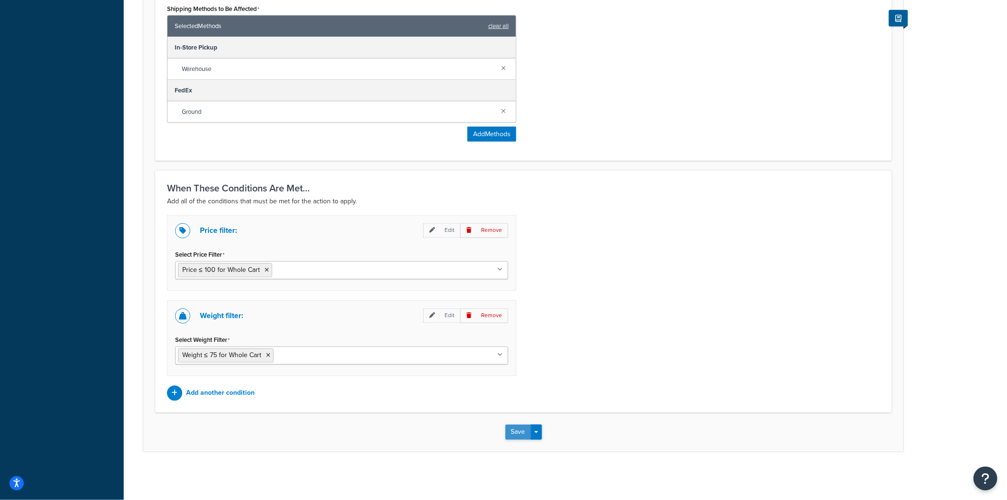
click at [512, 436] on button "Save" at bounding box center [518, 432] width 26 height 15
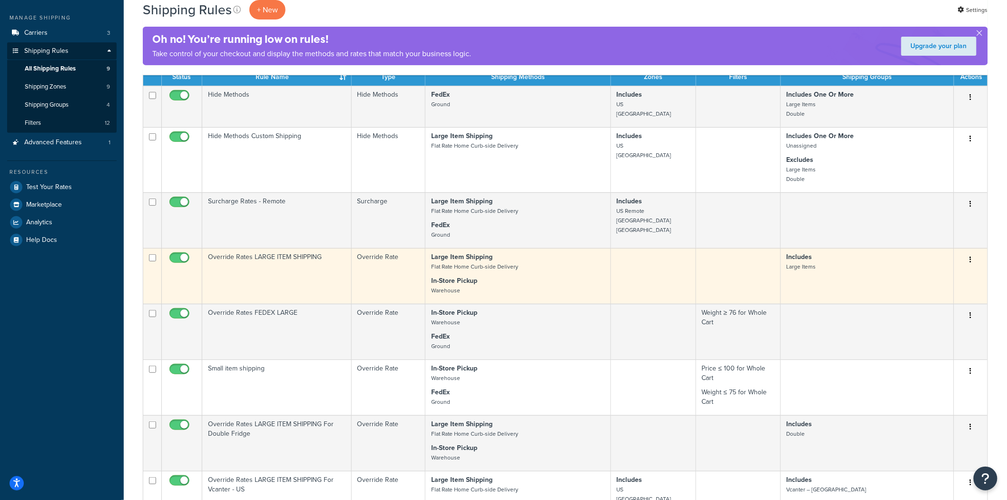
scroll to position [53, 0]
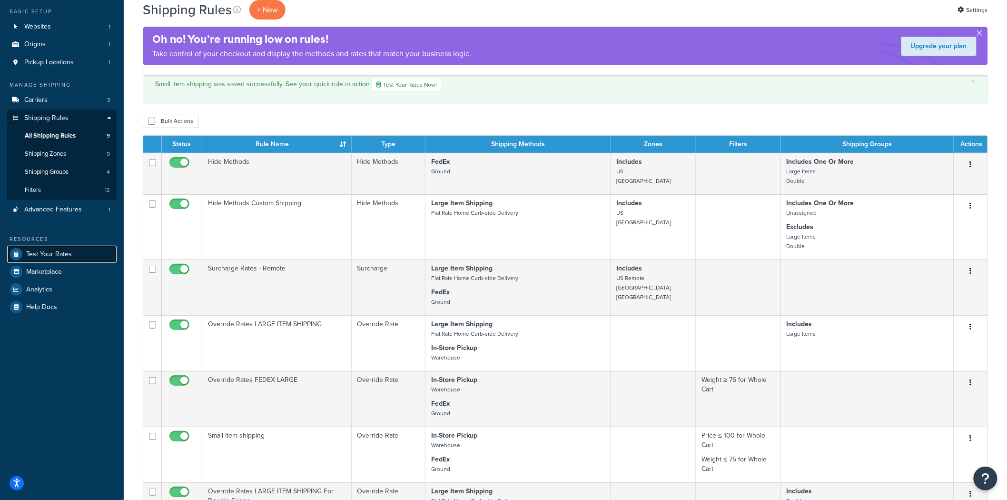
click at [58, 256] on span "Test Your Rates" at bounding box center [49, 254] width 46 height 8
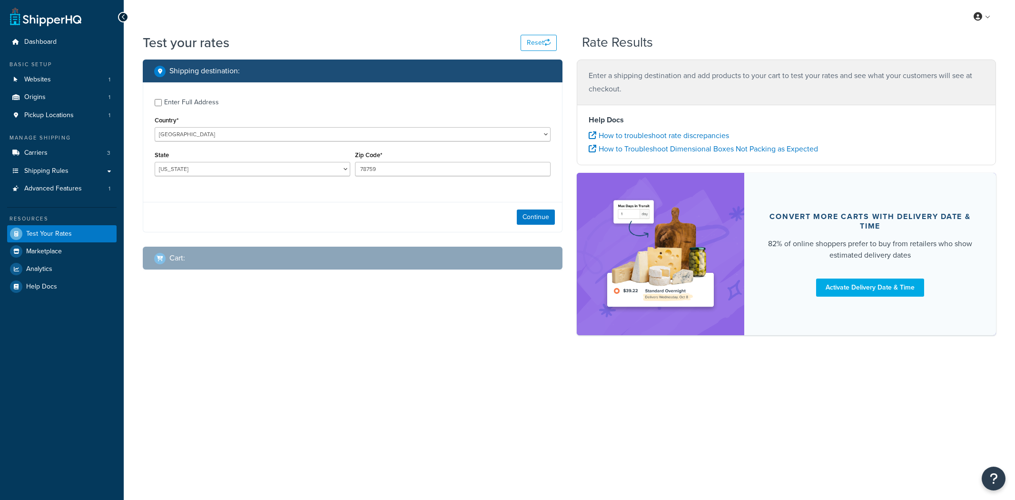
select select "TX"
click at [242, 132] on select "United States United Kingdom Afghanistan Åland Islands Albania Algeria American…" at bounding box center [353, 134] width 396 height 14
select select "CA"
click at [155, 127] on select "United States United Kingdom Afghanistan Åland Islands Albania Algeria American…" at bounding box center [353, 134] width 396 height 14
click at [381, 169] on input "78759" at bounding box center [453, 169] width 196 height 14
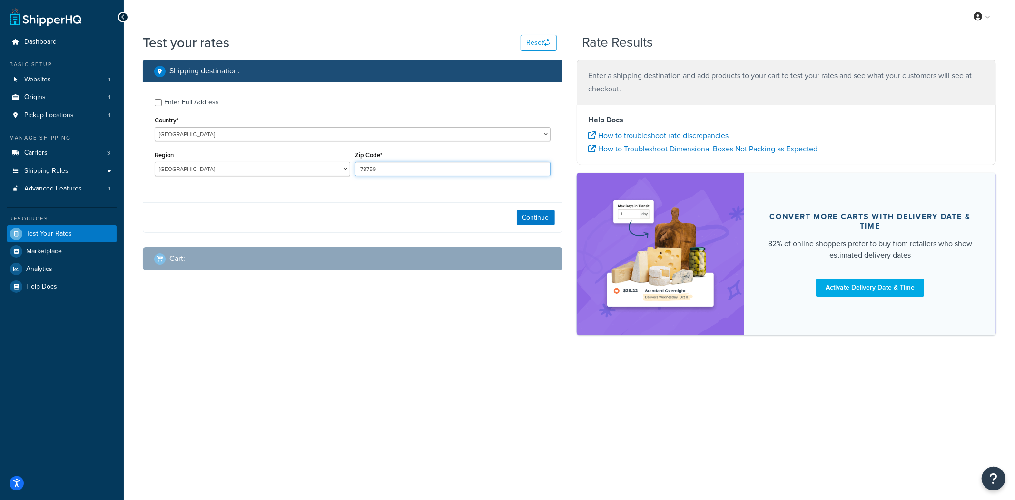
click at [381, 169] on input "78759" at bounding box center [453, 169] width 196 height 14
paste input "L4X 1K2"
type input "L4X 1K2"
click at [216, 168] on select "Alberta British Columbia Manitoba New Brunswick Newfoundland and Labrador North…" at bounding box center [253, 169] width 196 height 14
select select "ON"
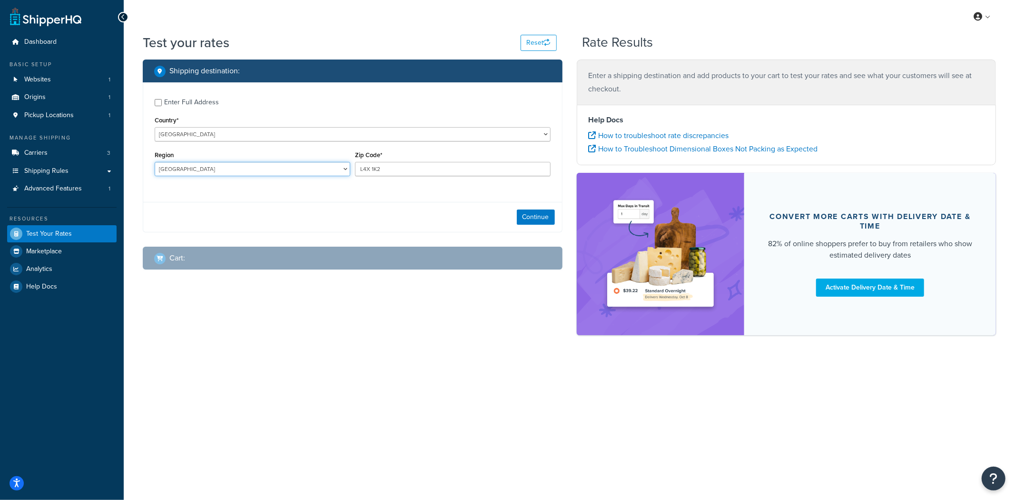
click at [155, 162] on select "Alberta British Columbia Manitoba New Brunswick Newfoundland and Labrador North…" at bounding box center [253, 169] width 196 height 14
click at [538, 218] on button "Continue" at bounding box center [536, 216] width 38 height 15
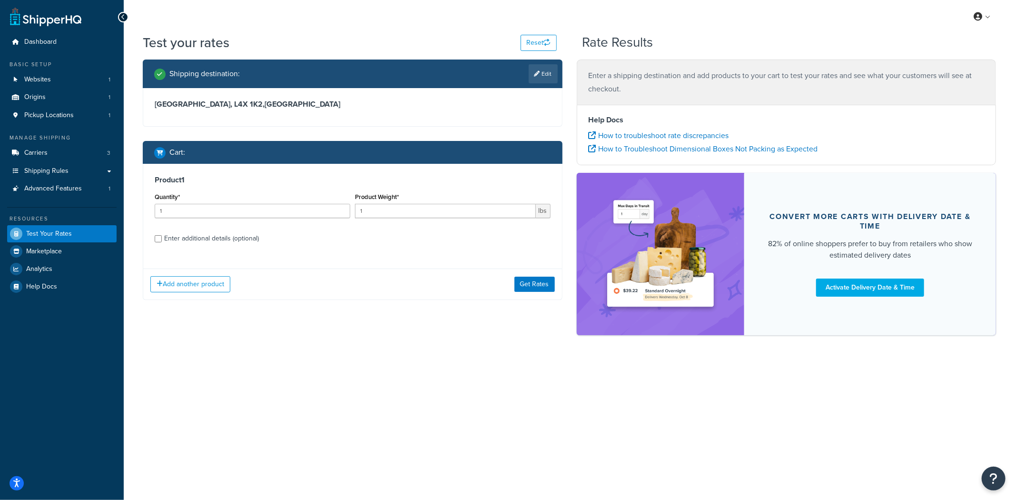
click at [219, 238] on div "Enter additional details (optional)" at bounding box center [211, 238] width 95 height 13
click at [162, 238] on input "Enter additional details (optional)" at bounding box center [158, 238] width 7 height 7
checkbox input "true"
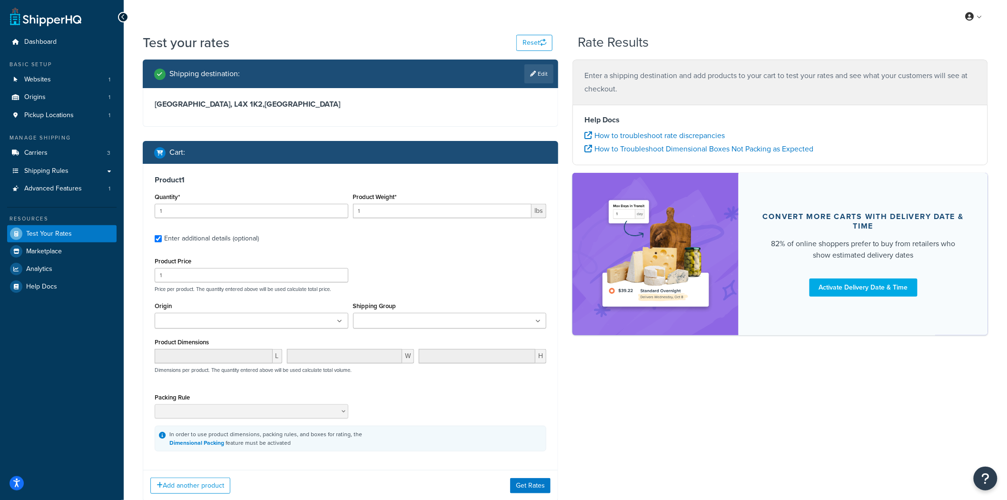
click at [415, 320] on input "Shipping Group" at bounding box center [398, 321] width 84 height 10
click at [648, 404] on div "Shipping destination : Edit Ontario, L4X 1K2 , Canada Cart : Product 1 Quantity…" at bounding box center [566, 288] width 860 height 458
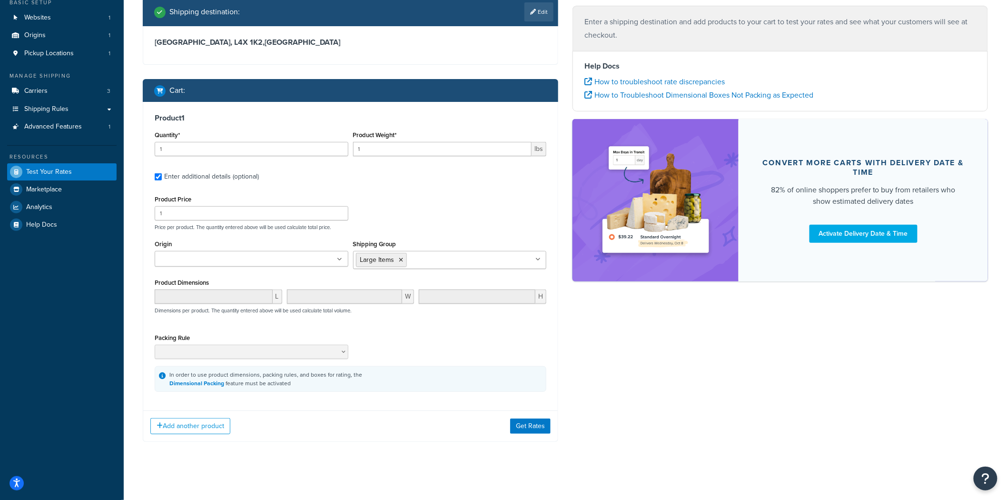
scroll to position [67, 0]
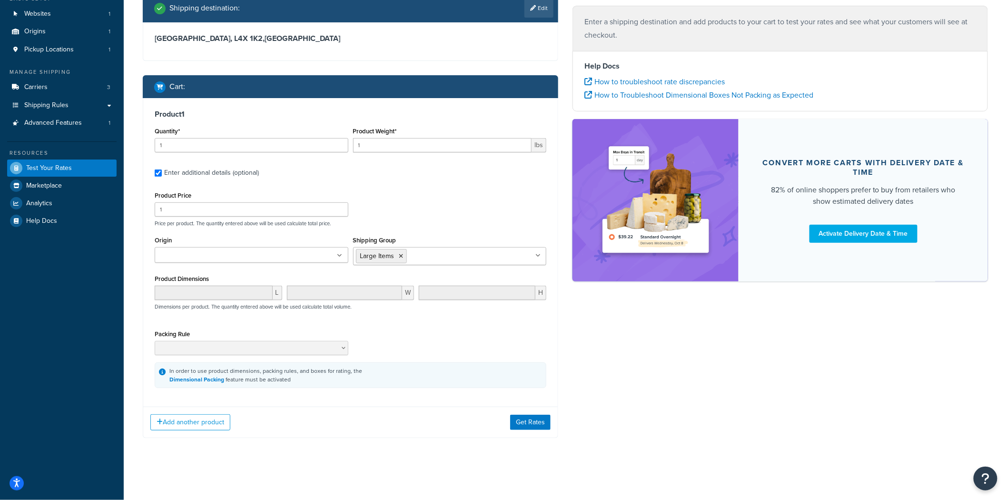
click at [328, 249] on ul at bounding box center [252, 255] width 194 height 16
click at [665, 355] on div "Shipping destination : Edit Ontario, L4X 1K2 , Canada Cart : Product 1 Quantity…" at bounding box center [566, 223] width 860 height 458
click at [530, 422] on button "Get Rates" at bounding box center [530, 422] width 40 height 15
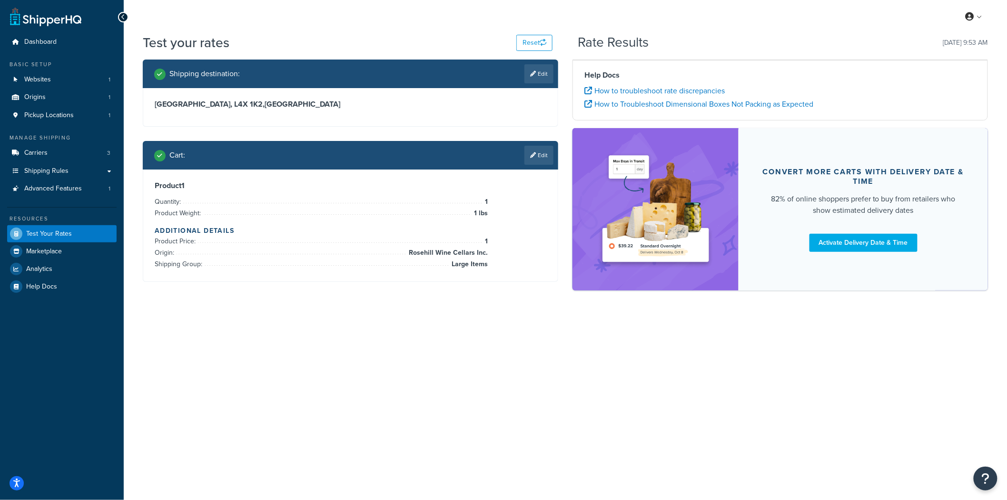
scroll to position [0, 0]
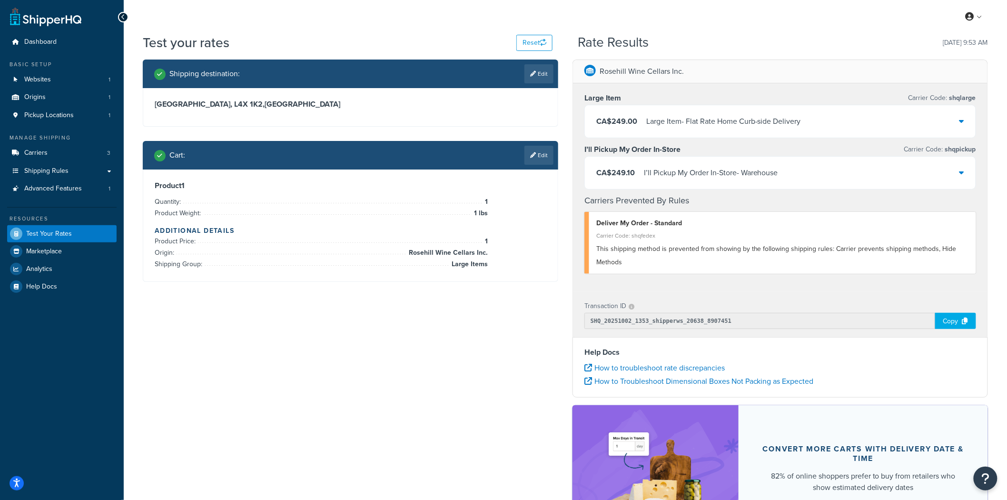
click at [965, 173] on div "CA$249.10 I’ll Pickup My Order In-Store - Warehouse" at bounding box center [780, 173] width 391 height 32
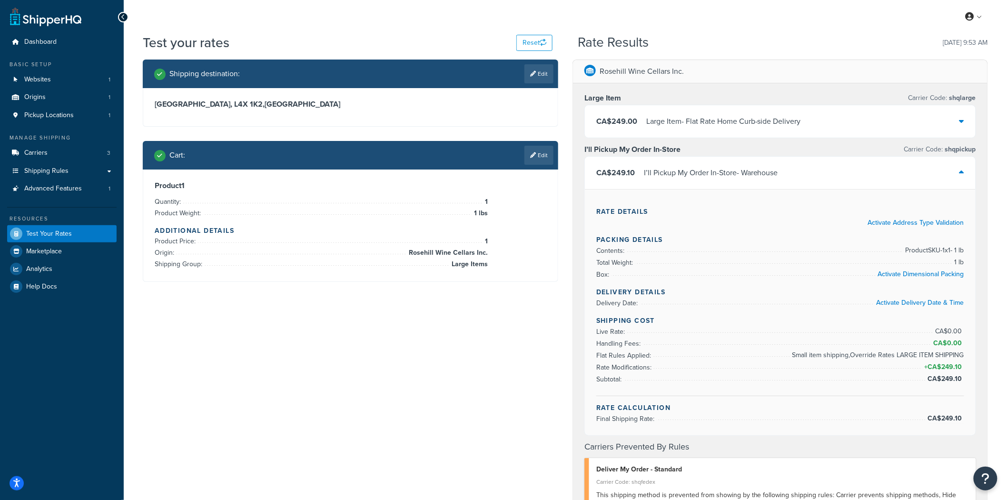
click at [967, 124] on div "CA$249.00 Large Item - Flat Rate Home Curb-side Delivery" at bounding box center [780, 121] width 391 height 32
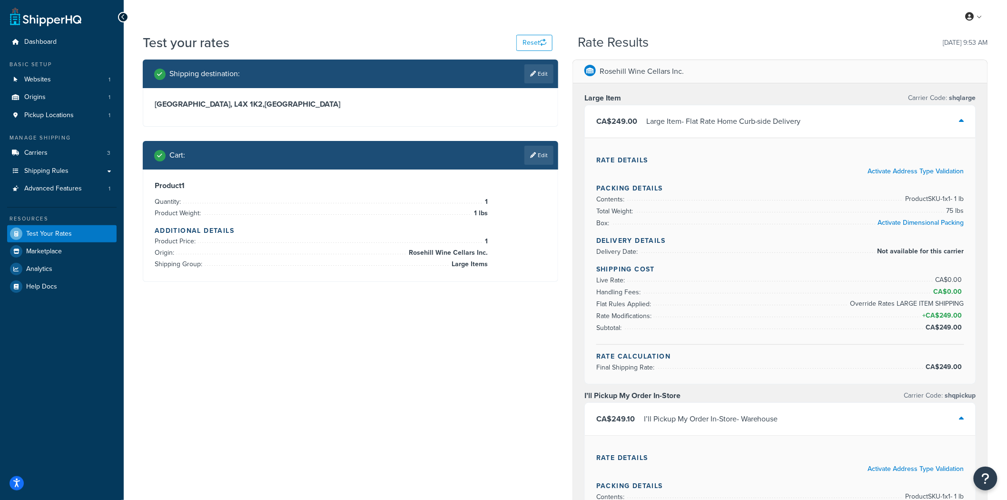
click at [965, 121] on div "CA$249.00 Large Item - Flat Rate Home Curb-side Delivery" at bounding box center [780, 121] width 391 height 32
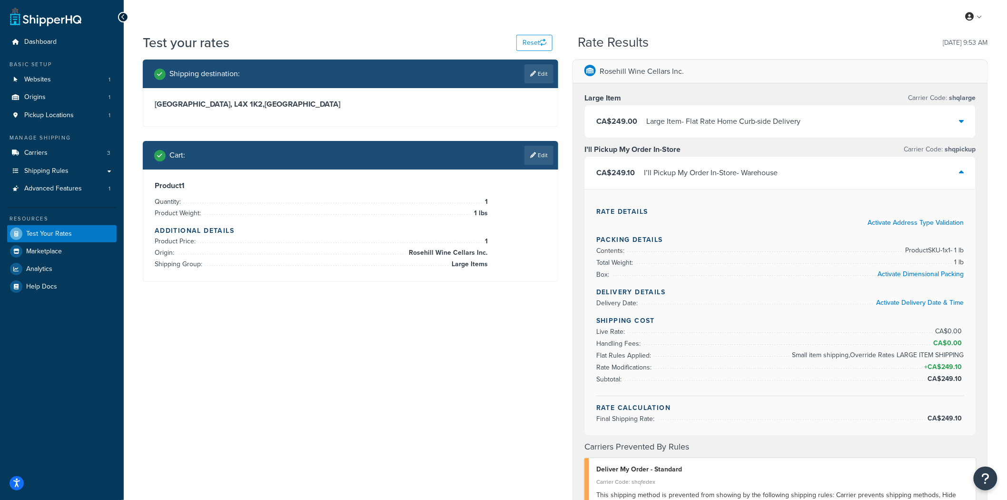
click at [963, 122] on icon at bounding box center [962, 121] width 5 height 8
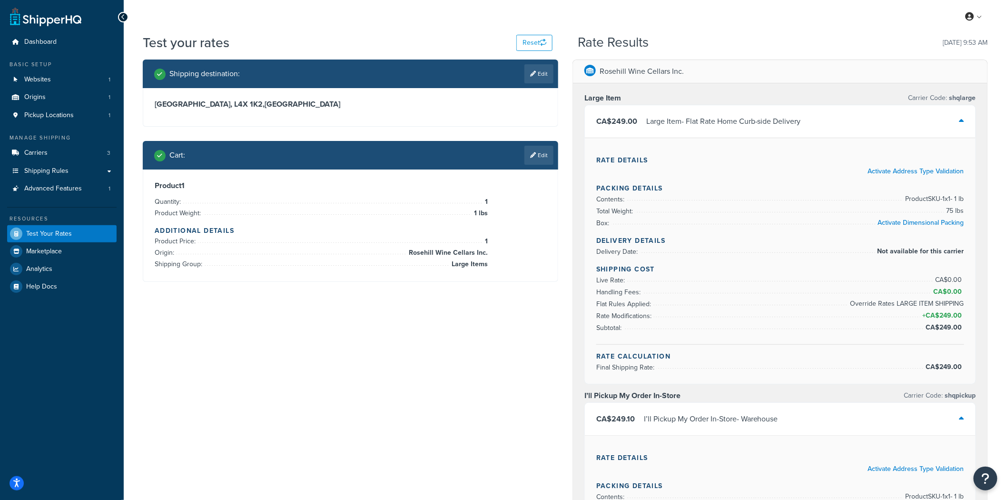
drag, startPoint x: 66, startPoint y: 91, endPoint x: 236, endPoint y: 359, distance: 317.2
click at [56, 150] on link "Carriers 3" at bounding box center [61, 153] width 109 height 18
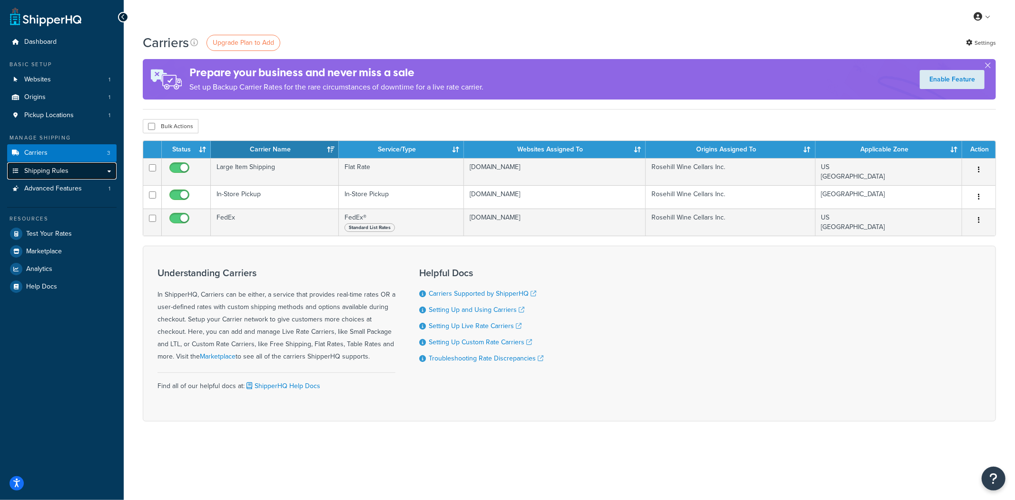
click at [58, 170] on span "Shipping Rules" at bounding box center [46, 171] width 44 height 8
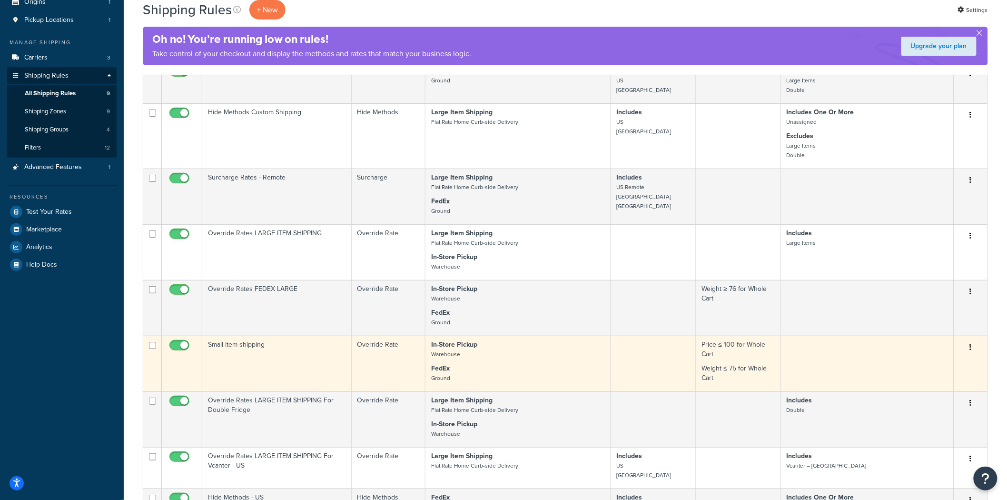
scroll to position [106, 0]
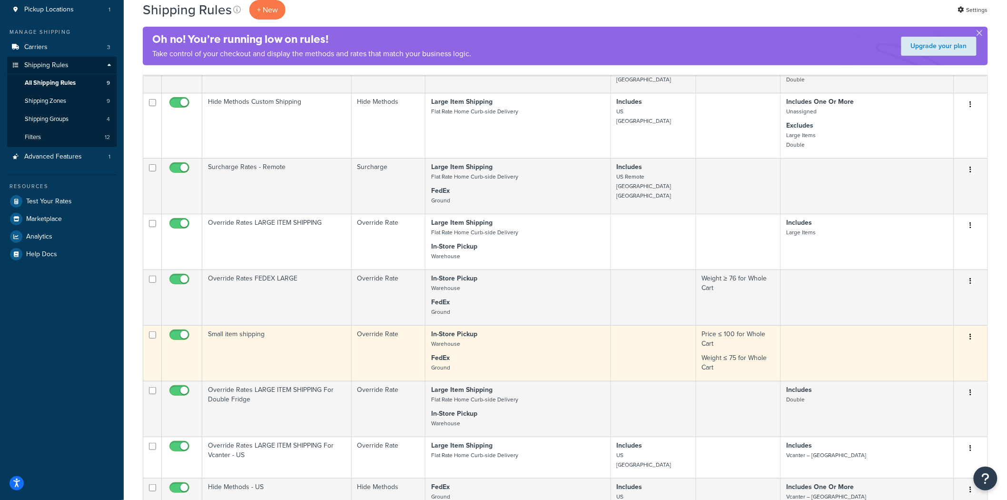
click at [261, 338] on td "Small item shipping" at bounding box center [276, 353] width 149 height 56
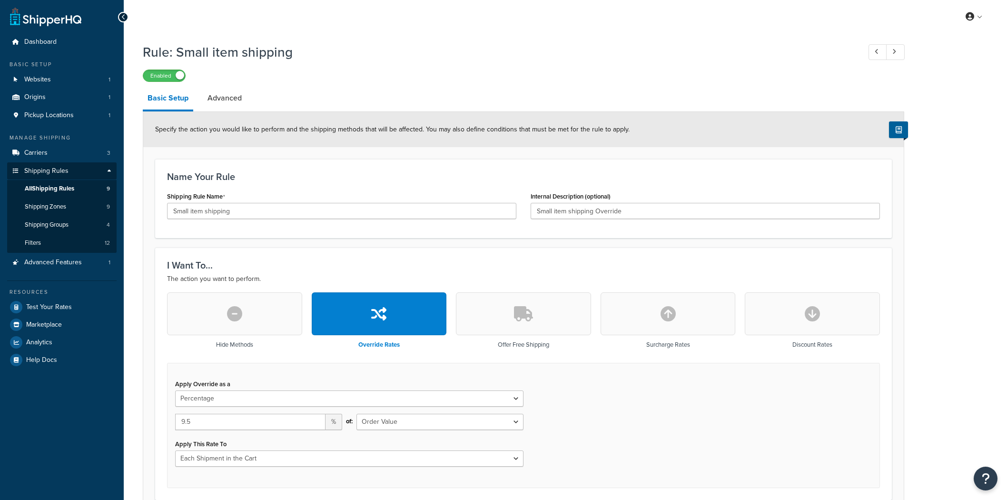
select select "PERCENTAGE"
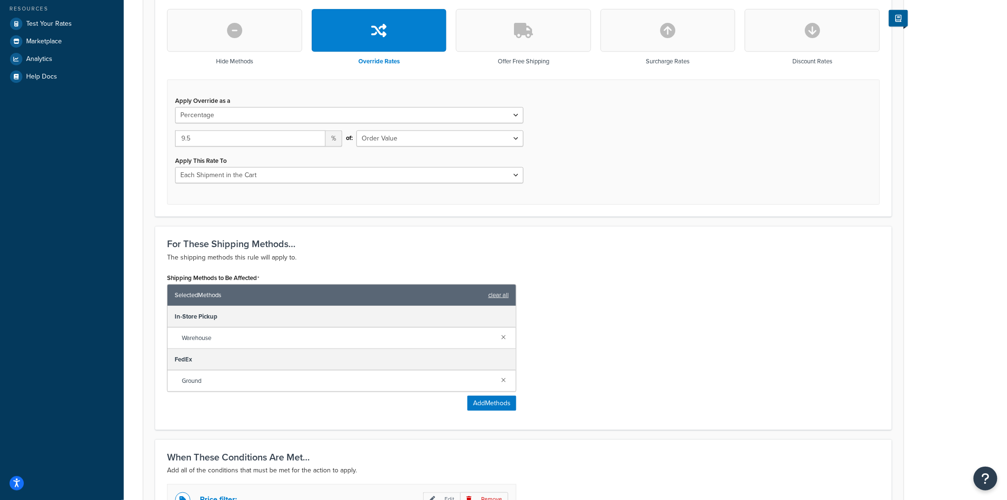
scroll to position [288, 0]
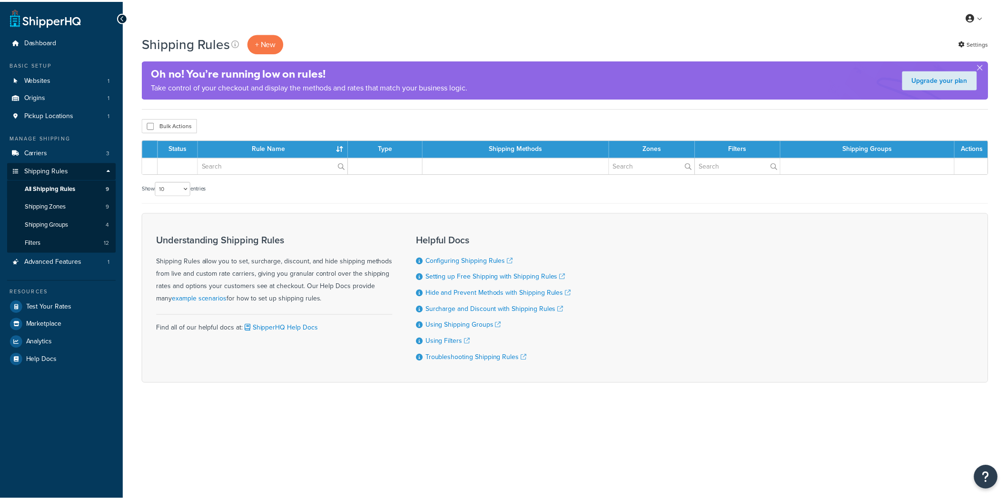
scroll to position [106, 0]
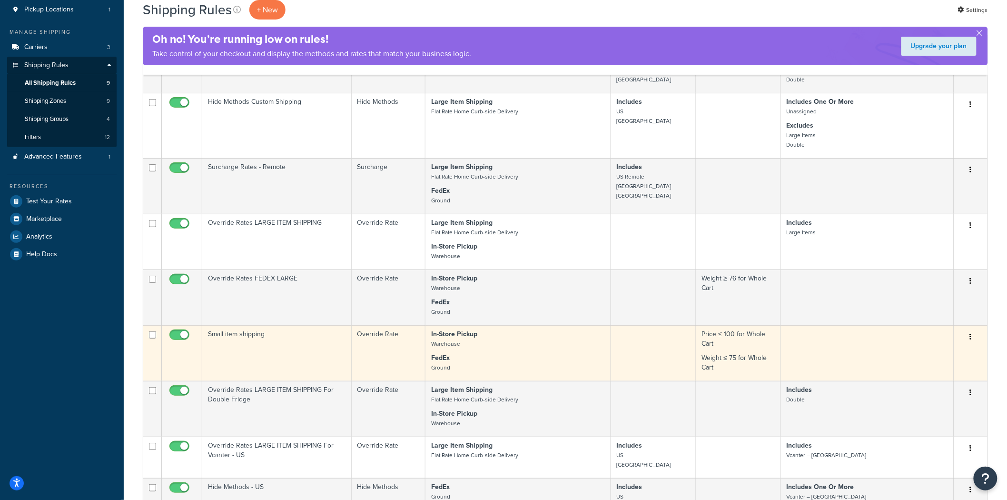
click at [276, 348] on td "Small item shipping" at bounding box center [276, 353] width 149 height 56
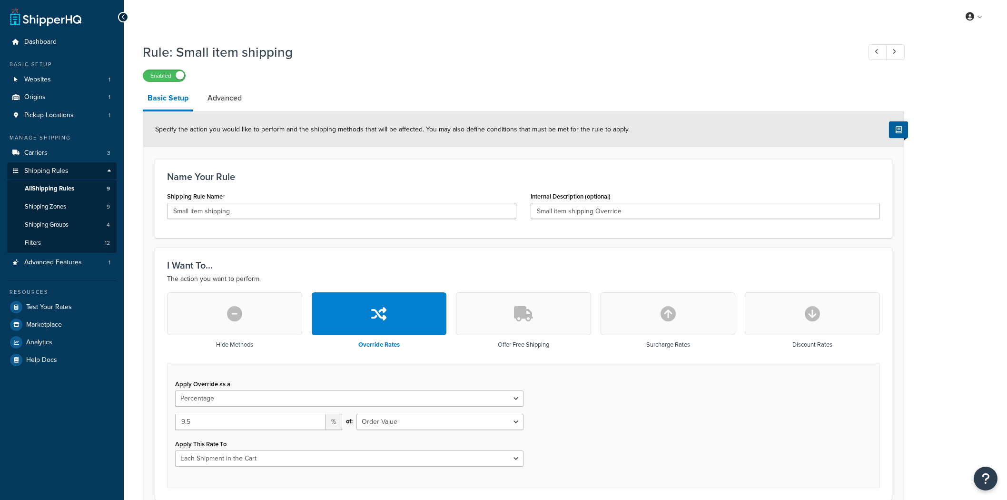
select select "PERCENTAGE"
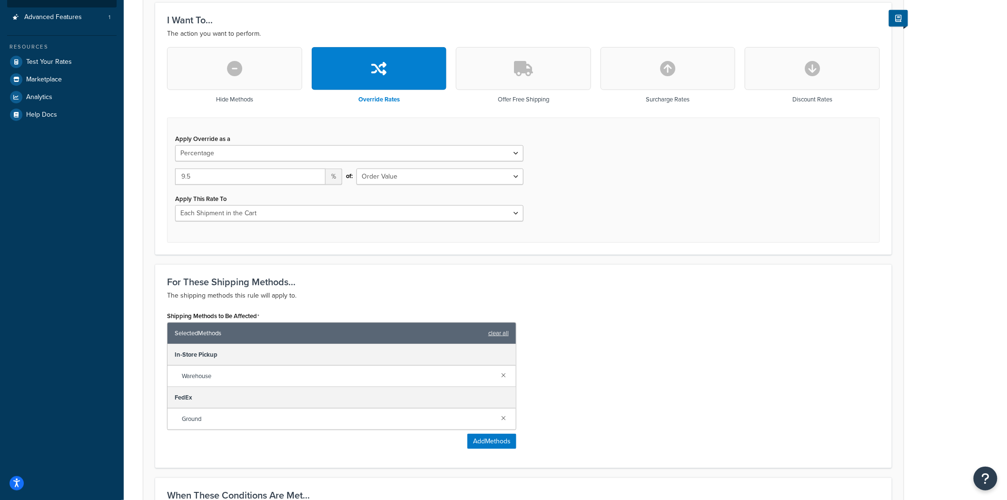
scroll to position [317, 0]
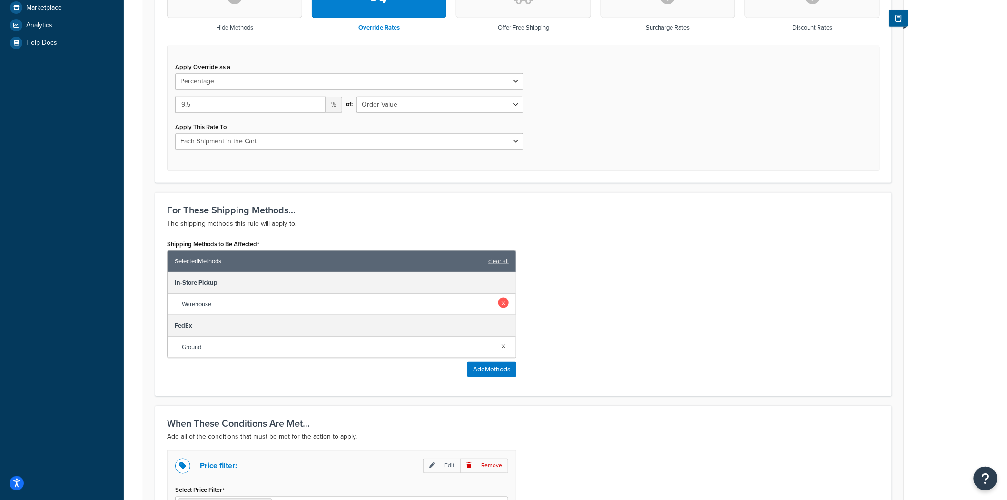
click at [501, 297] on link at bounding box center [503, 302] width 10 height 10
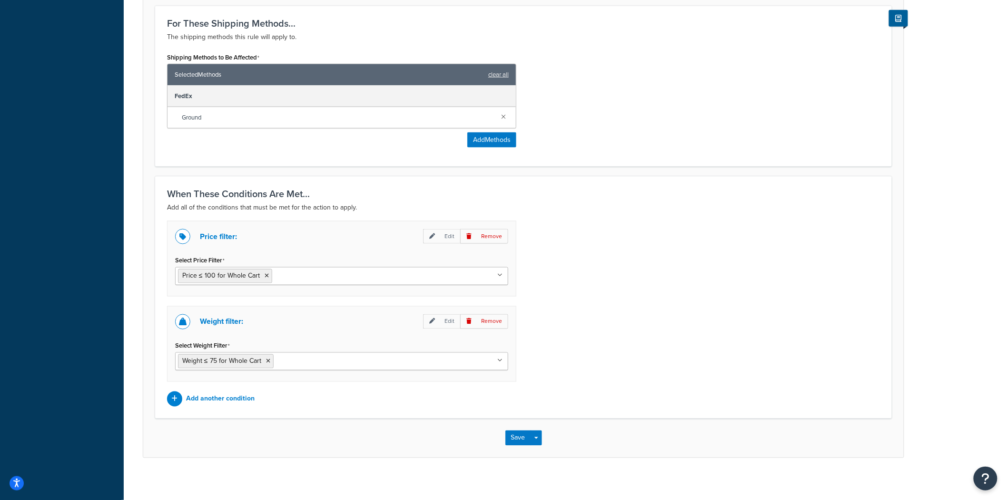
scroll to position [510, 0]
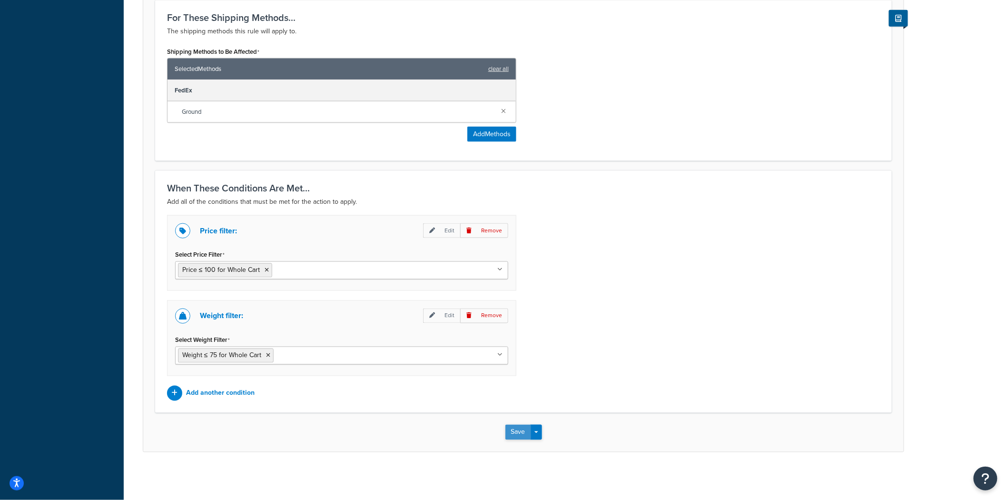
click at [512, 429] on button "Save" at bounding box center [518, 432] width 26 height 15
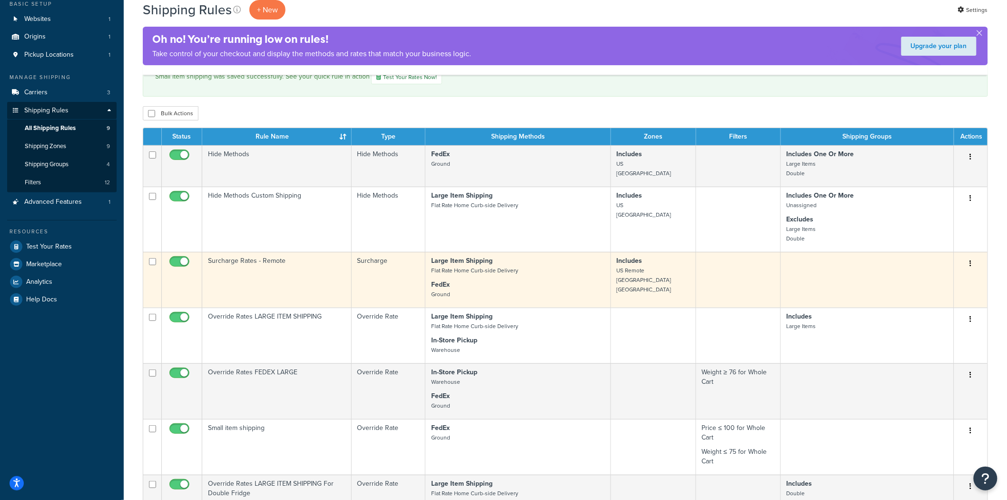
scroll to position [53, 0]
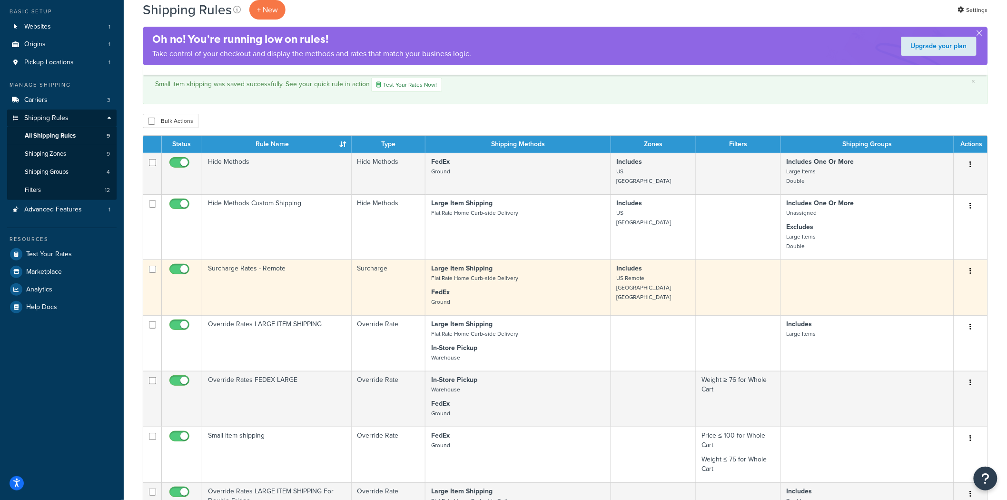
click at [327, 282] on td "Surcharge Rates - Remote" at bounding box center [276, 287] width 149 height 56
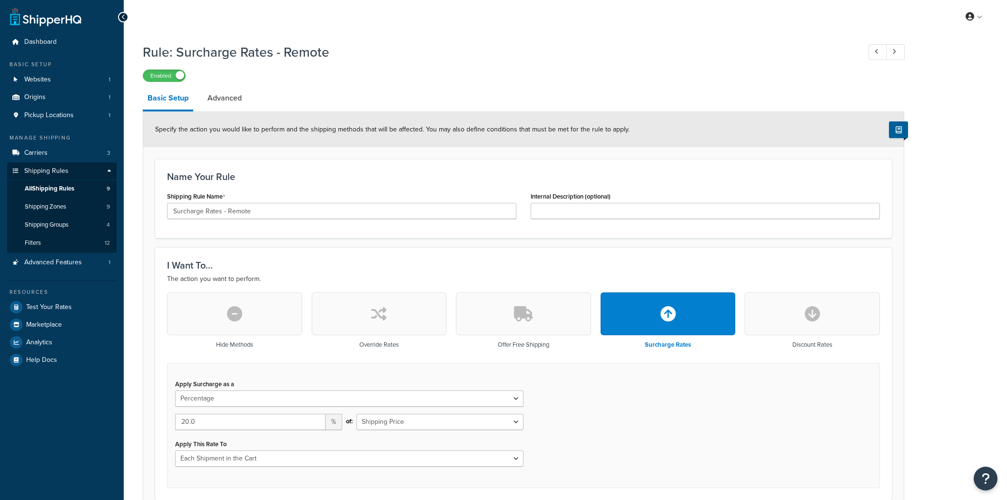
select select "PERCENTAGE"
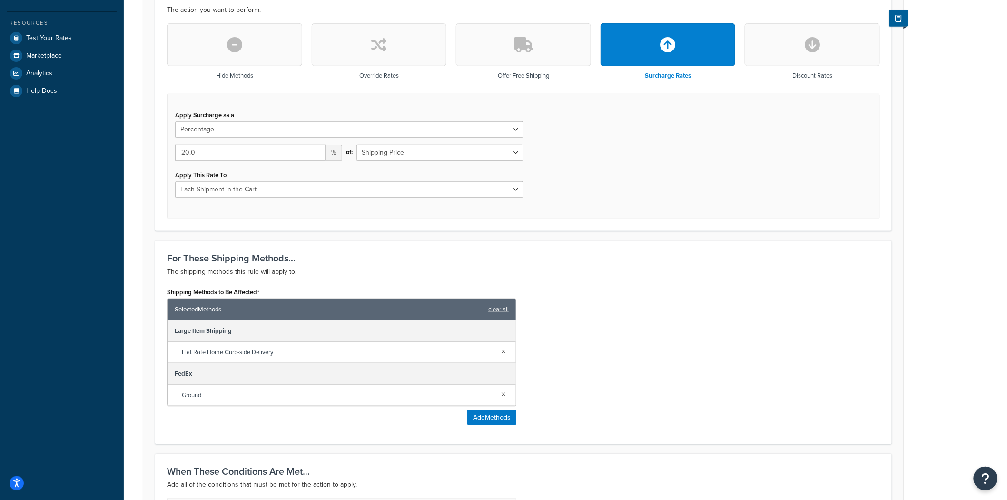
scroll to position [317, 0]
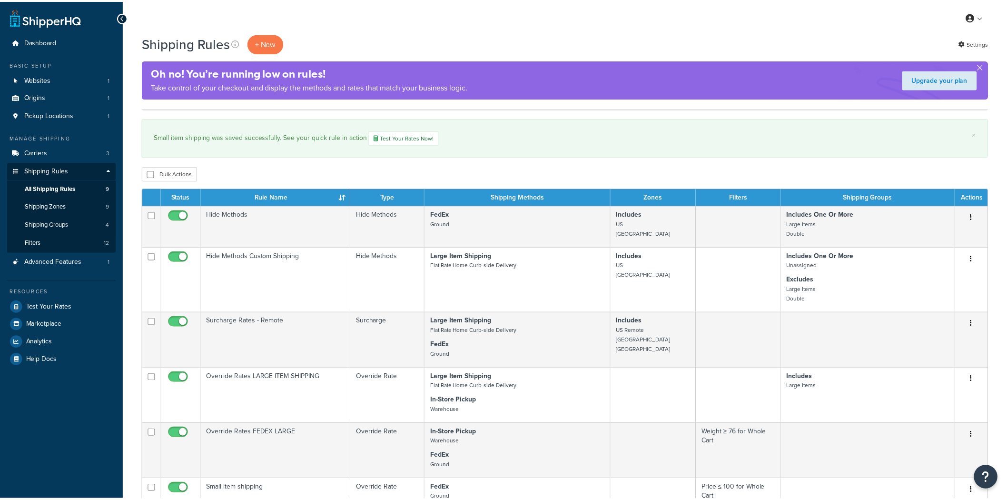
scroll to position [53, 0]
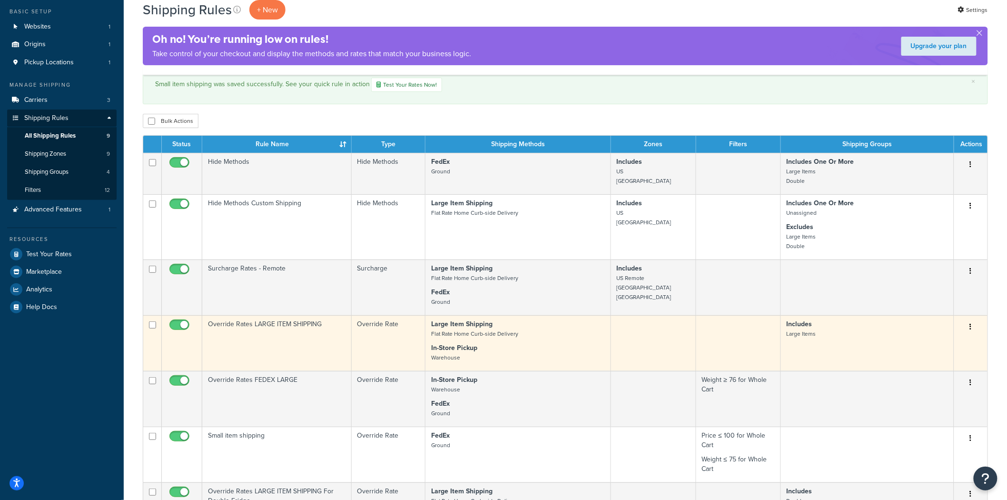
click at [326, 348] on td "Override Rates LARGE ITEM SHIPPING" at bounding box center [276, 343] width 149 height 56
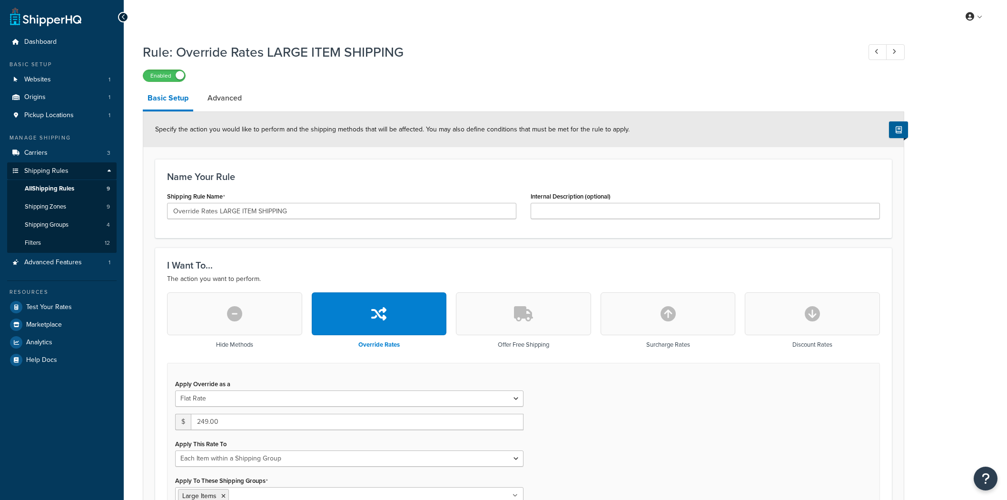
select select "ITEM"
click at [57, 41] on link "Dashboard" at bounding box center [61, 42] width 109 height 18
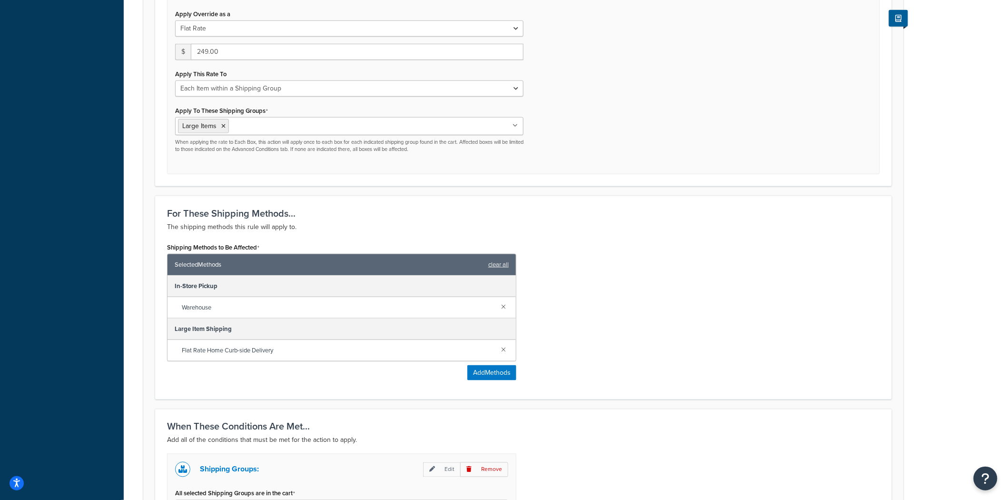
scroll to position [524, 0]
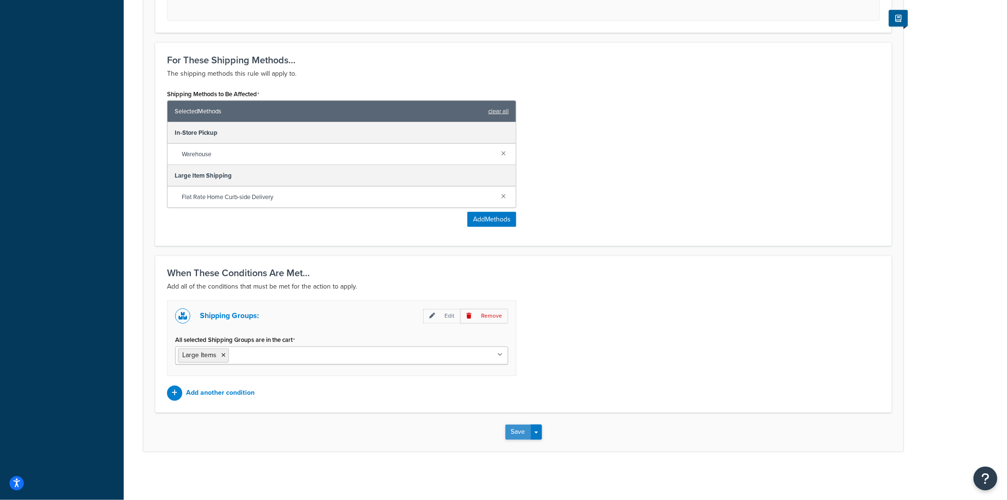
click at [520, 429] on button "Save" at bounding box center [518, 432] width 26 height 15
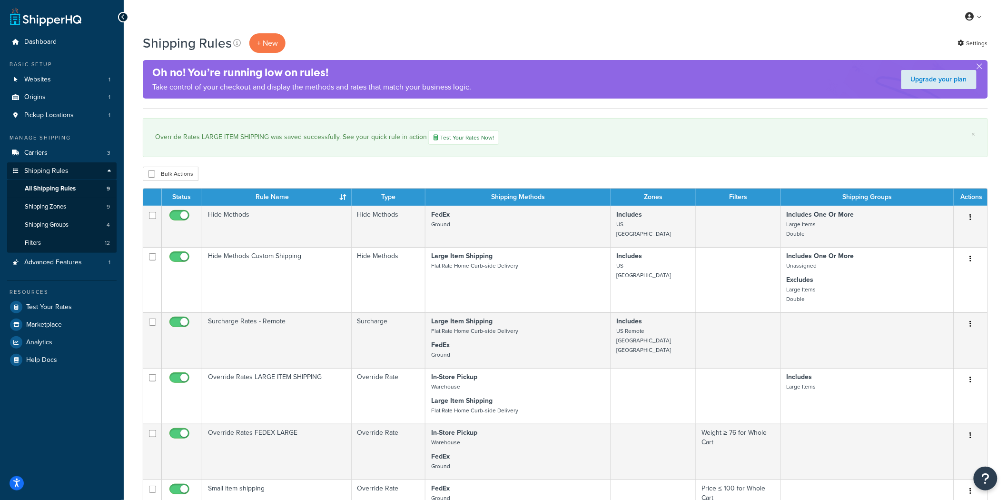
drag, startPoint x: 286, startPoint y: 191, endPoint x: 278, endPoint y: 193, distance: 8.3
drag, startPoint x: 278, startPoint y: 193, endPoint x: 628, endPoint y: 132, distance: 355.6
click at [626, 131] on div "Override Rates LARGE ITEM SHIPPING was saved successfully. See your quick rule …" at bounding box center [565, 137] width 821 height 14
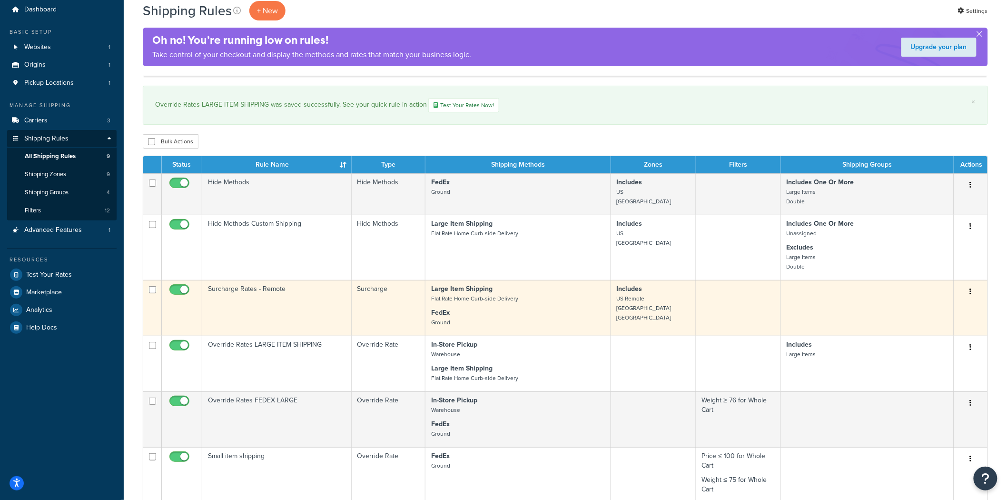
scroll to position [106, 0]
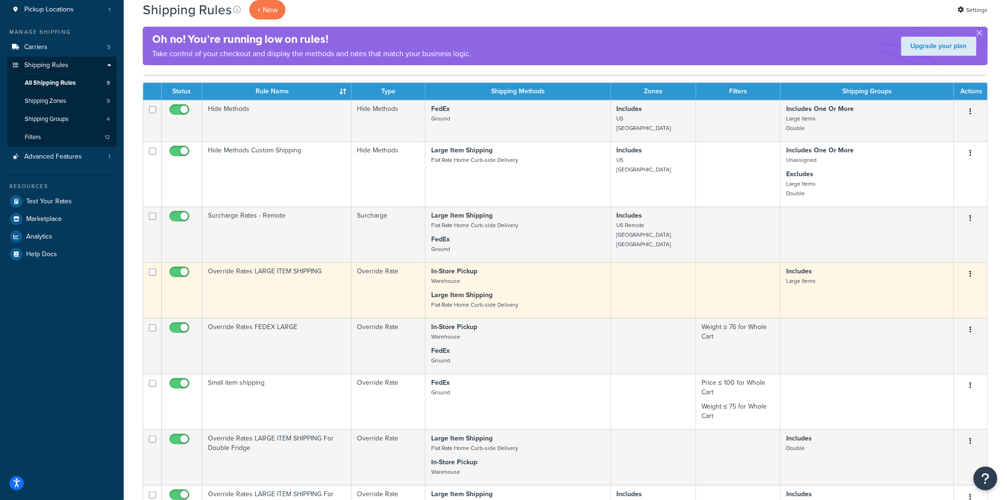
click at [289, 270] on td "Override Rates LARGE ITEM SHIPPING" at bounding box center [276, 290] width 149 height 56
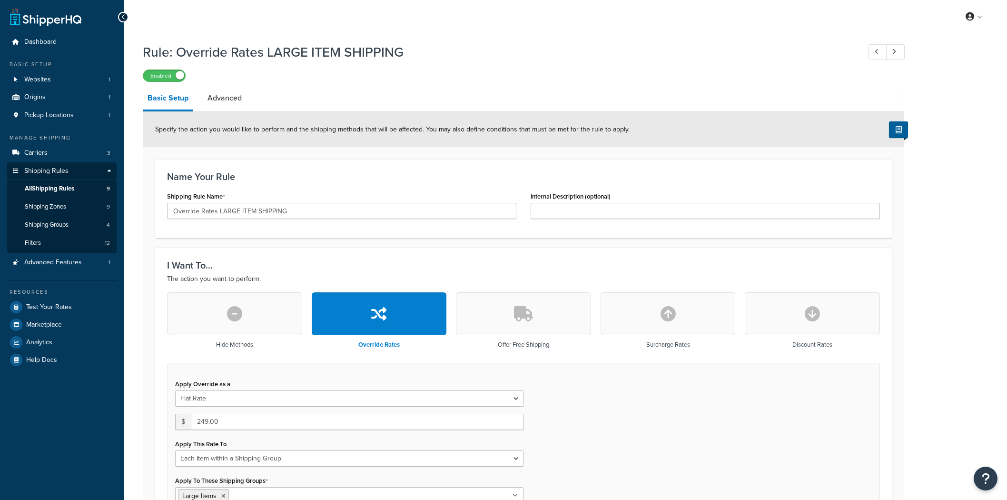
select select "ITEM"
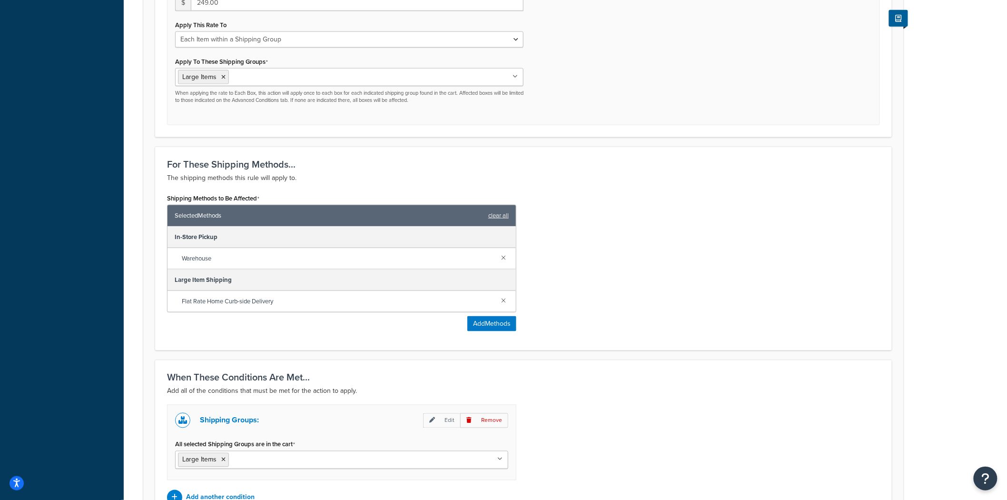
scroll to position [423, 0]
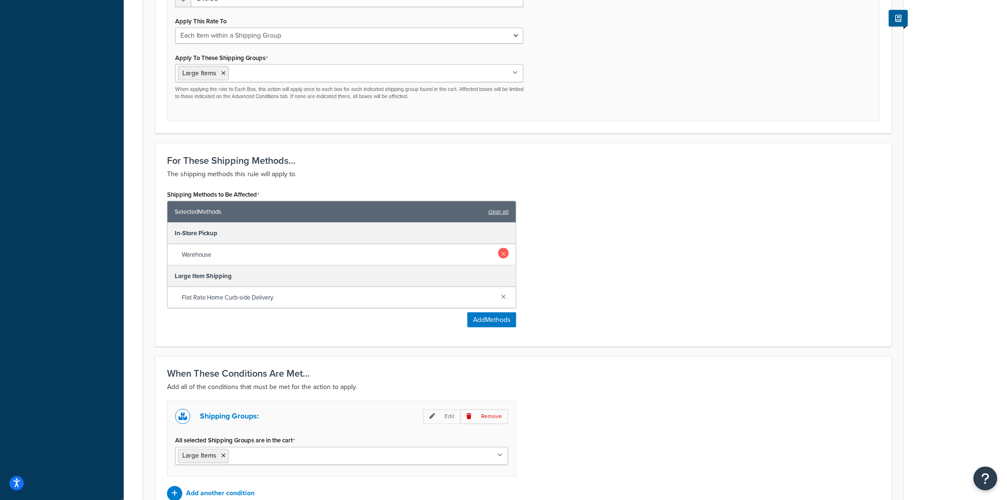
click at [505, 251] on link at bounding box center [503, 253] width 10 height 10
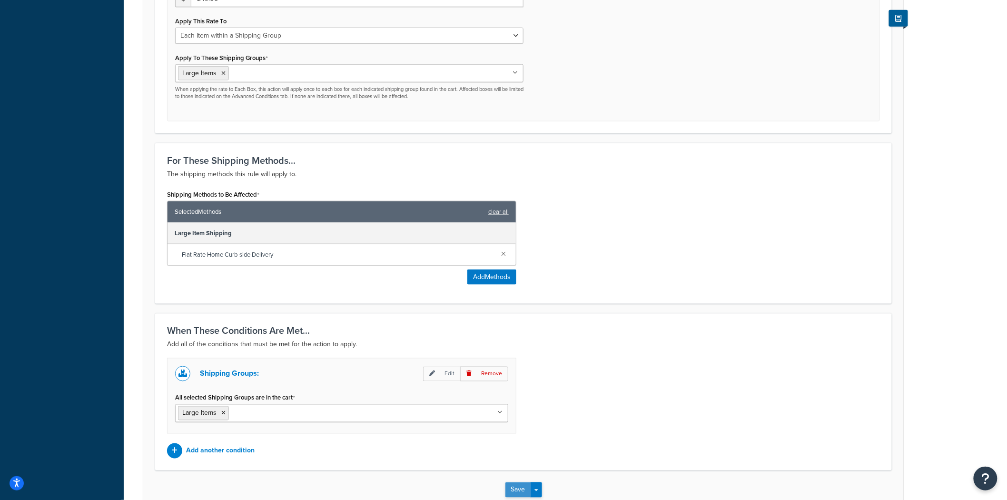
click at [511, 488] on button "Save" at bounding box center [518, 489] width 26 height 15
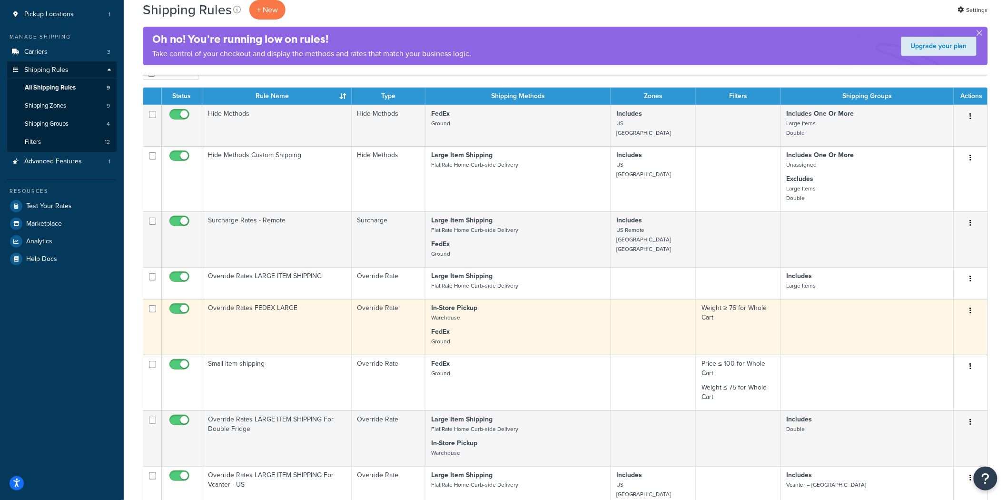
scroll to position [106, 0]
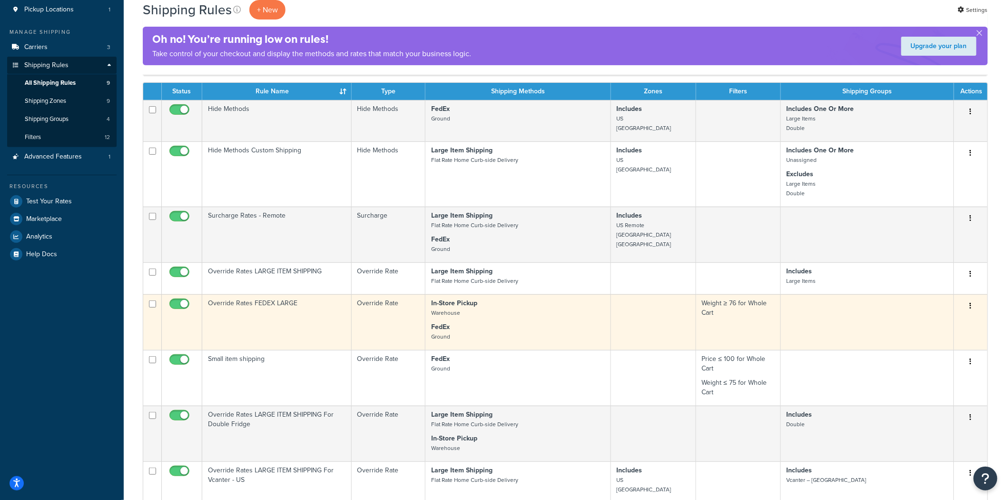
click at [275, 319] on td "Override Rates FEDEX LARGE" at bounding box center [276, 322] width 149 height 56
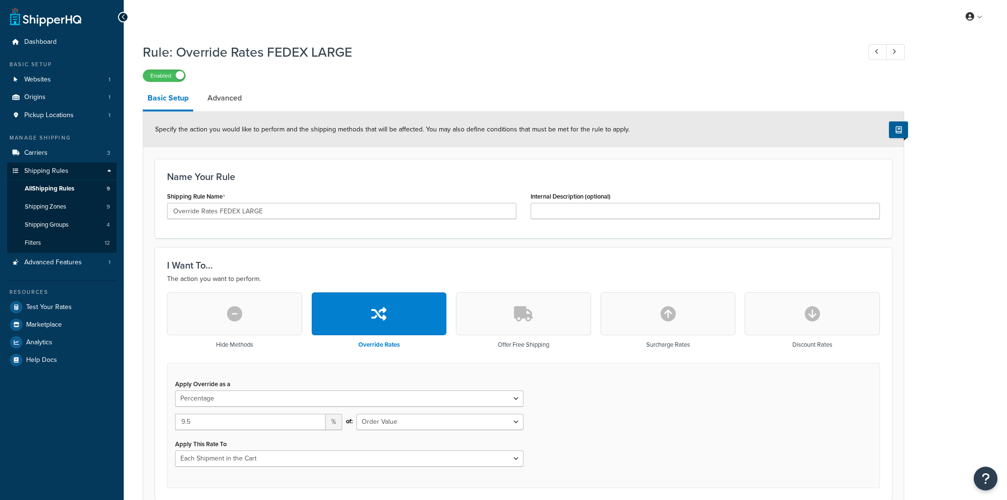
select select "PERCENTAGE"
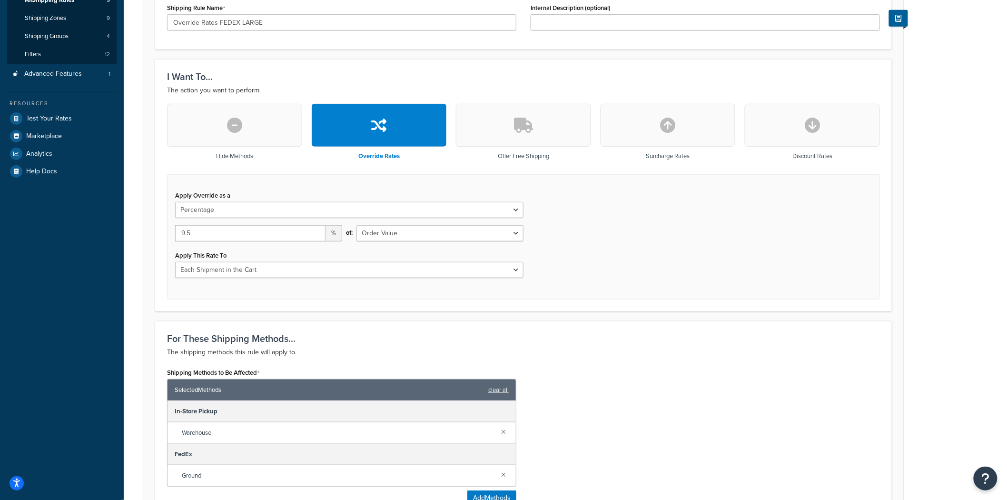
scroll to position [317, 0]
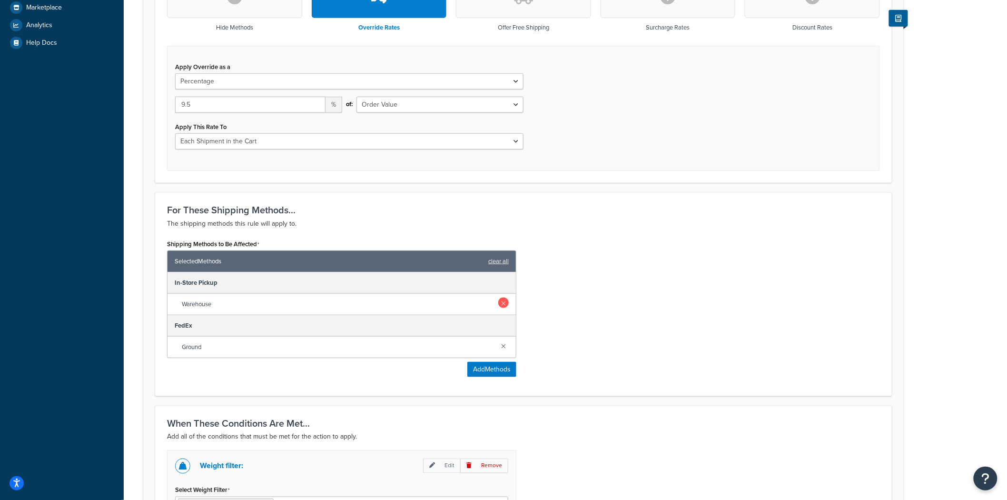
click at [505, 302] on link at bounding box center [503, 302] width 10 height 10
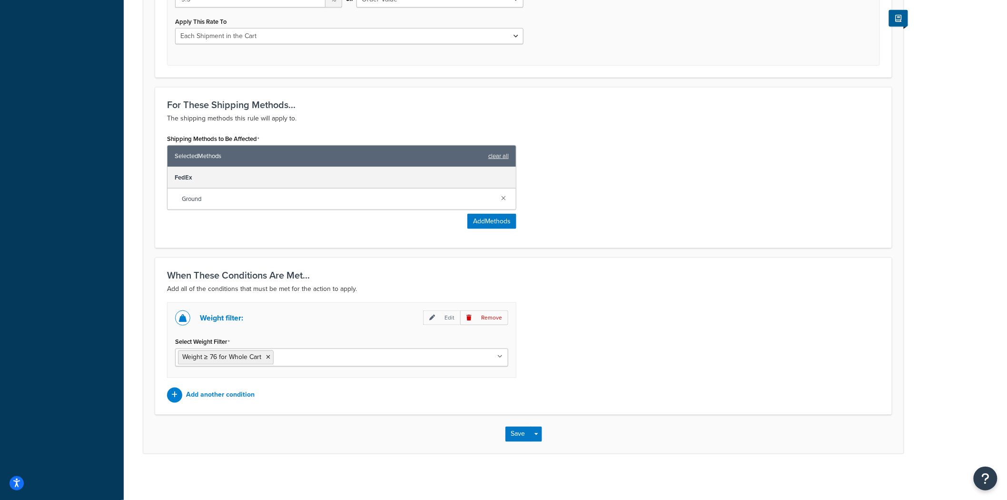
scroll to position [424, 0]
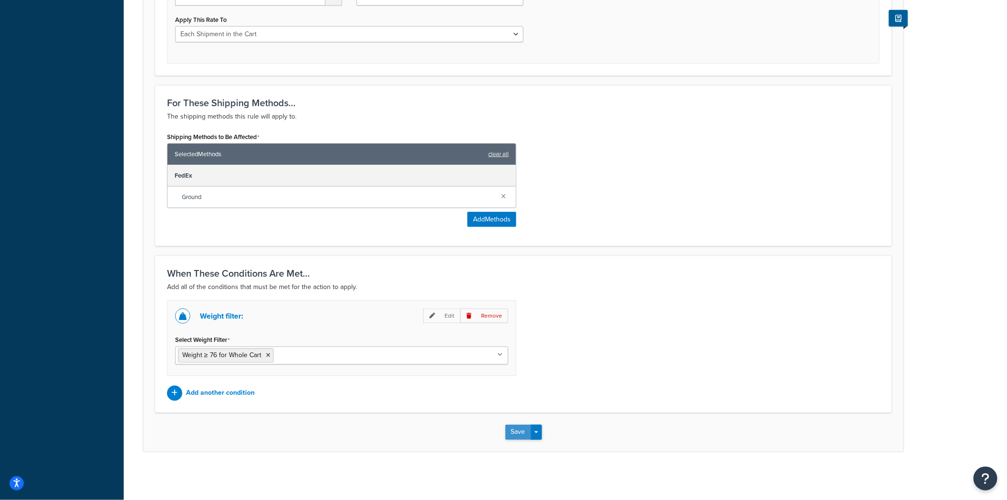
click at [513, 435] on button "Save" at bounding box center [518, 432] width 26 height 15
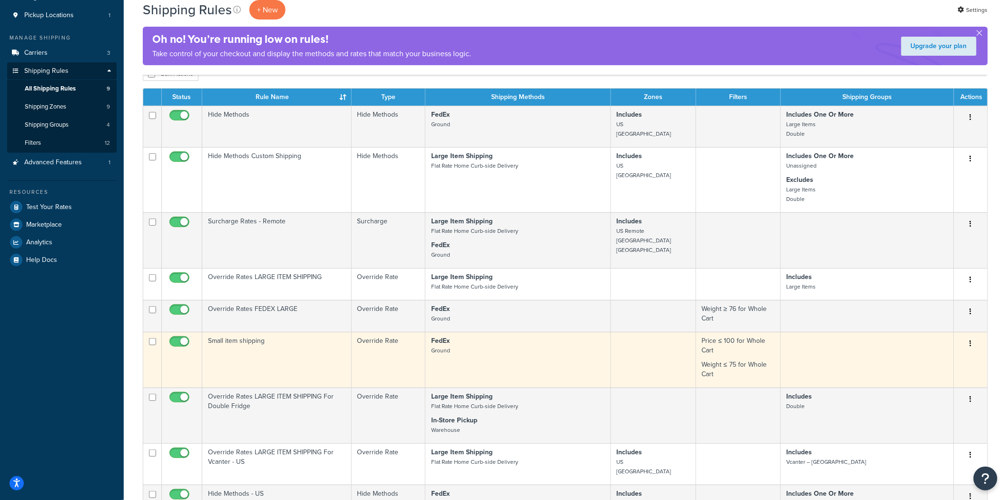
scroll to position [106, 0]
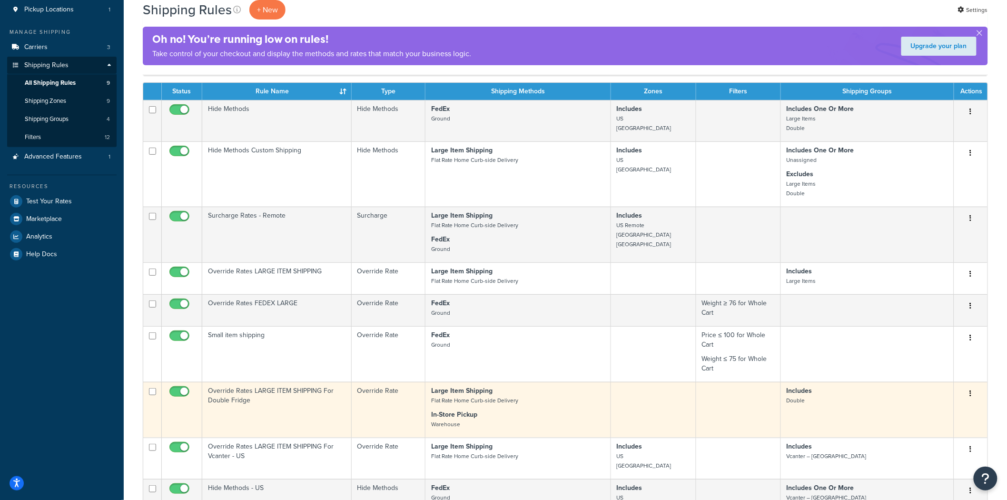
click at [290, 415] on td "Override Rates LARGE ITEM SHIPPING For Double Fridge" at bounding box center [276, 410] width 149 height 56
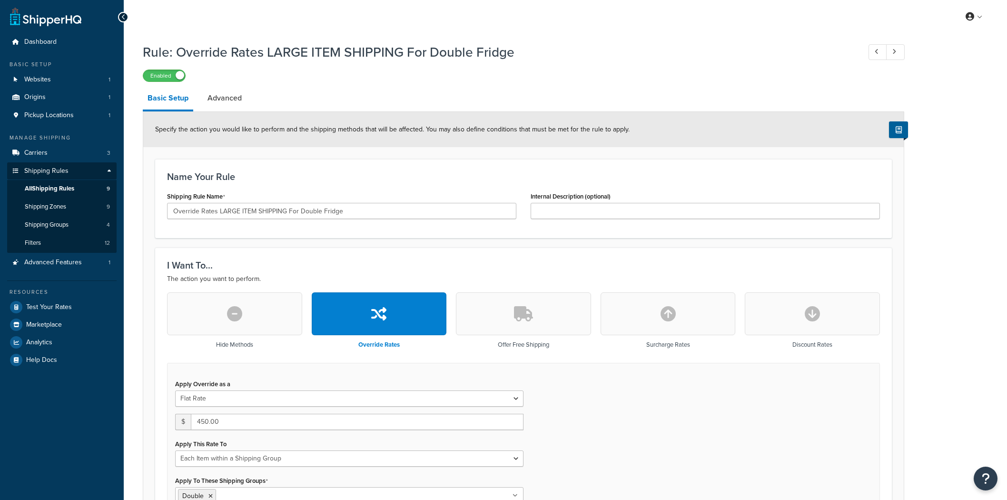
select select "ITEM"
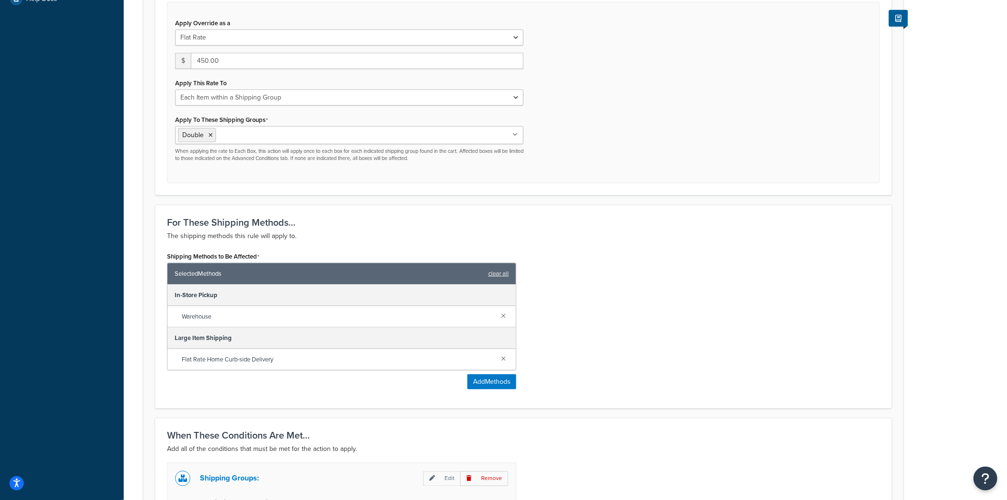
scroll to position [524, 0]
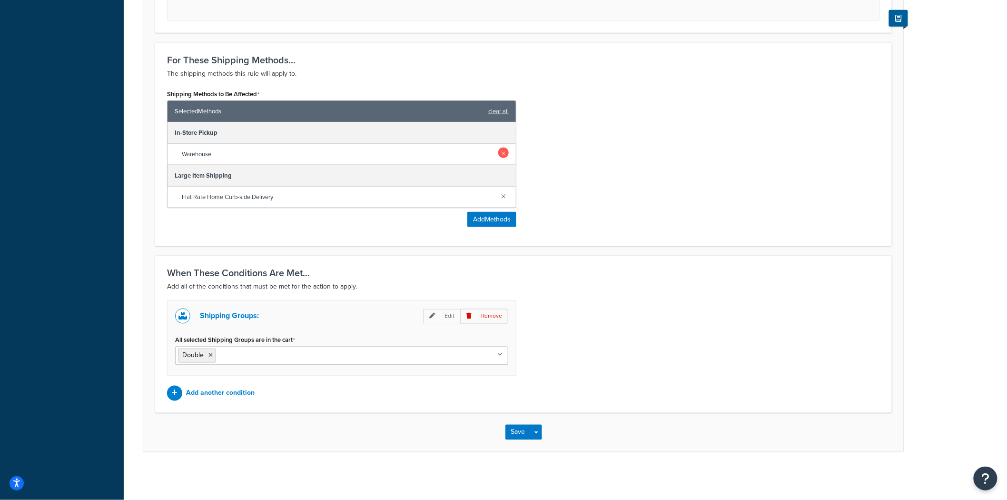
click at [503, 153] on link at bounding box center [503, 153] width 10 height 10
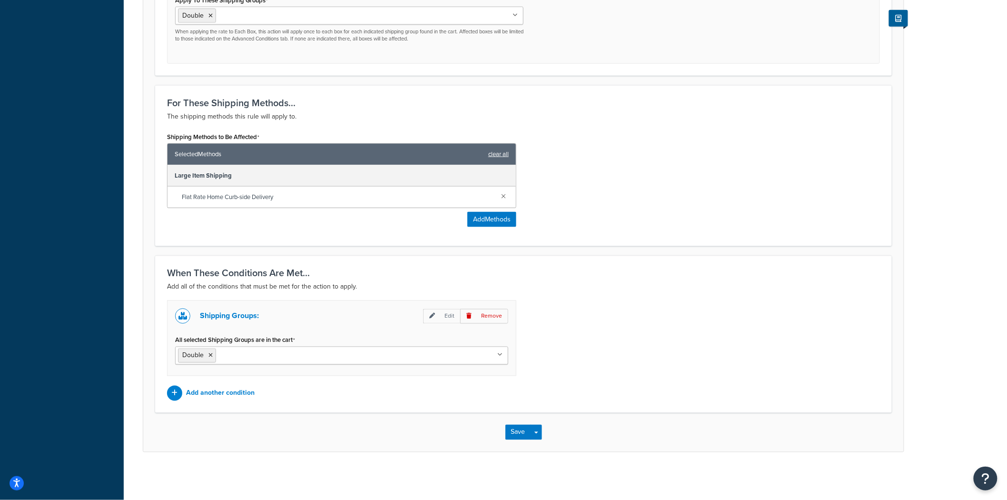
scroll to position [481, 0]
click at [513, 432] on button "Save" at bounding box center [518, 432] width 26 height 15
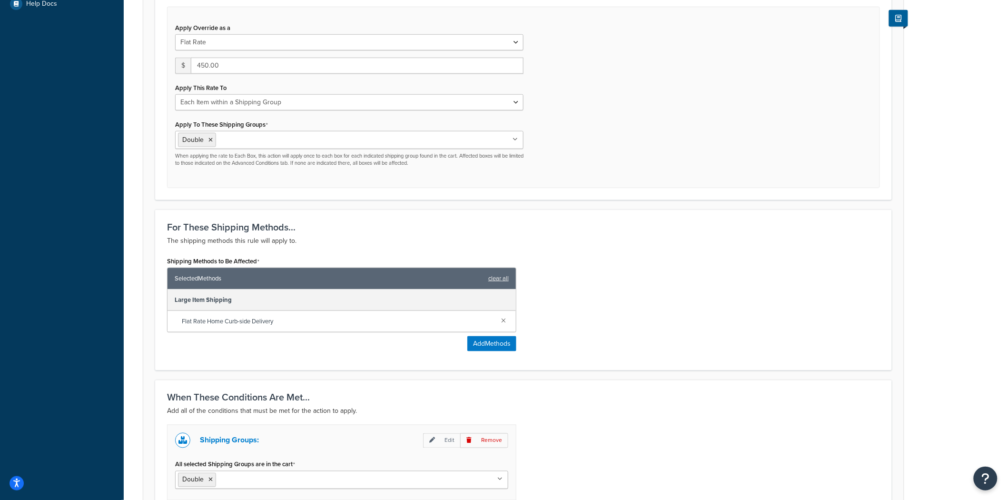
scroll to position [370, 0]
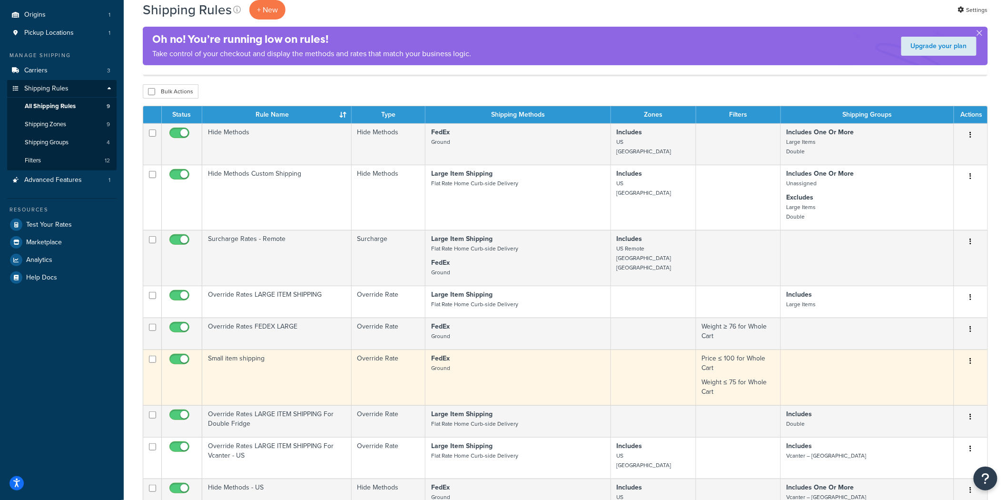
scroll to position [159, 0]
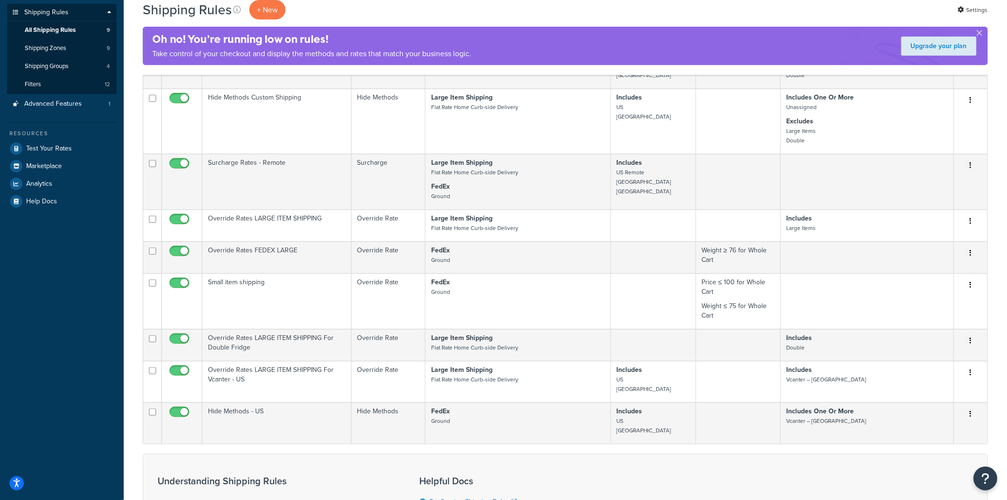
click at [69, 248] on div "Dashboard Basic Setup Websites 1 Origins 1 Pickup Locations 1 Manage Shipping C…" at bounding box center [62, 261] width 124 height 840
